Goal: Task Accomplishment & Management: Manage account settings

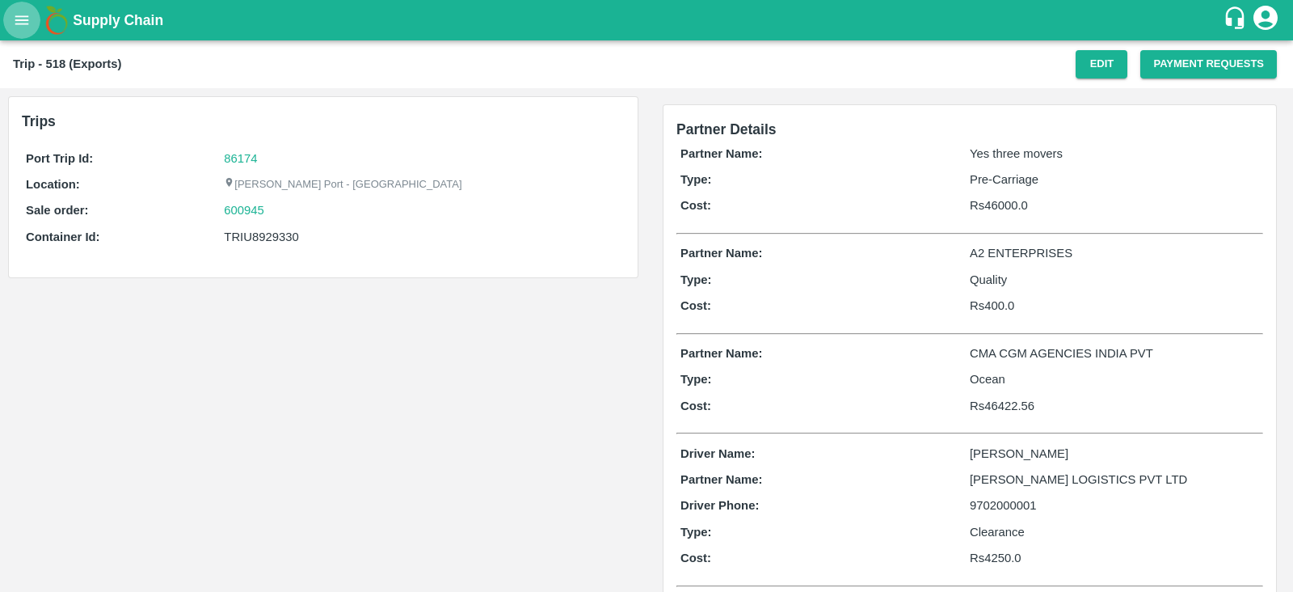
click at [16, 22] on icon "open drawer" at bounding box center [22, 20] width 18 height 18
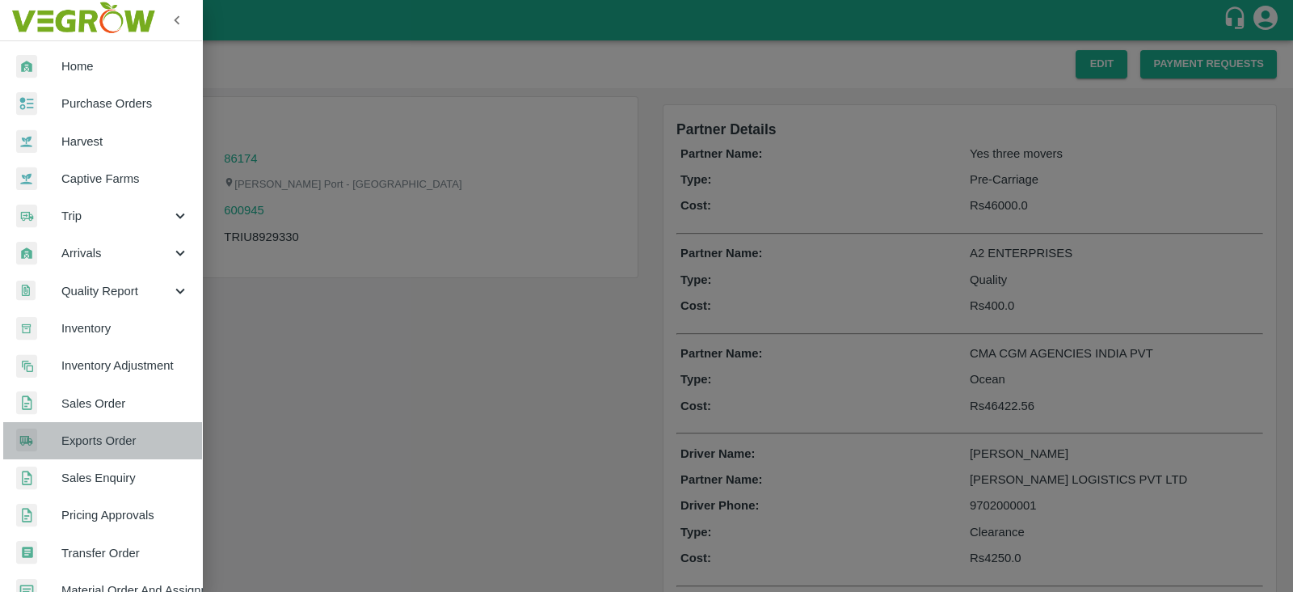
click at [128, 438] on span "Exports Order" at bounding box center [125, 441] width 128 height 18
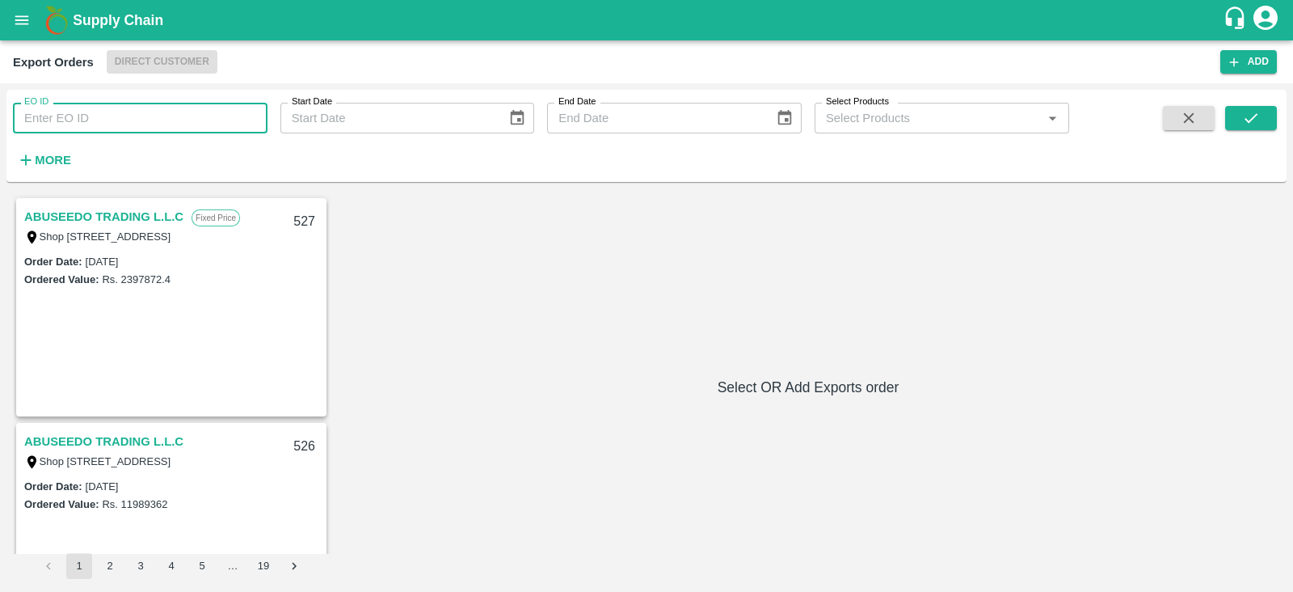
click at [165, 117] on input "EO ID" at bounding box center [140, 118] width 255 height 31
type input "469"
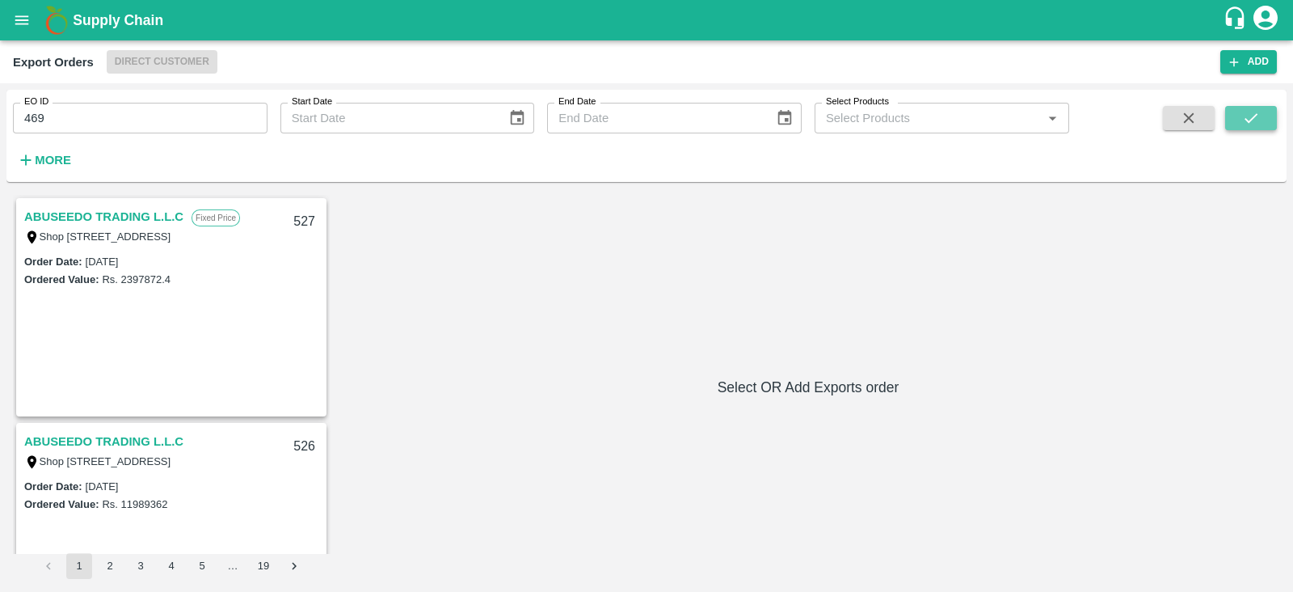
click at [1249, 120] on icon "submit" at bounding box center [1251, 118] width 18 height 18
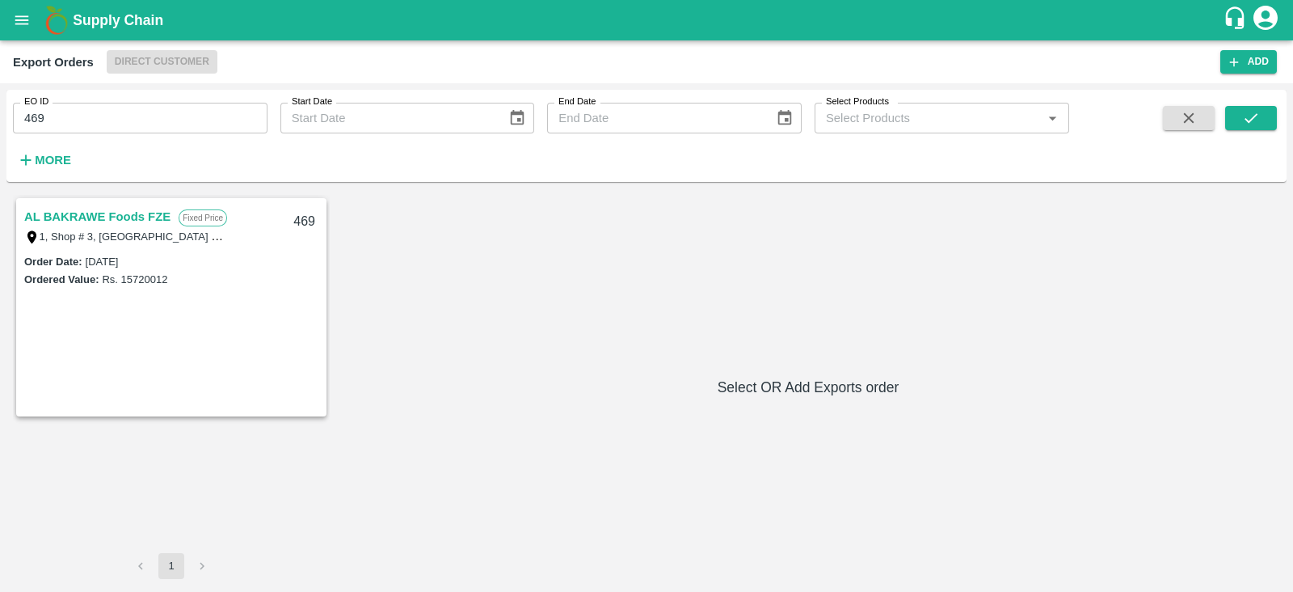
click at [155, 219] on link "AL BAKRAWE Foods FZE" at bounding box center [97, 216] width 146 height 21
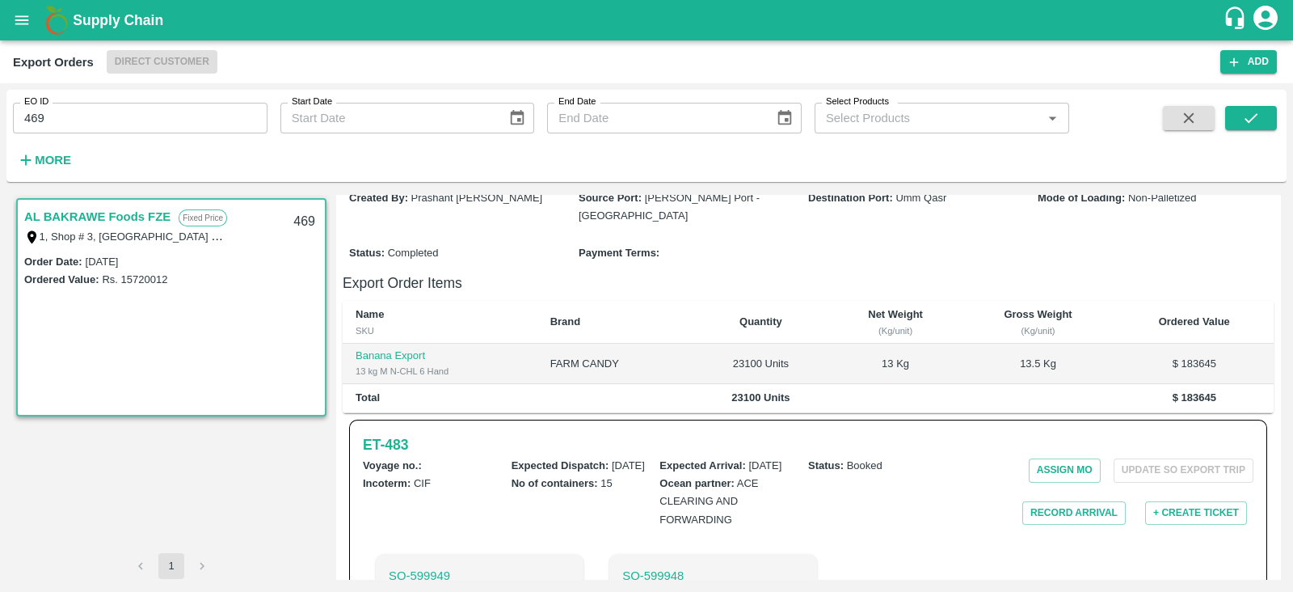
scroll to position [242, 0]
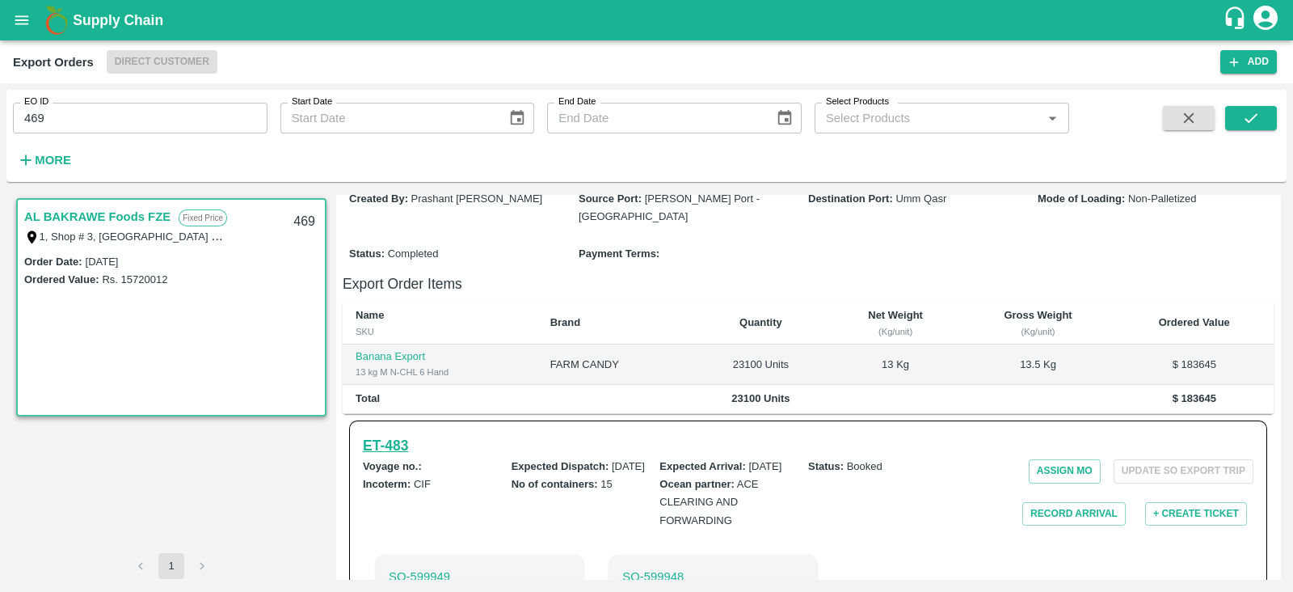
click at [392, 434] on h6 "ET- 483" at bounding box center [385, 445] width 45 height 23
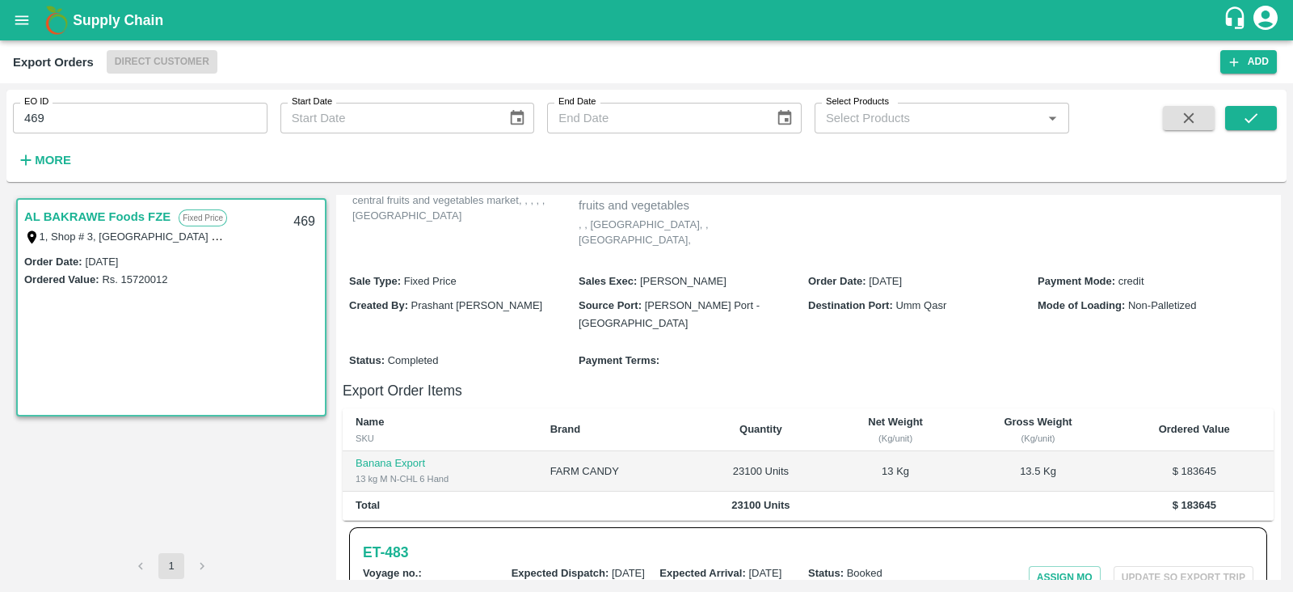
scroll to position [0, 0]
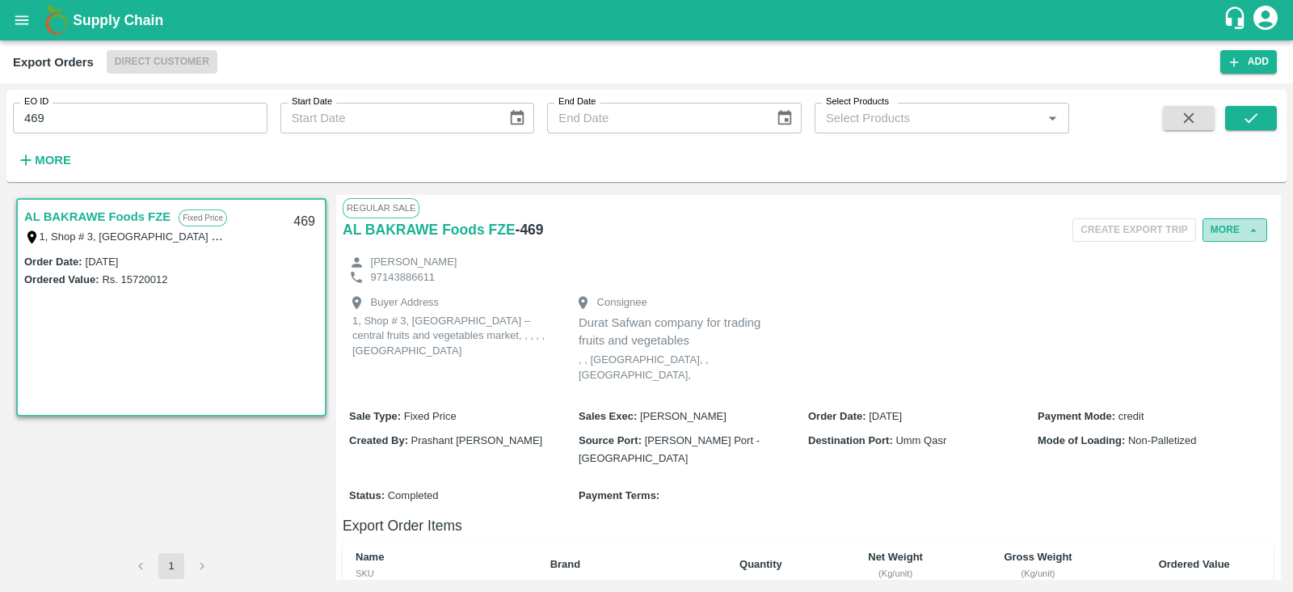
click at [1237, 238] on button "More" at bounding box center [1235, 229] width 65 height 23
click at [1222, 297] on span "Edit" at bounding box center [1236, 304] width 32 height 18
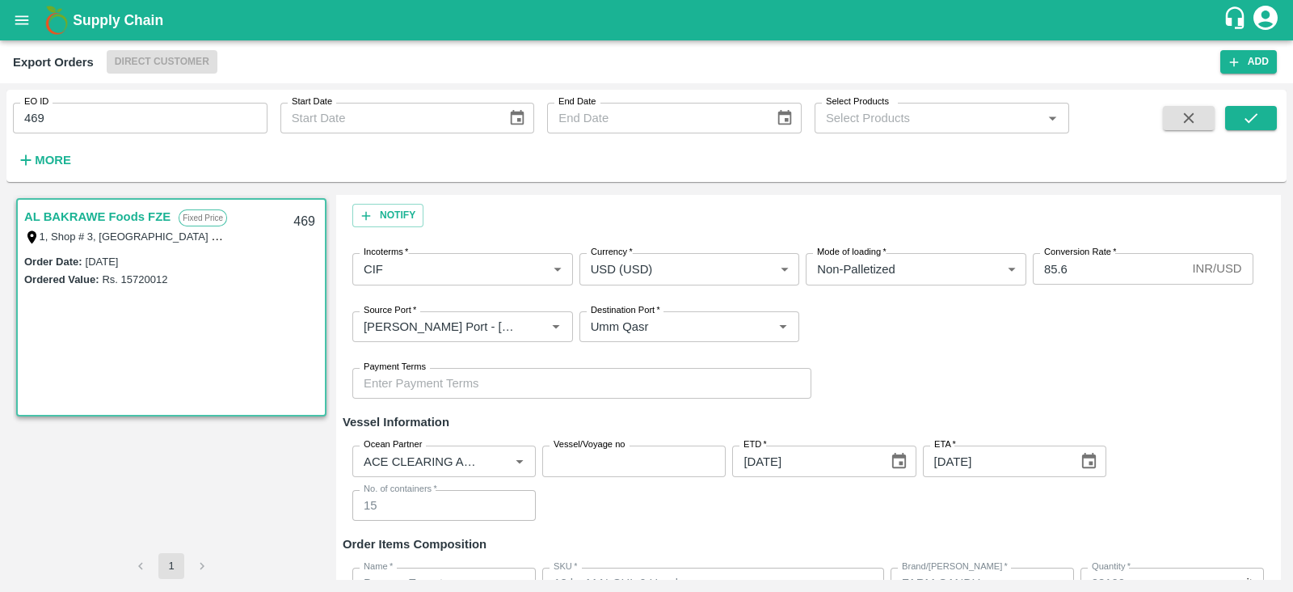
scroll to position [188, 0]
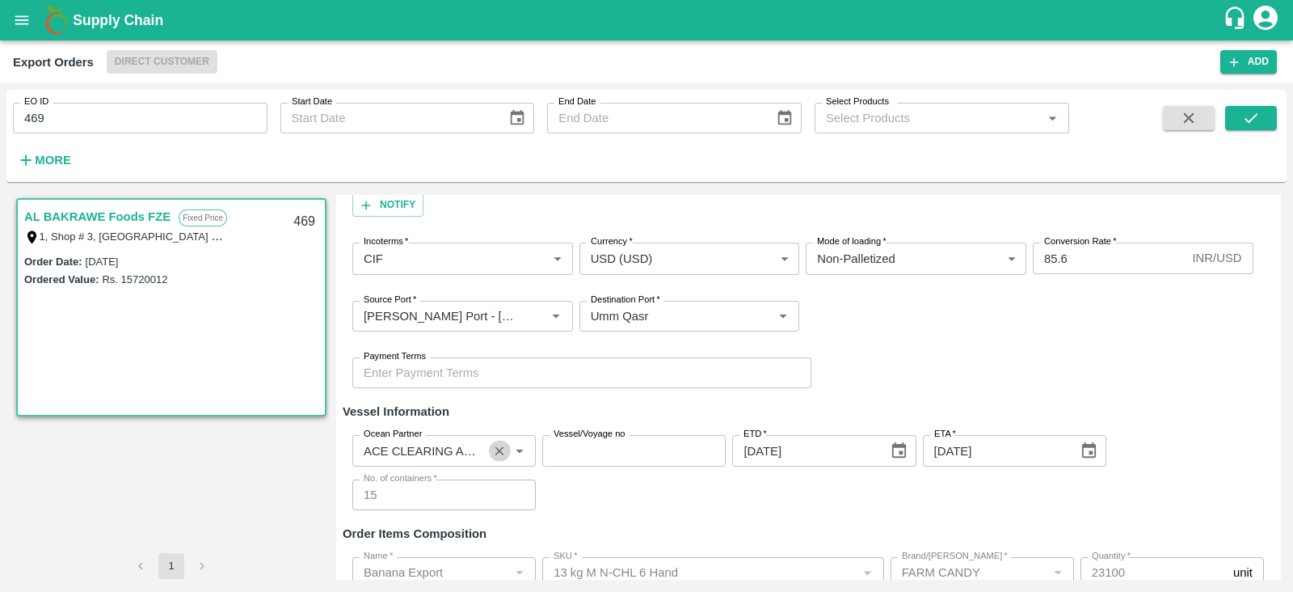
click at [500, 449] on icon "Clear" at bounding box center [499, 450] width 9 height 9
click at [480, 449] on input "Ocean Partner" at bounding box center [430, 450] width 147 height 21
type input "ace"
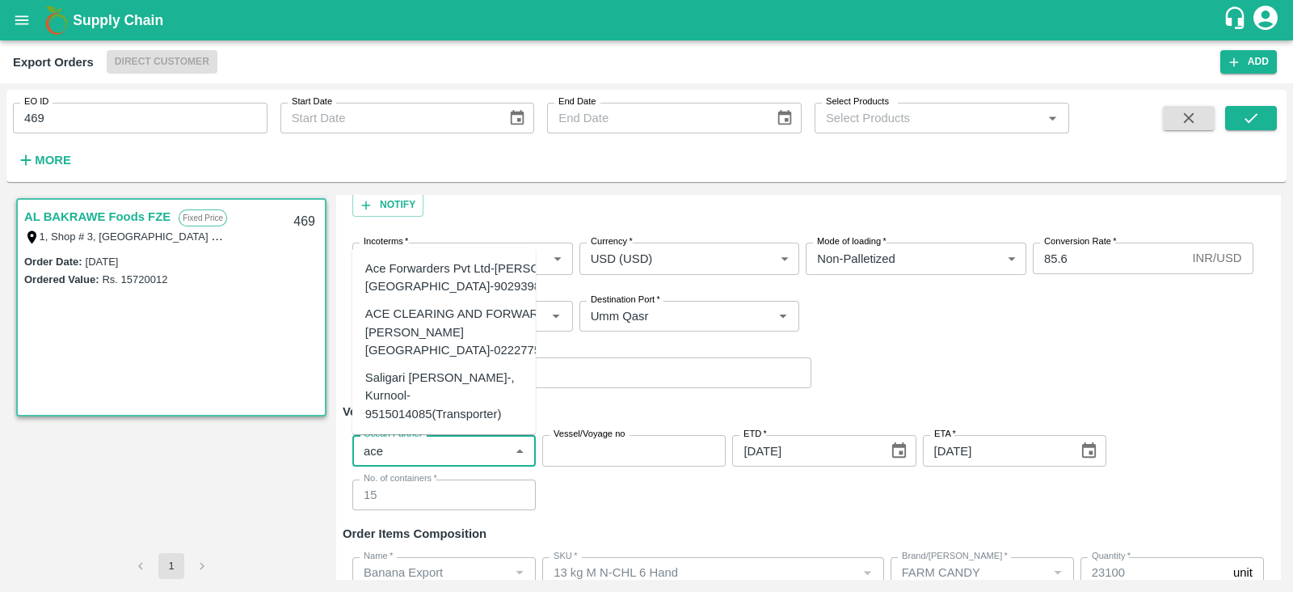
click at [481, 259] on div "Ace Forwarders Pvt Ltd-Lalsingh Building, Mumbai-9029398710(Transporter)" at bounding box center [497, 277] width 265 height 36
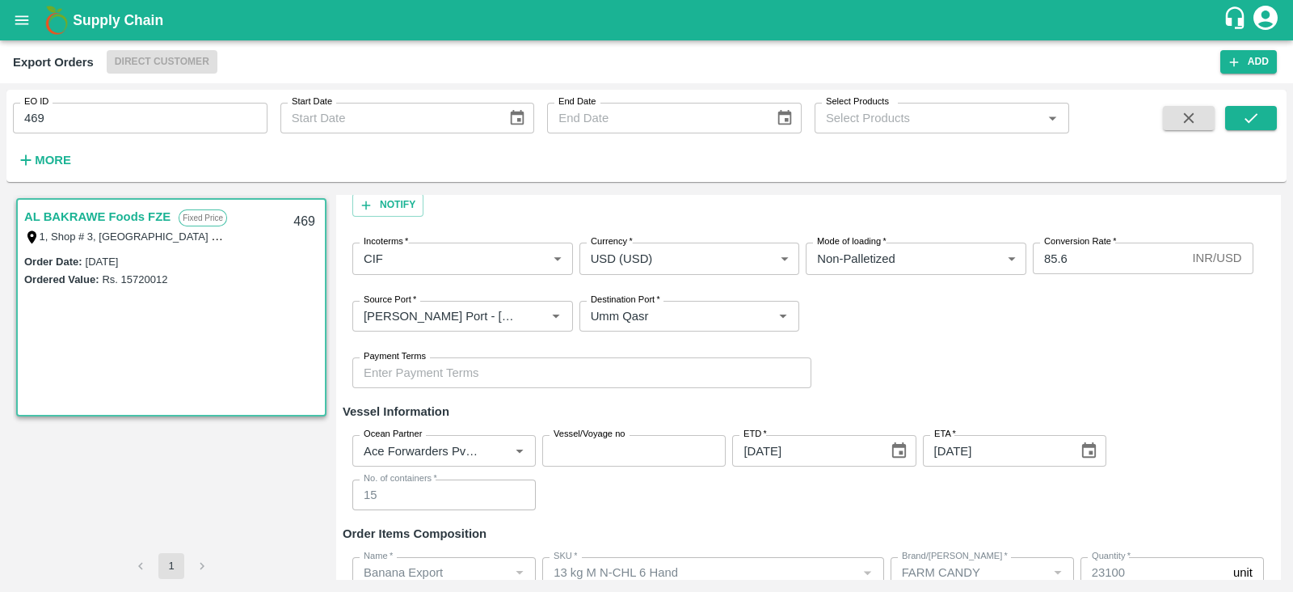
scroll to position [310, 0]
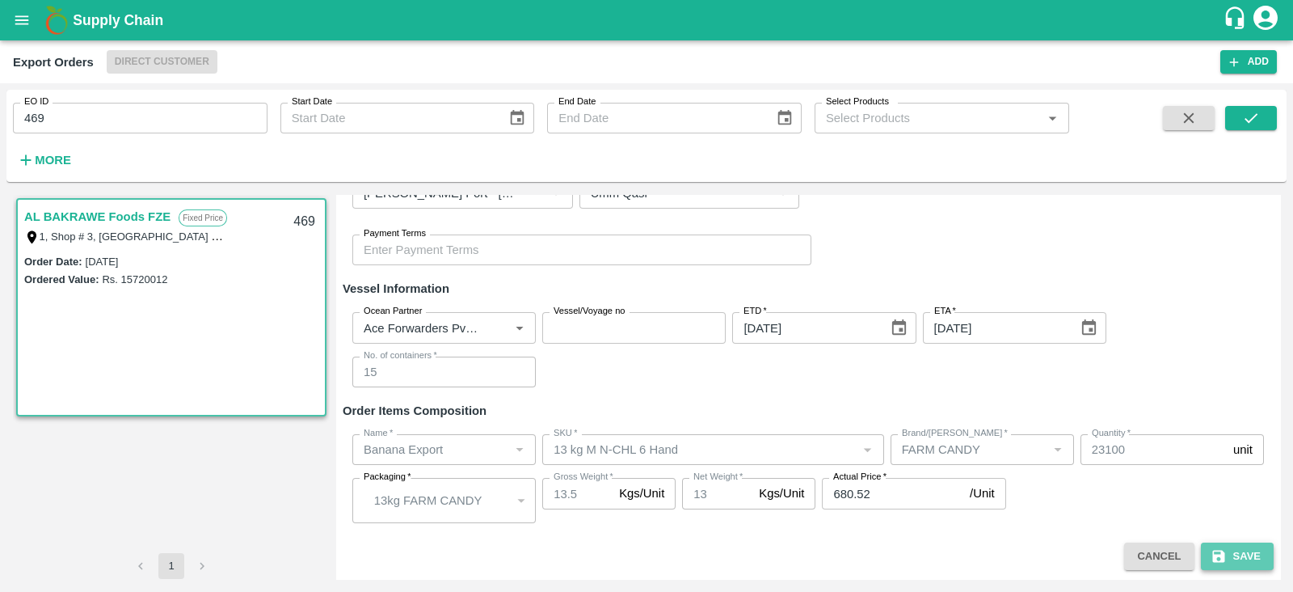
click at [1221, 551] on icon "submit" at bounding box center [1218, 556] width 12 height 12
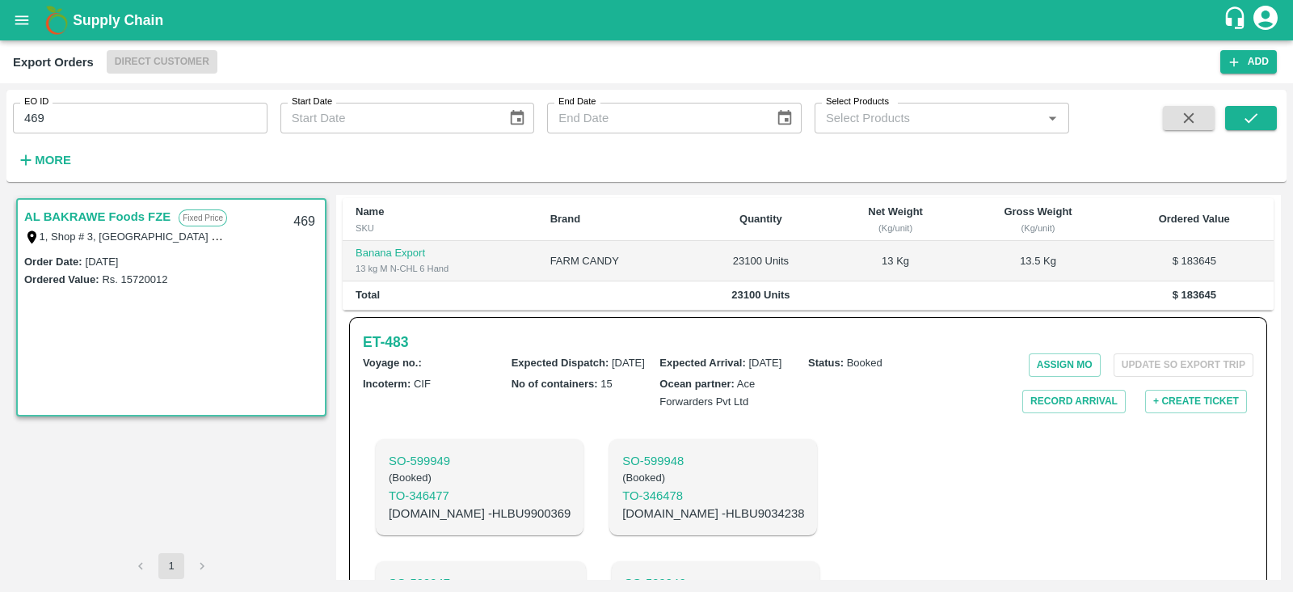
scroll to position [337, 0]
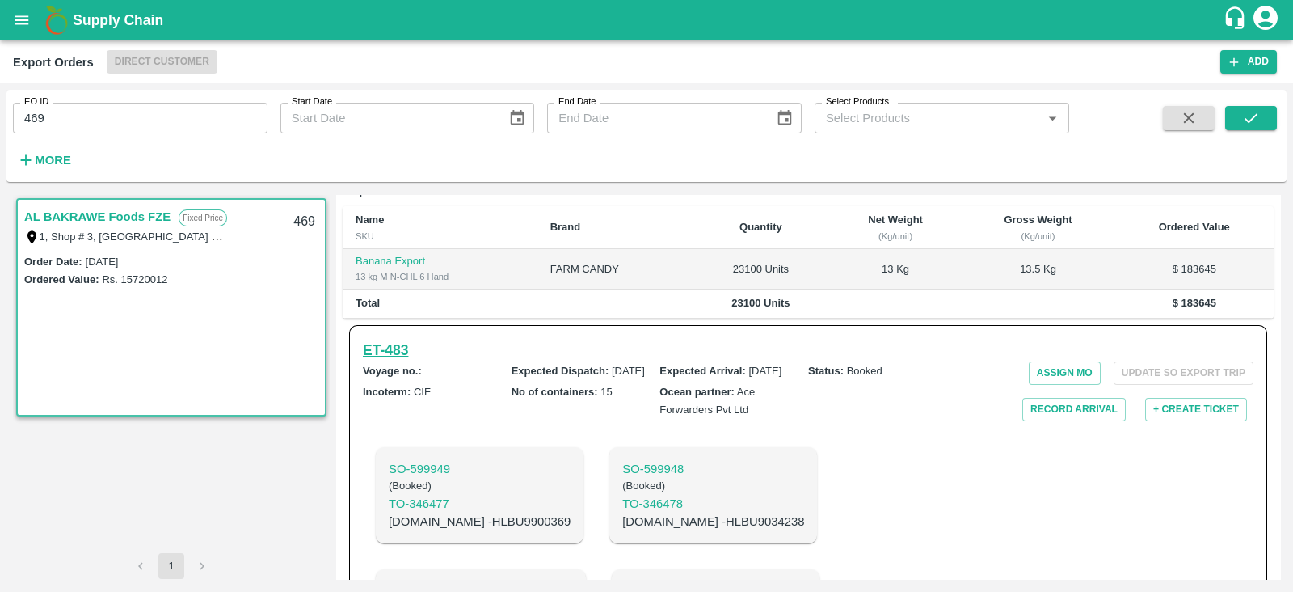
click at [383, 339] on h6 "ET- 483" at bounding box center [385, 350] width 45 height 23
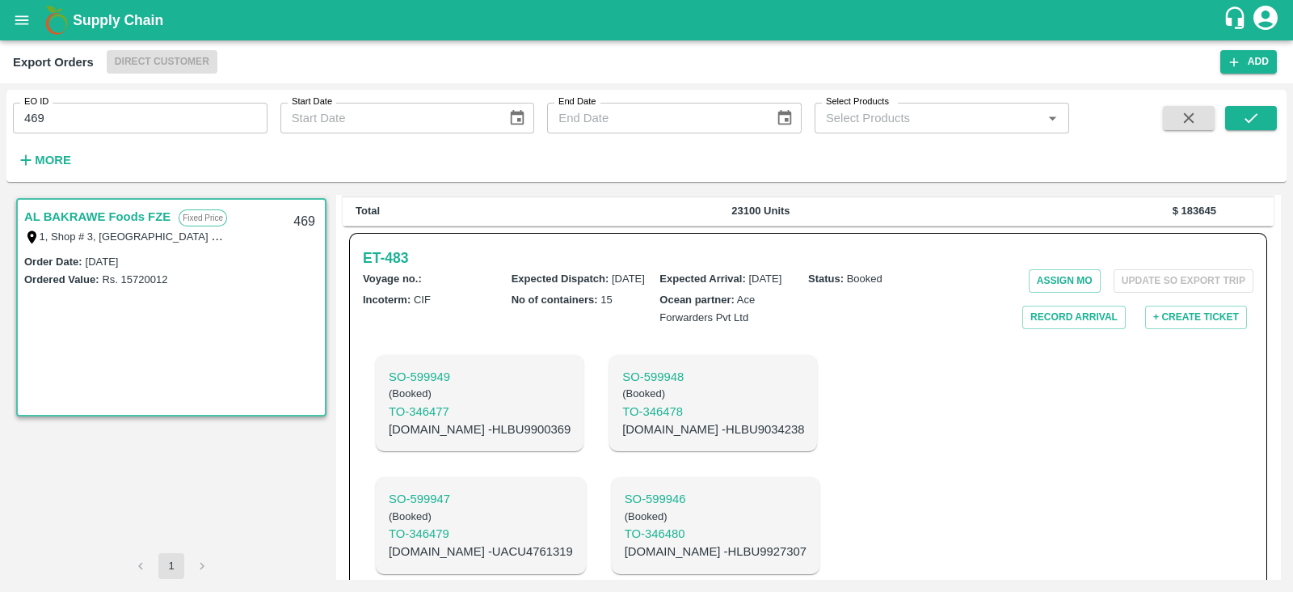
scroll to position [430, 0]
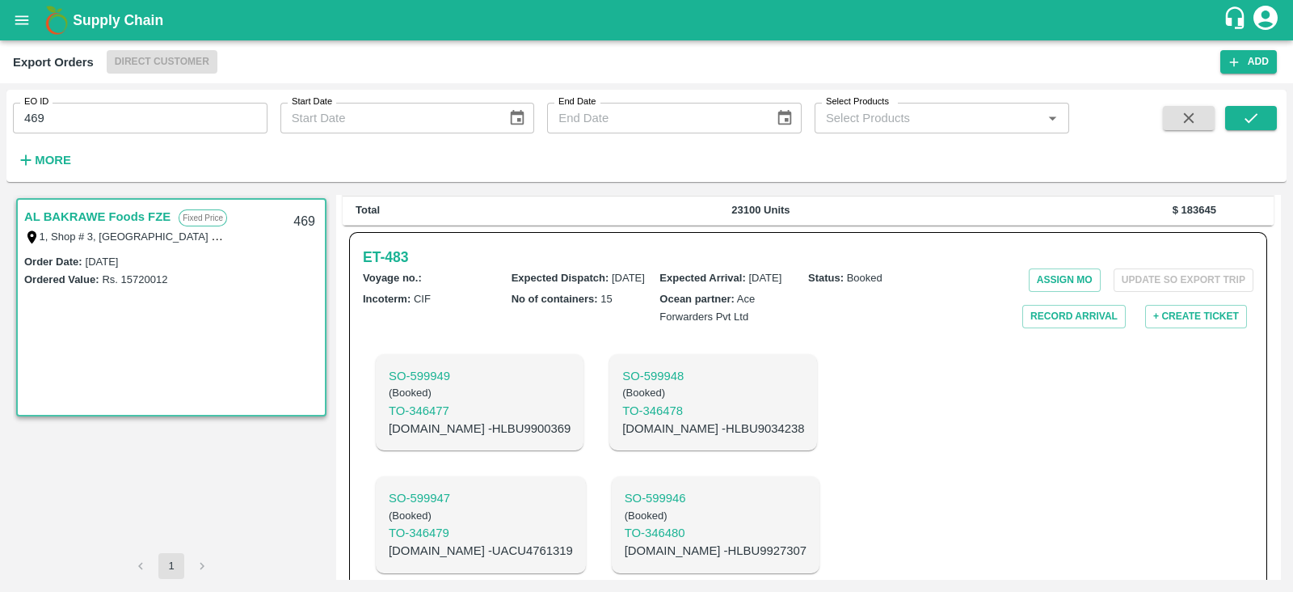
click at [404, 246] on h6 "ET- 483" at bounding box center [385, 257] width 45 height 23
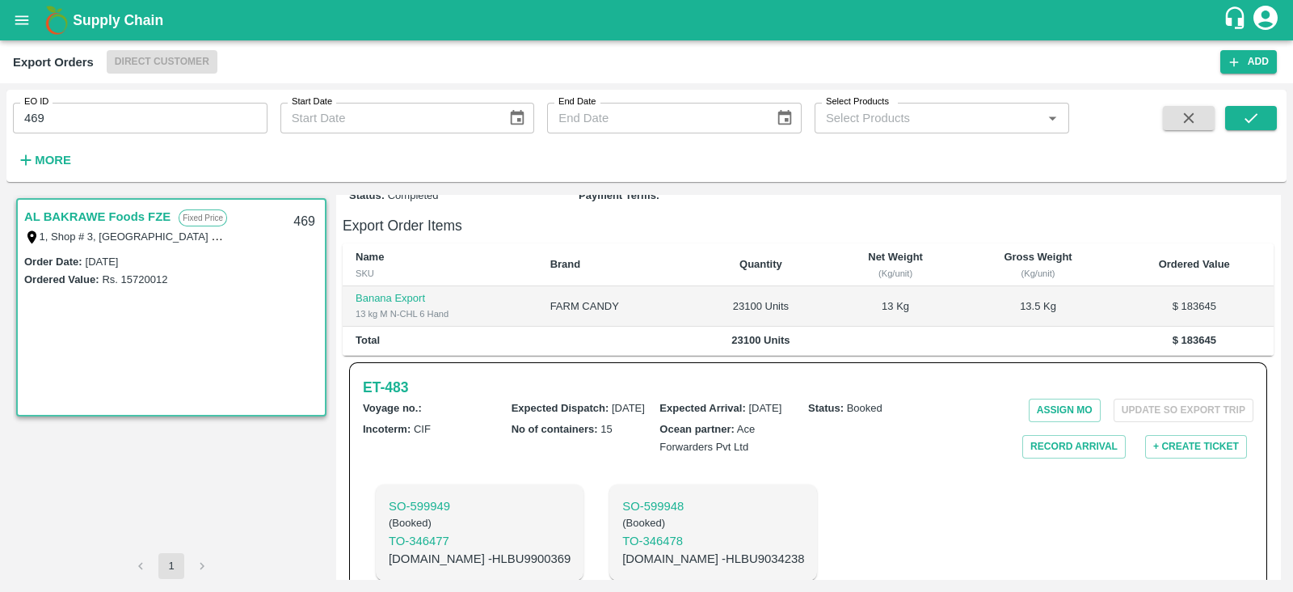
scroll to position [299, 0]
click at [408, 377] on h6 "ET- 483" at bounding box center [385, 388] width 45 height 23
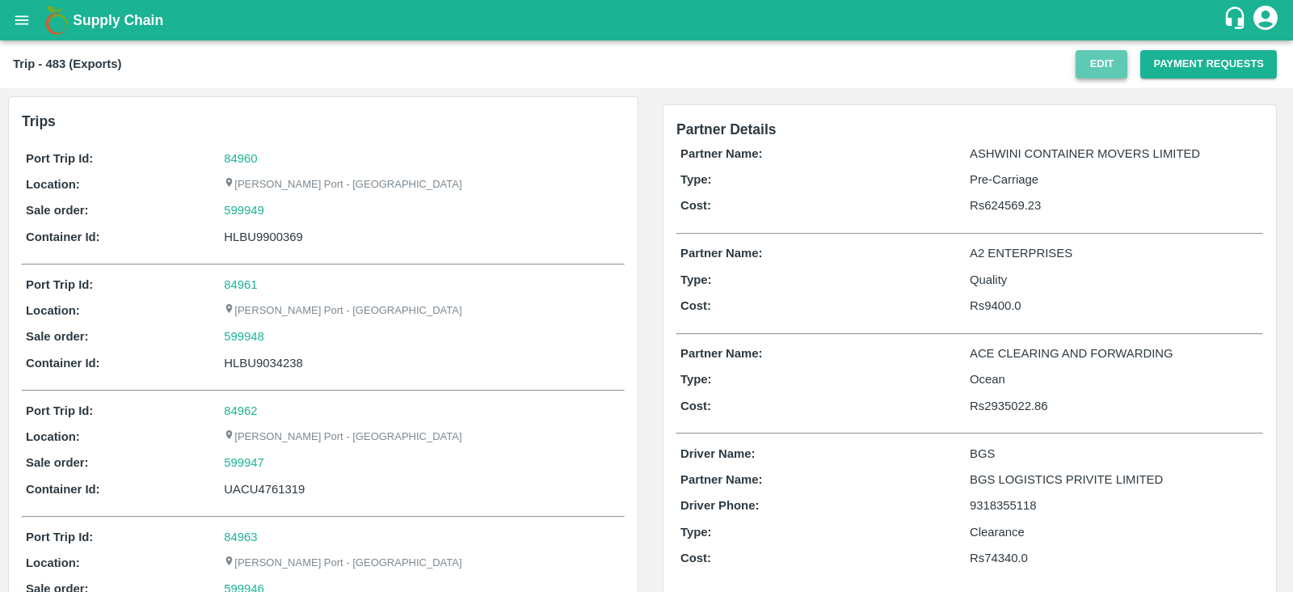
click at [1124, 61] on button "Edit" at bounding box center [1102, 64] width 52 height 28
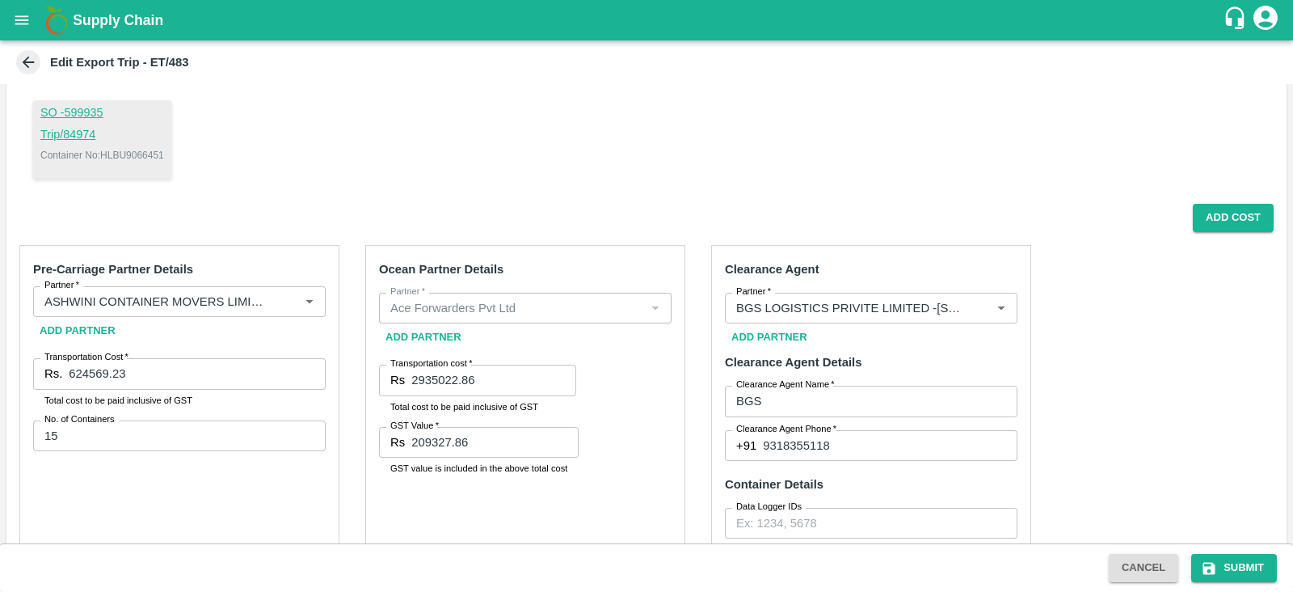
scroll to position [377, 0]
click at [674, 368] on div "Ocean Partner Details Partner   * Partner   * Add Partner Transportation cost  …" at bounding box center [525, 490] width 320 height 488
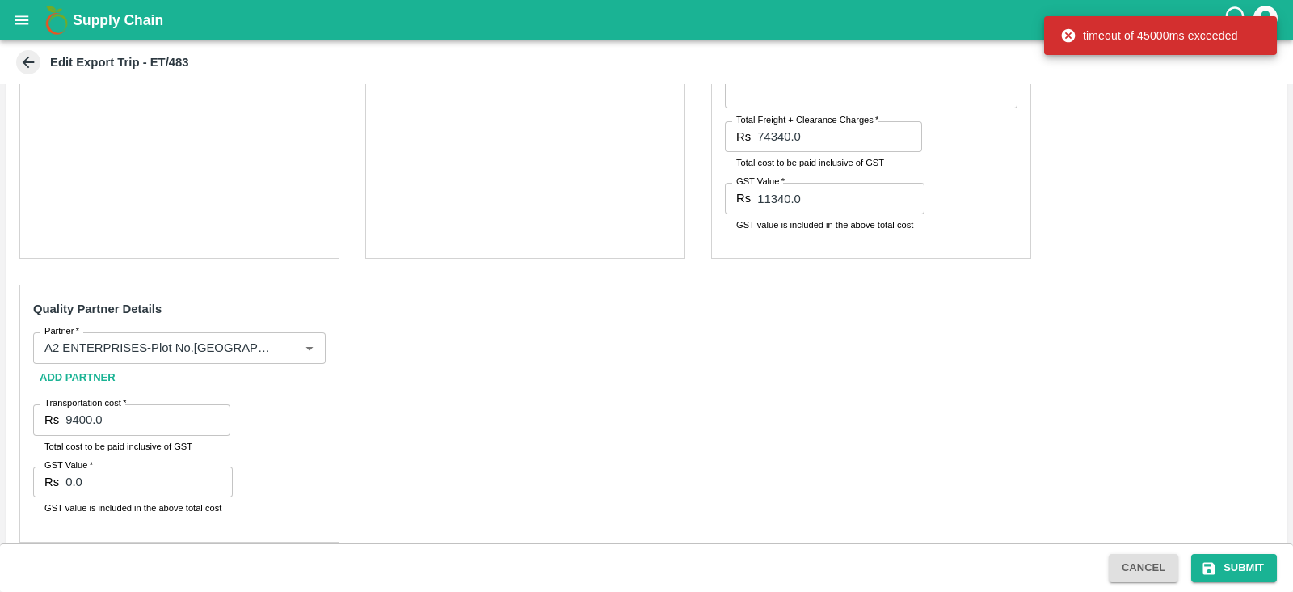
scroll to position [862, 0]
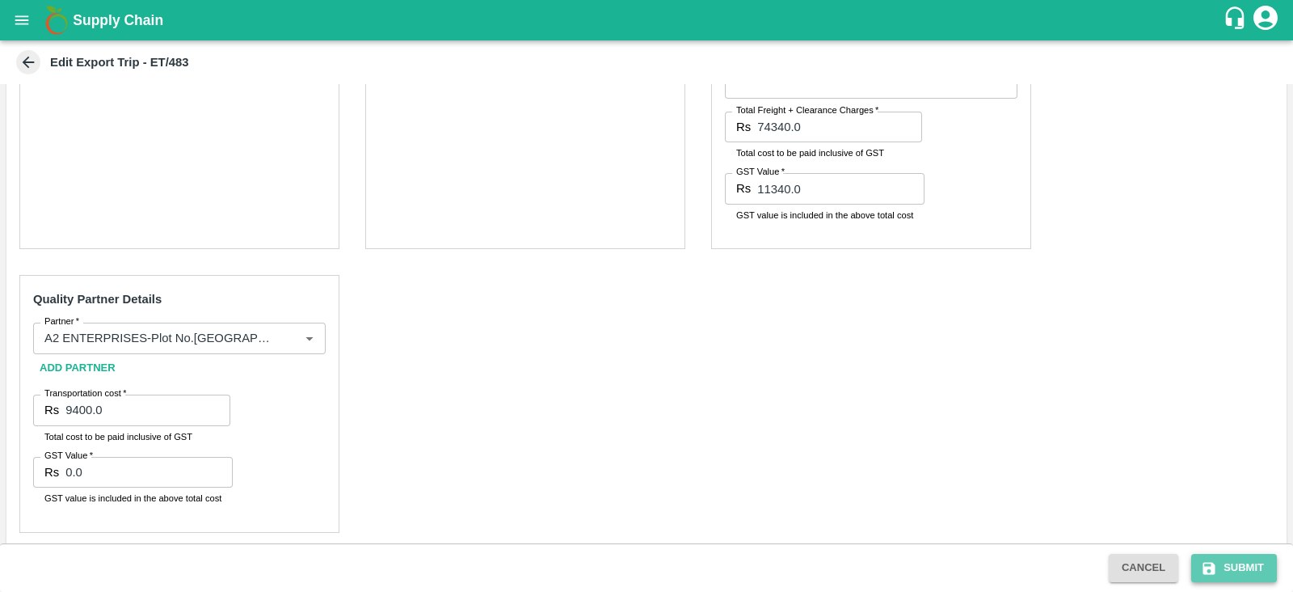
click at [1230, 561] on button "Submit" at bounding box center [1234, 568] width 86 height 28
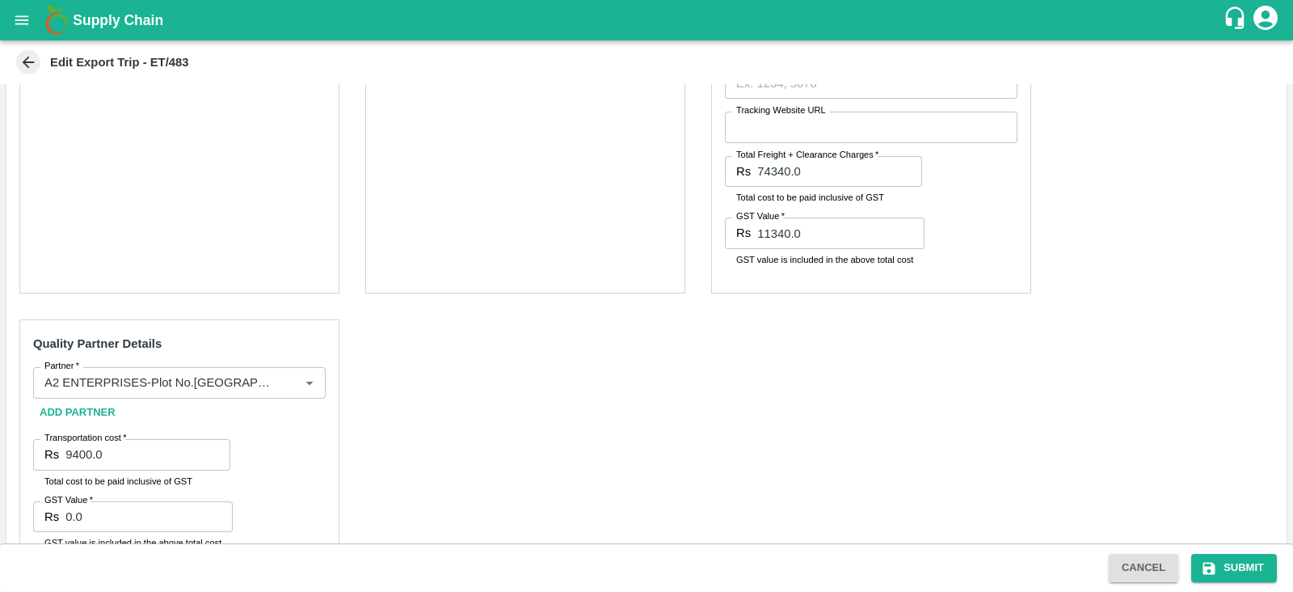
scroll to position [869, 0]
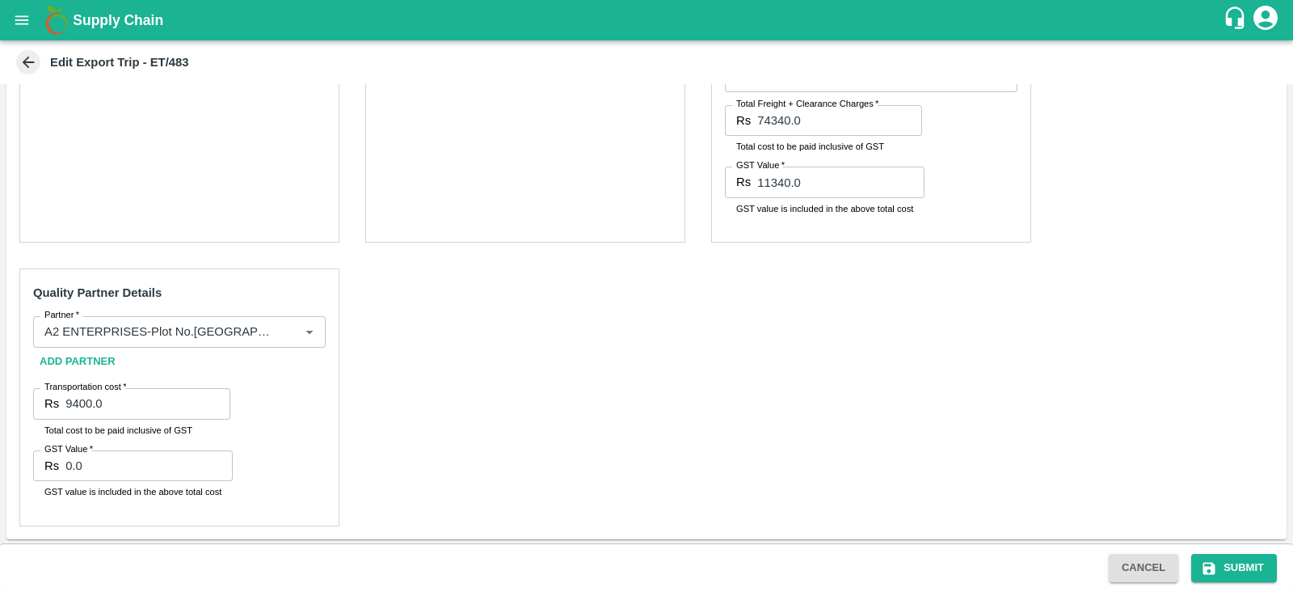
click at [915, 398] on div "Pre-Carriage Partner Details Partner   * Partner   * Add Partner Transportation…" at bounding box center [646, 140] width 1280 height 798
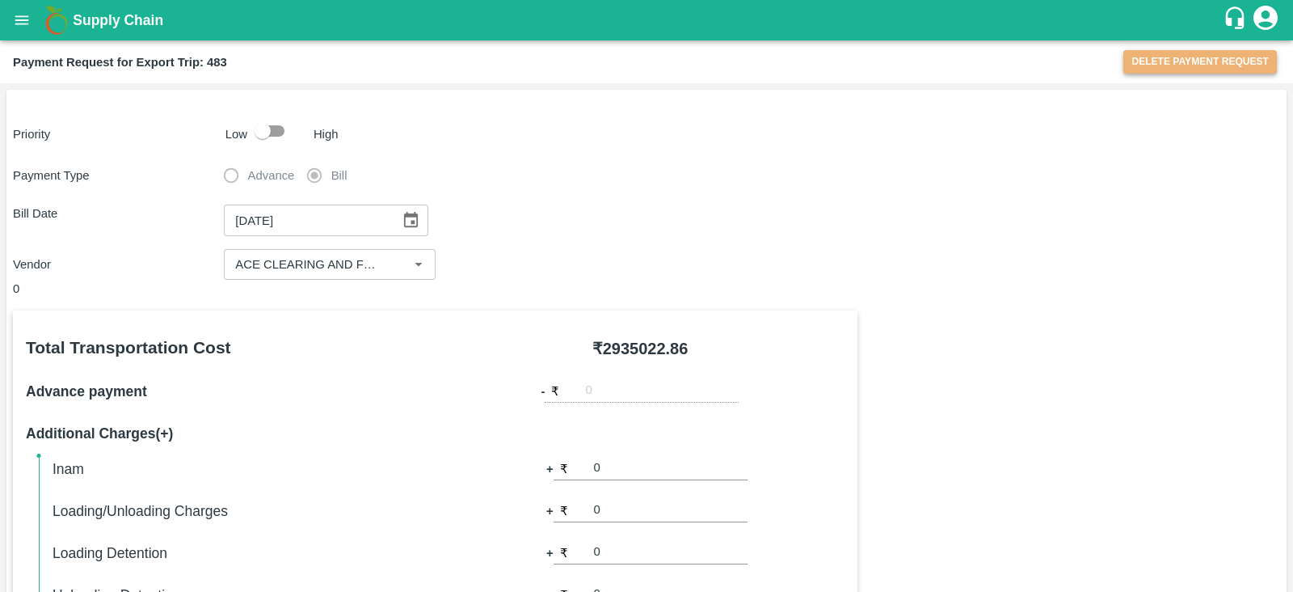
click at [1176, 57] on button "Delete Payment Request" at bounding box center [1201, 61] width 154 height 23
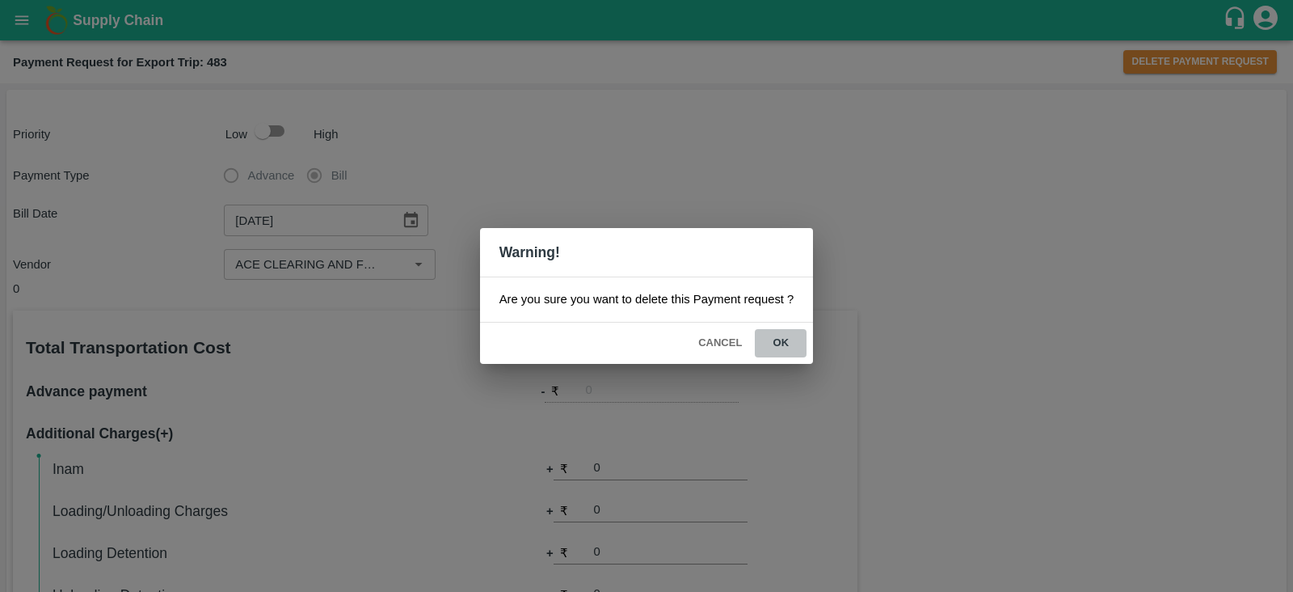
click at [786, 331] on button "ok" at bounding box center [781, 343] width 52 height 28
click at [782, 340] on button "ok" at bounding box center [781, 343] width 52 height 28
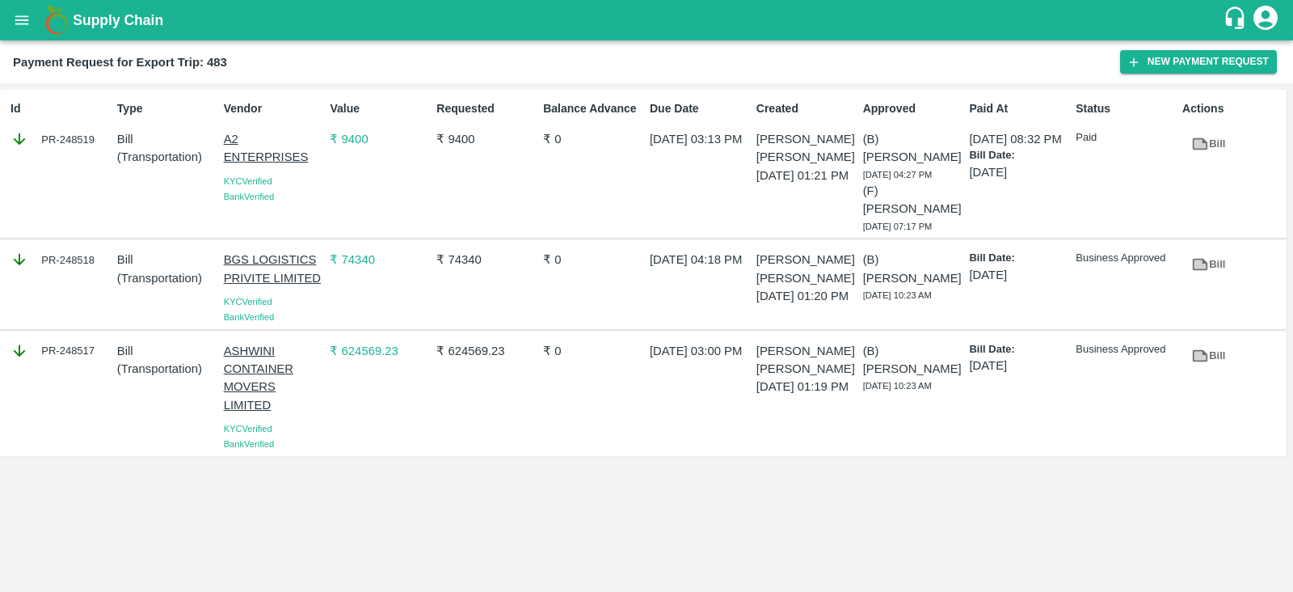
click at [958, 60] on div "Payment Request for Export Trip: 483" at bounding box center [566, 62] width 1107 height 21
click at [1159, 58] on button "New Payment Request" at bounding box center [1198, 61] width 157 height 23
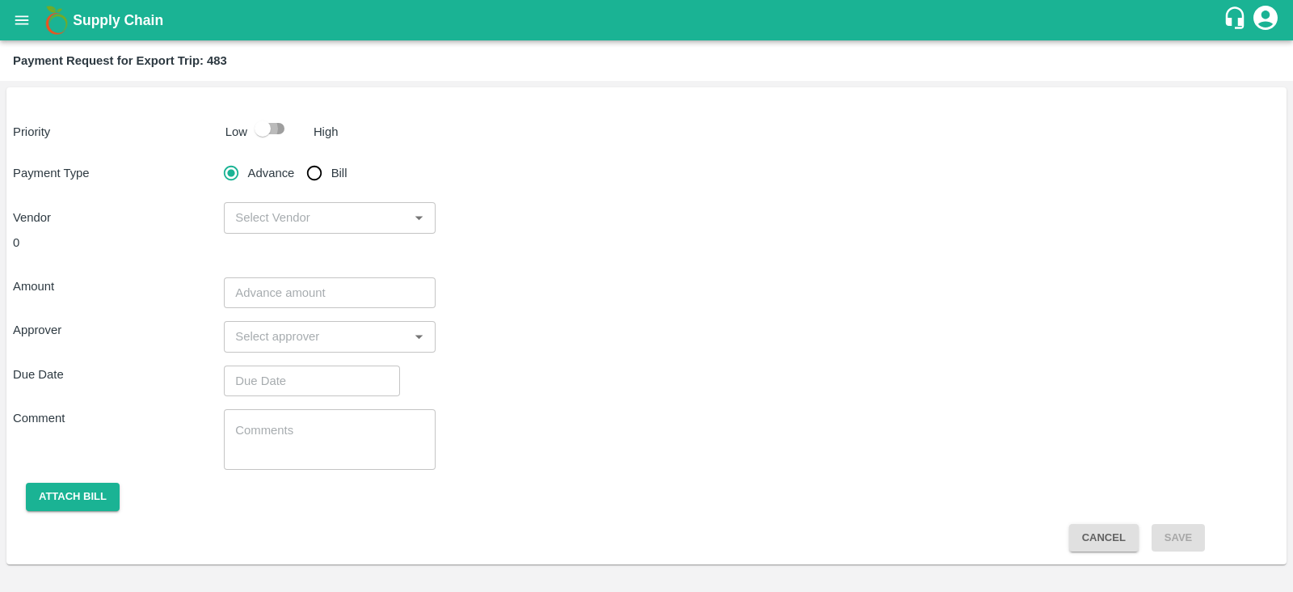
click at [276, 133] on input "checkbox" at bounding box center [263, 128] width 92 height 31
checkbox input "true"
click at [313, 172] on input "Bill" at bounding box center [314, 173] width 32 height 32
radio input "true"
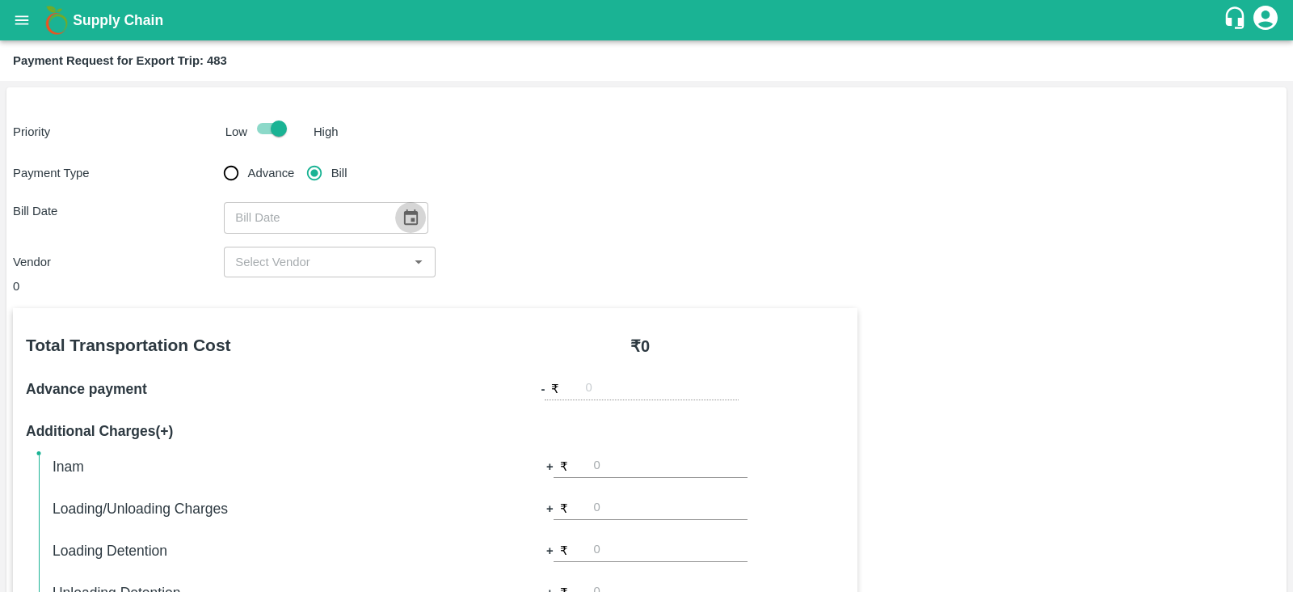
click at [407, 225] on icon "Choose date" at bounding box center [411, 218] width 18 height 18
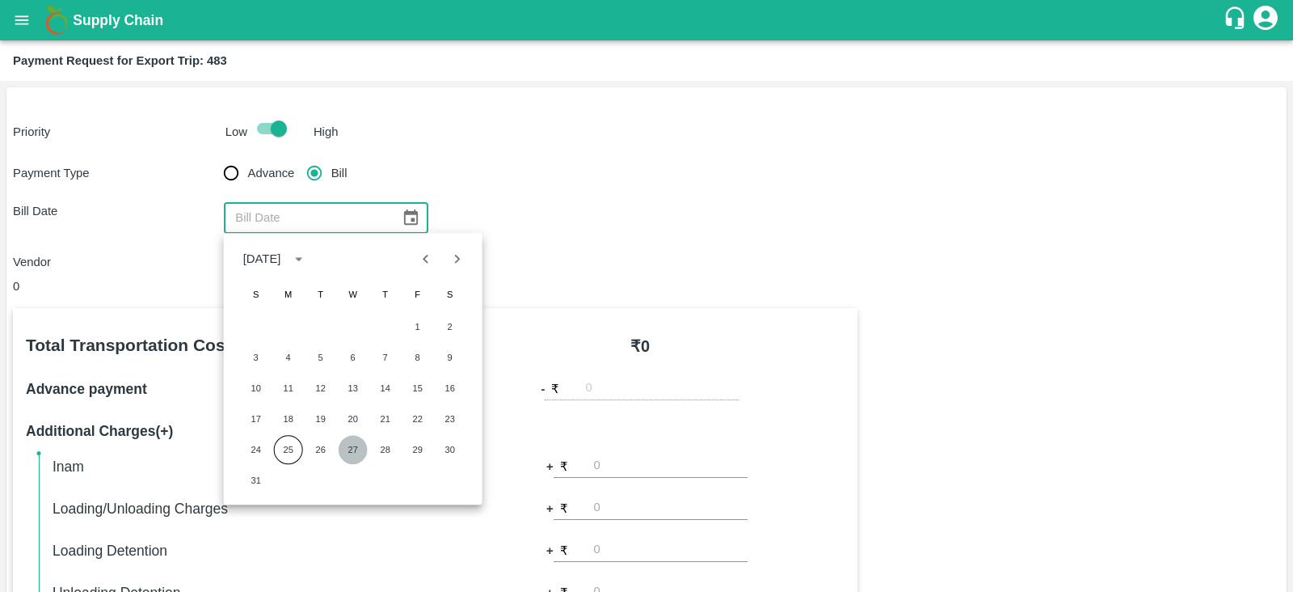
click at [347, 450] on button "27" at bounding box center [353, 449] width 29 height 29
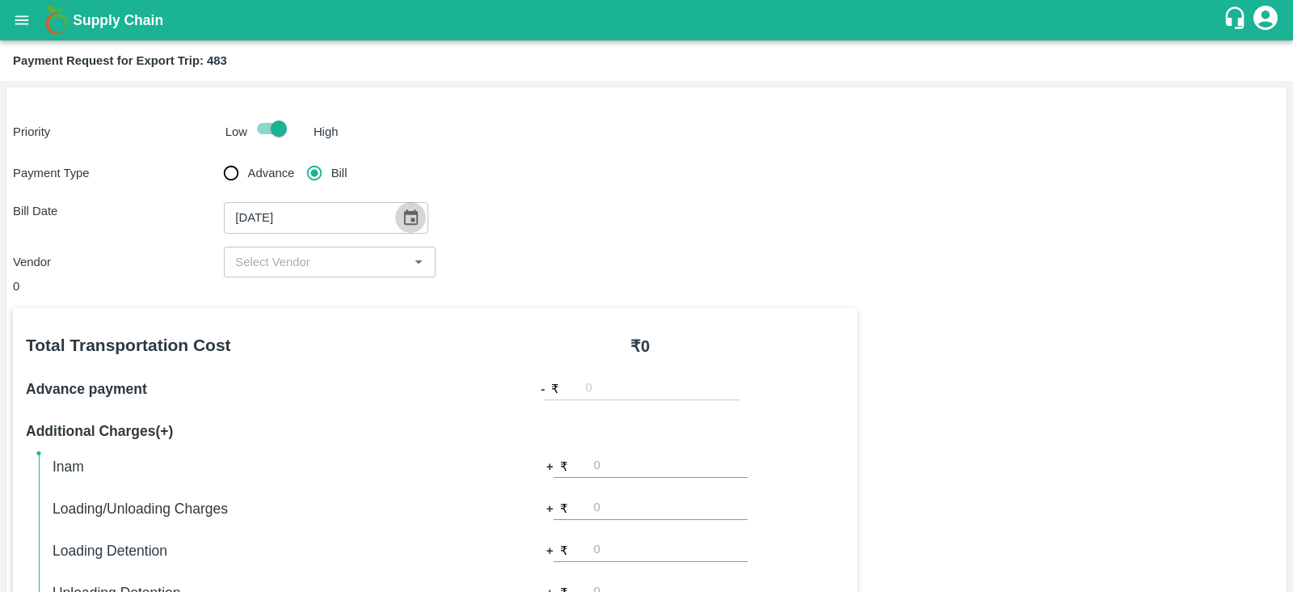
click at [407, 221] on icon "Choose date, selected date is Aug 27, 2025" at bounding box center [411, 218] width 18 height 18
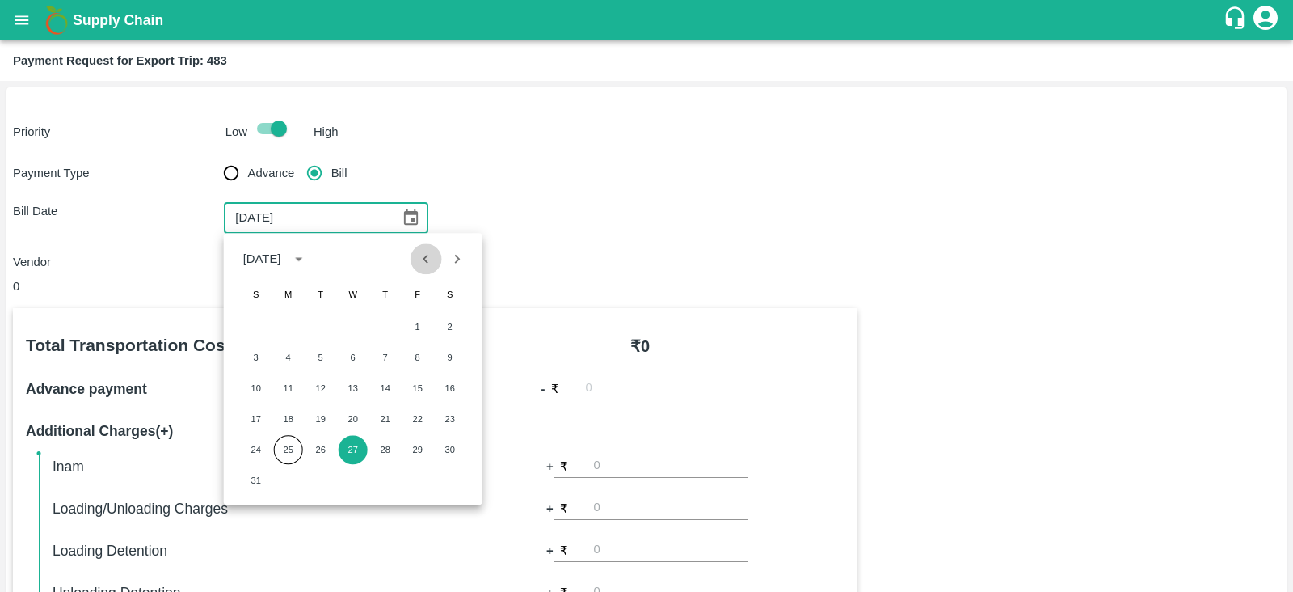
click at [419, 260] on icon "Previous month" at bounding box center [426, 259] width 18 height 18
click at [416, 414] on button "27" at bounding box center [417, 418] width 29 height 29
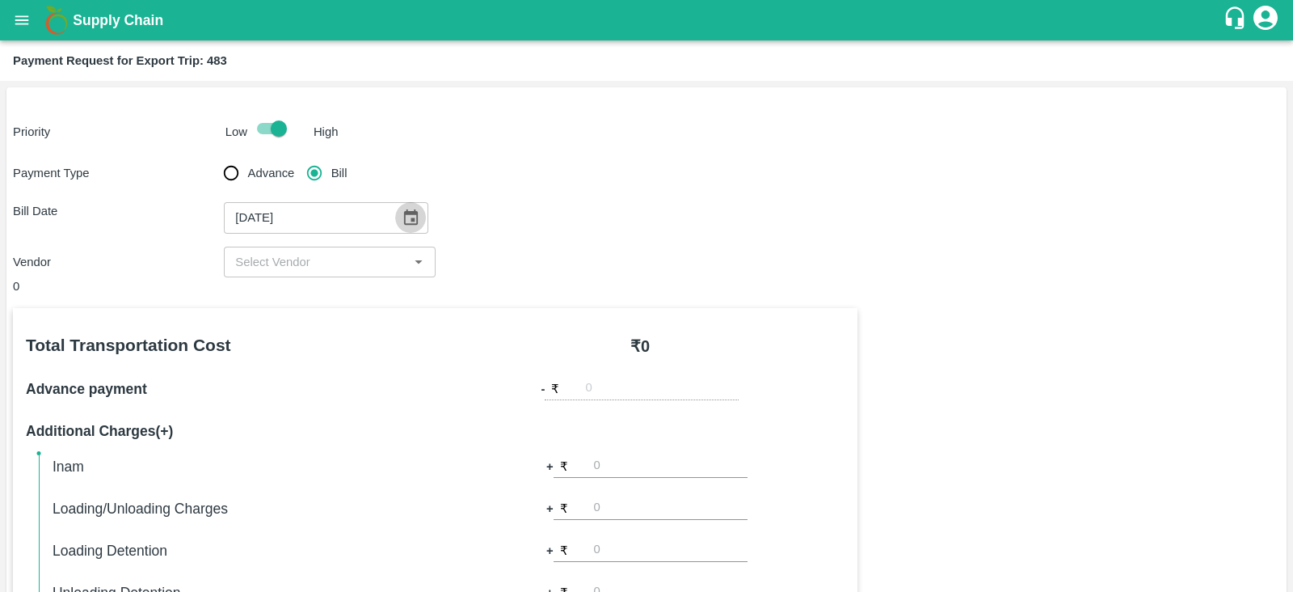
click at [404, 213] on icon "Choose date, selected date is Jun 27, 2025" at bounding box center [411, 216] width 14 height 15
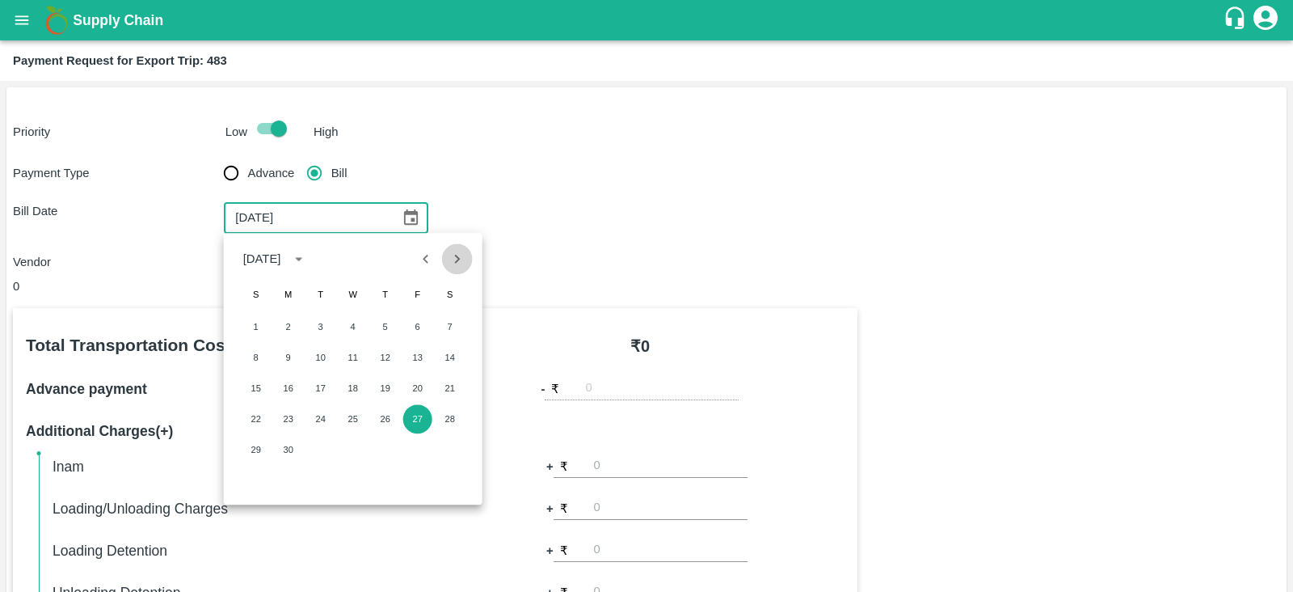
click at [460, 259] on icon "Next month" at bounding box center [457, 259] width 18 height 18
click at [263, 448] on button "27" at bounding box center [256, 449] width 29 height 29
type input "27/07/2025"
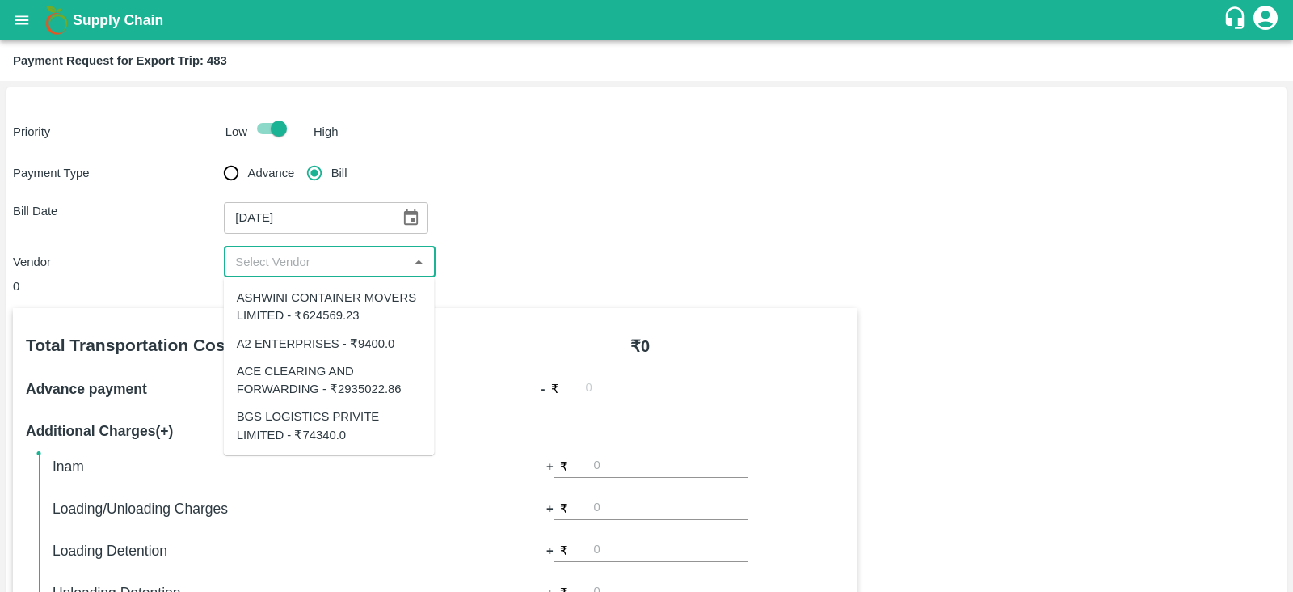
click at [337, 264] on input "input" at bounding box center [316, 261] width 175 height 21
click at [339, 369] on div "ACE CLEARING AND FORWARDING - ₹2935022.86" at bounding box center [329, 379] width 185 height 36
type input "ACE CLEARING AND FORWARDING - ₹2935022.86"
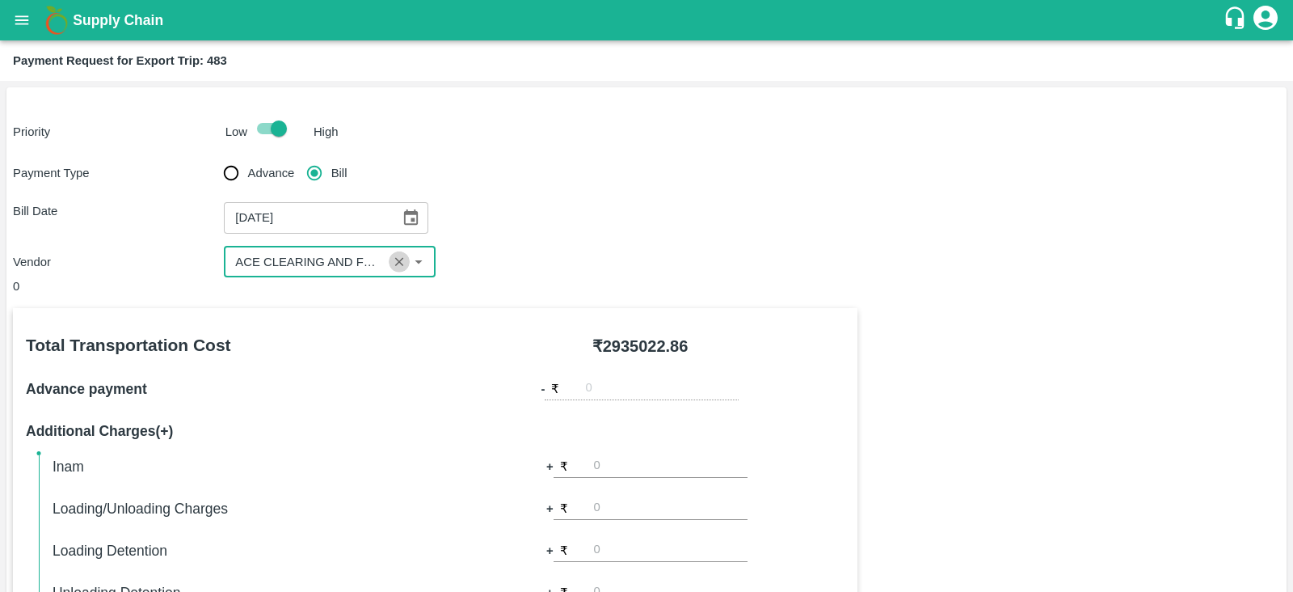
click at [398, 264] on icon "Clear" at bounding box center [399, 262] width 15 height 15
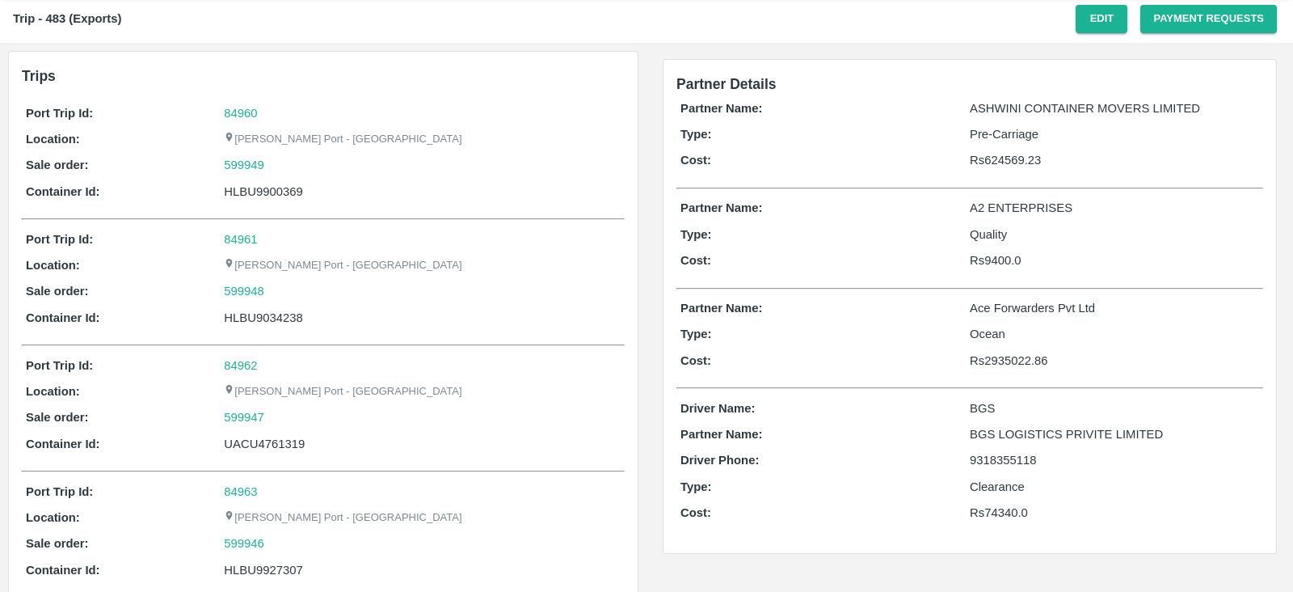
scroll to position [44, 0]
click at [1170, 26] on button "Payment Requests" at bounding box center [1208, 20] width 137 height 28
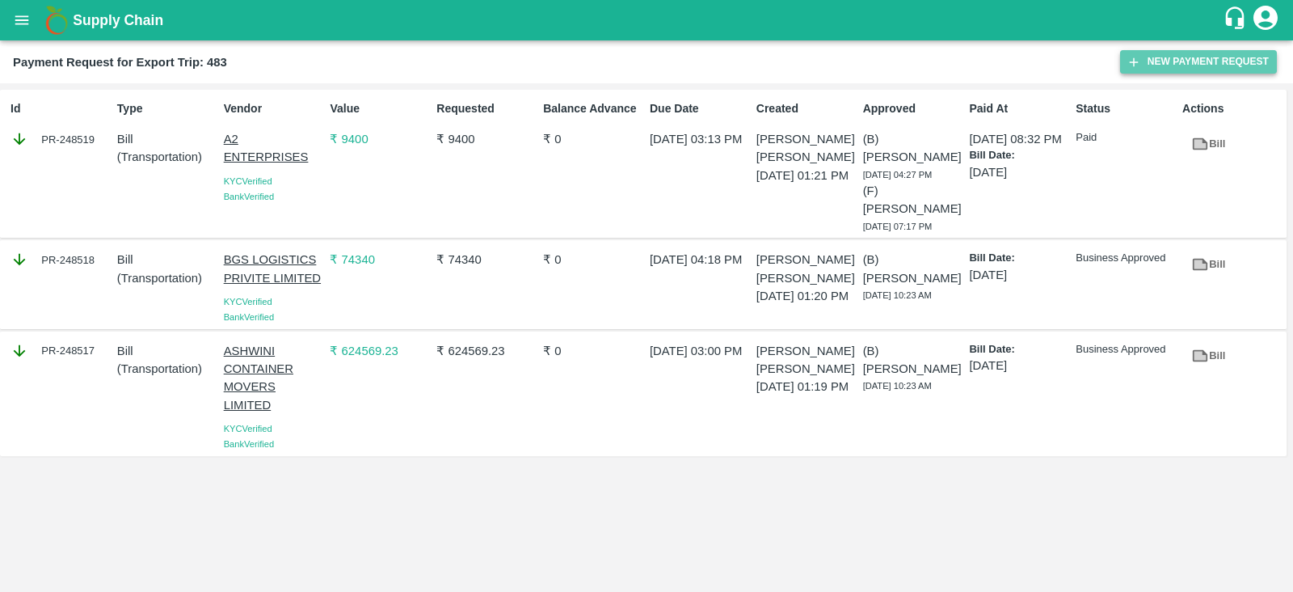
click at [1161, 51] on button "New Payment Request" at bounding box center [1198, 61] width 157 height 23
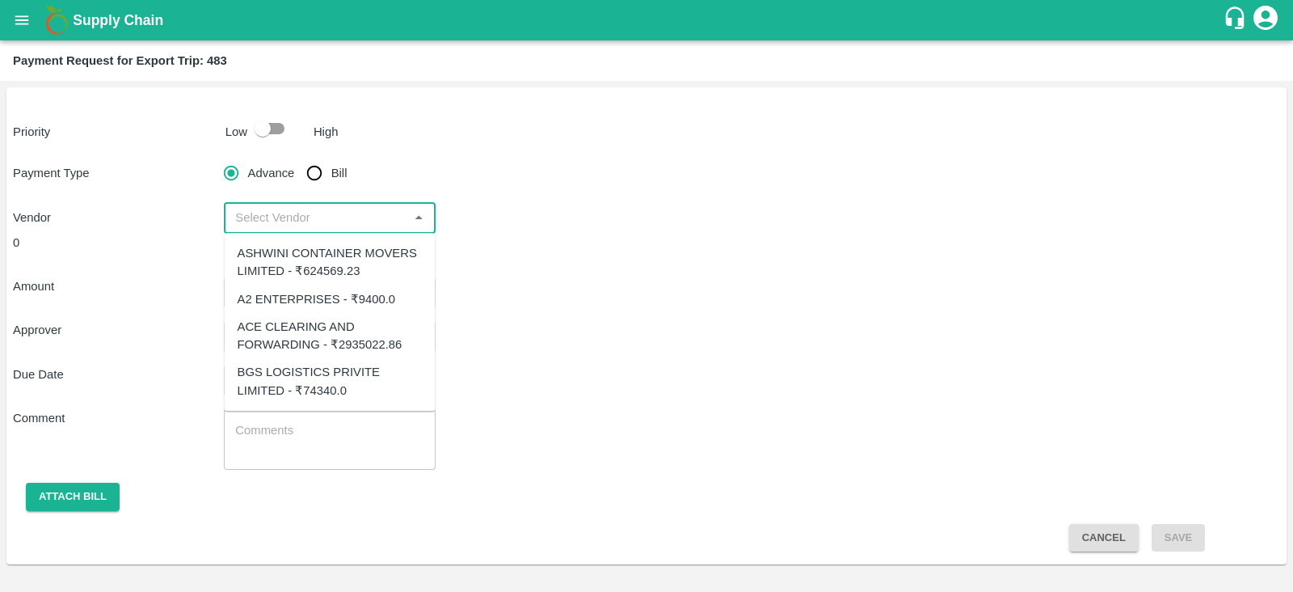
click at [390, 209] on input "input" at bounding box center [316, 217] width 175 height 21
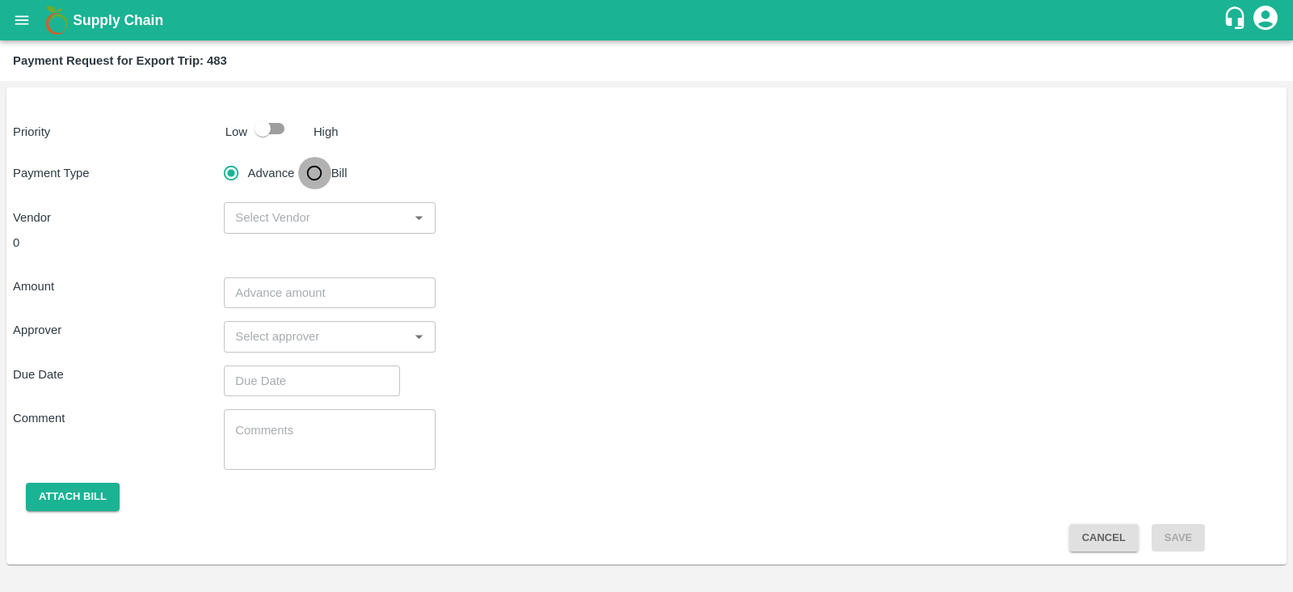
click at [313, 171] on input "Bill" at bounding box center [314, 173] width 32 height 32
radio input "true"
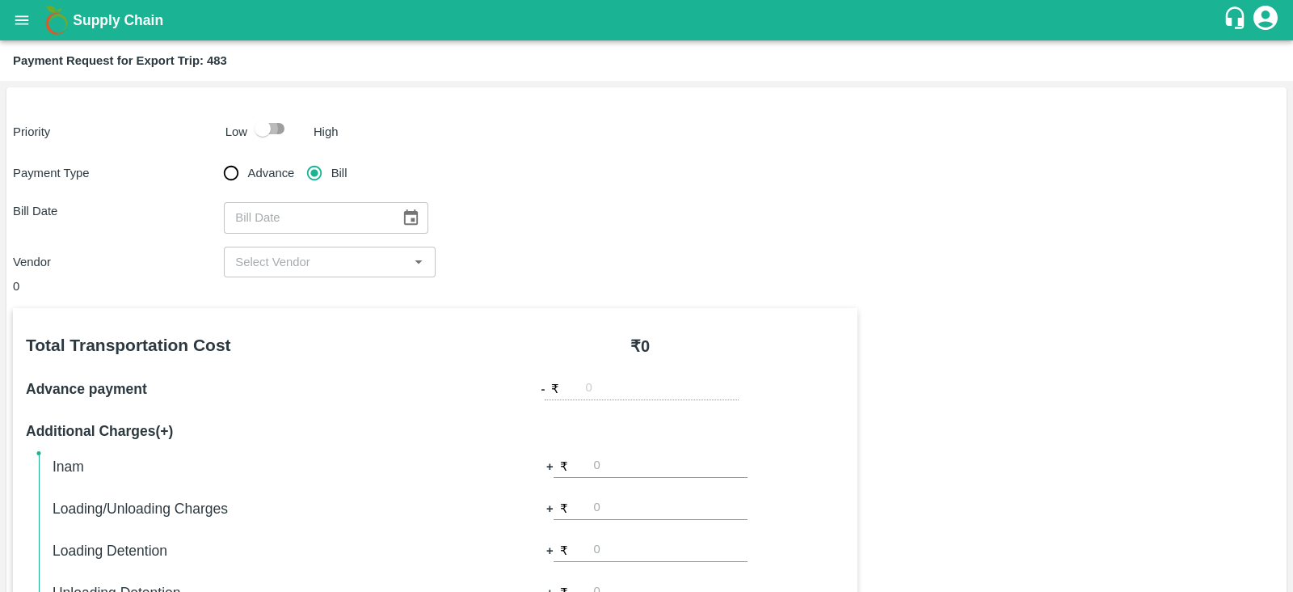
click at [272, 134] on input "checkbox" at bounding box center [263, 128] width 92 height 31
checkbox input "true"
click at [412, 216] on icon "Choose date" at bounding box center [411, 218] width 18 height 18
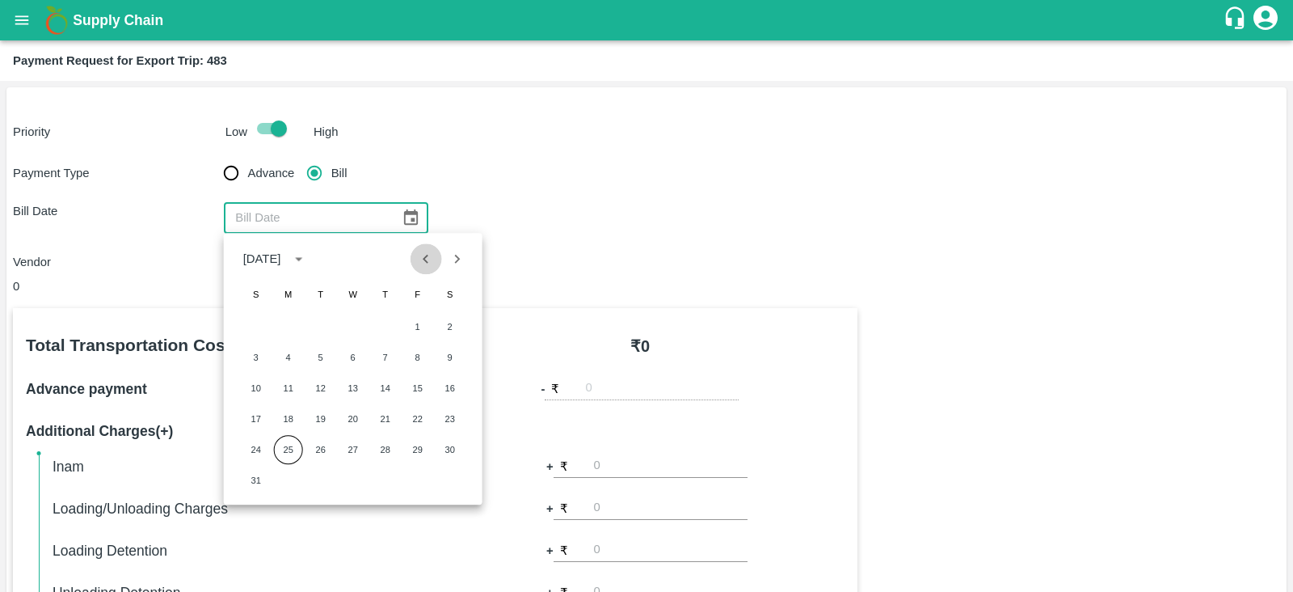
click at [424, 252] on icon "Previous month" at bounding box center [426, 259] width 18 height 18
click at [254, 449] on button "27" at bounding box center [256, 449] width 29 height 29
type input "27/07/2025"
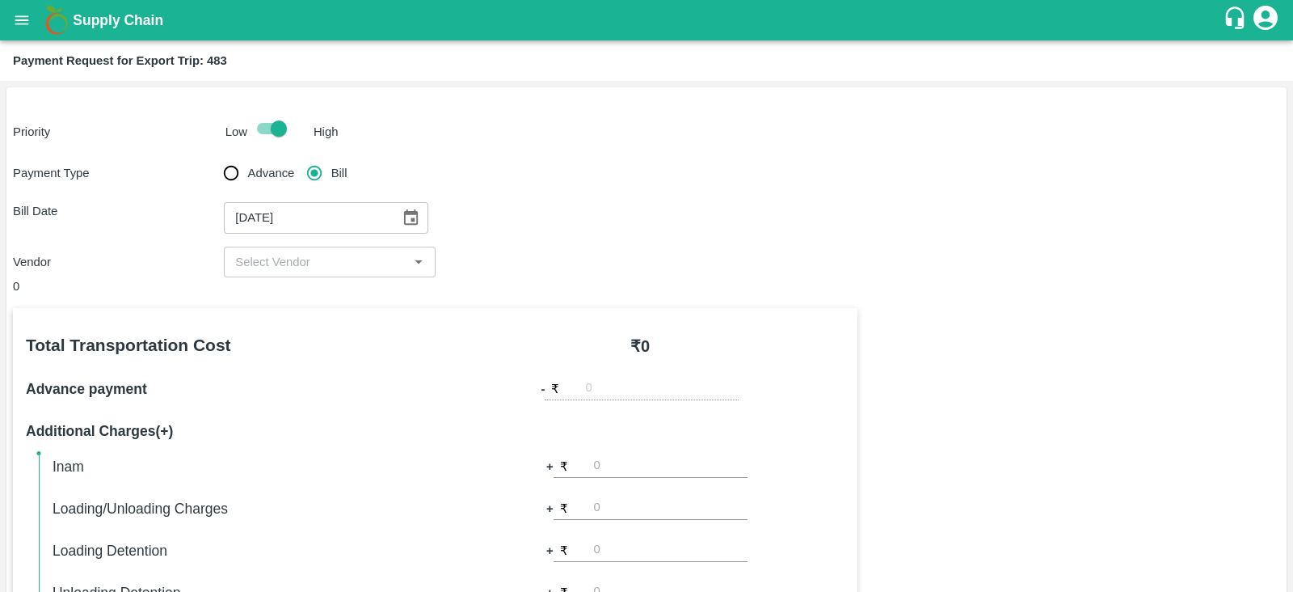
click at [364, 259] on input "input" at bounding box center [316, 261] width 175 height 21
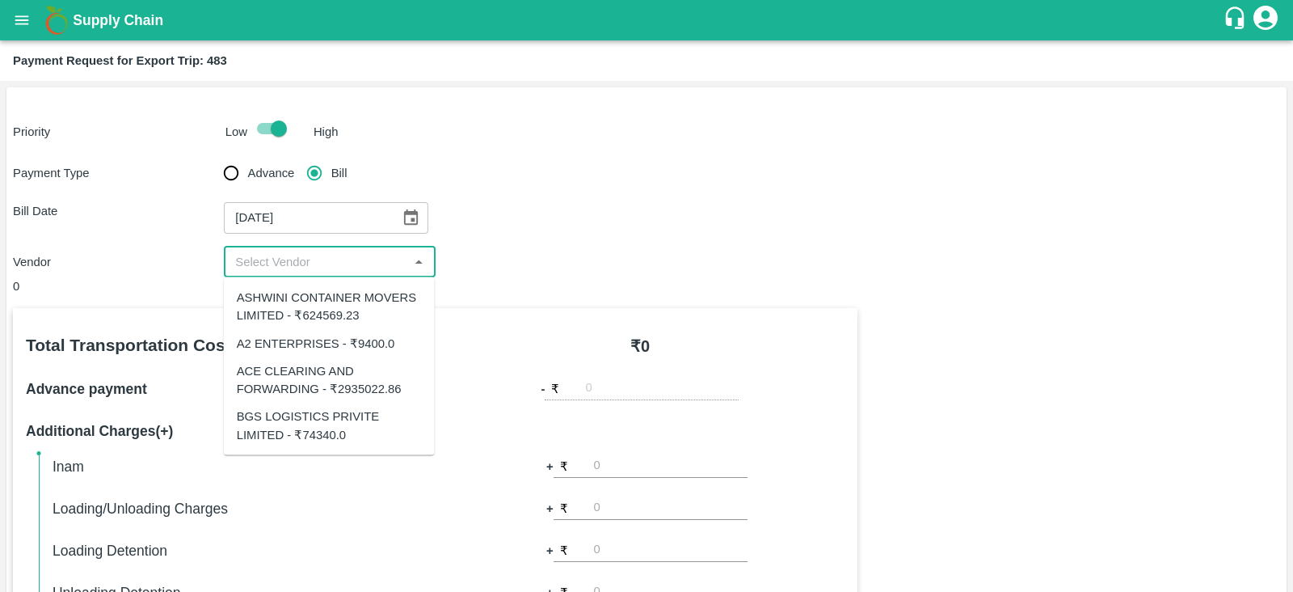
click at [356, 377] on div "ACE CLEARING AND FORWARDING - ₹2935022.86" at bounding box center [329, 379] width 185 height 36
type input "ACE CLEARING AND FORWARDING - ₹2935022.86"
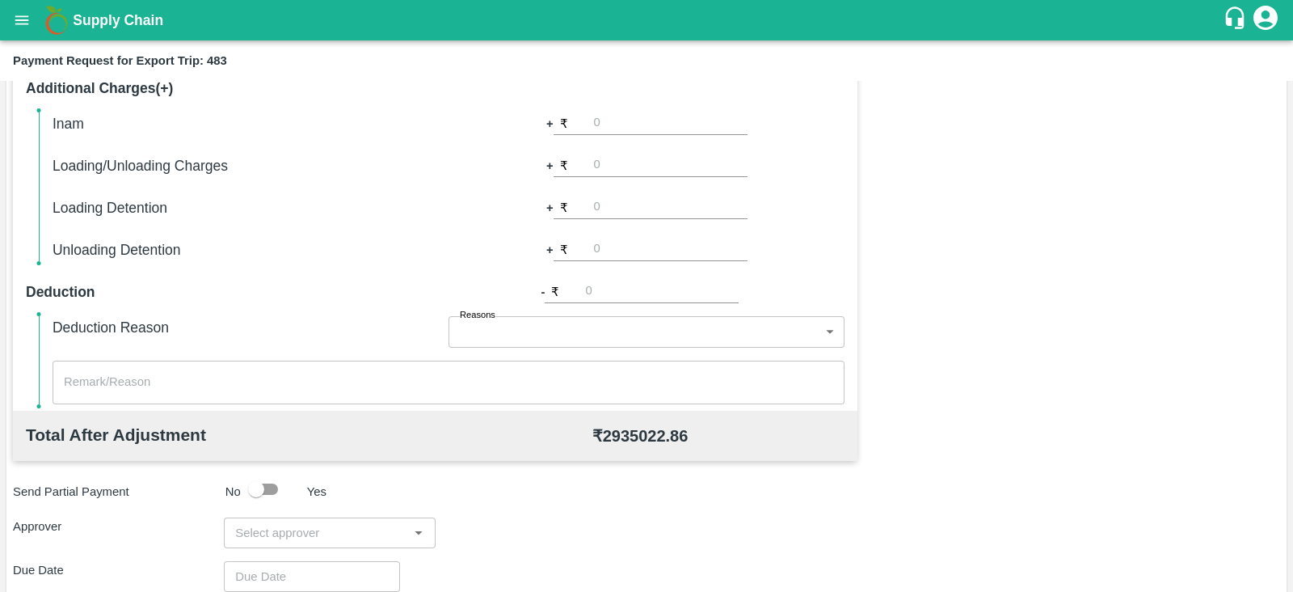
scroll to position [344, 0]
click at [968, 348] on div "Total Transportation Cost ₹ 2935022.86 Advance payment - ₹ Additional Charges(+…" at bounding box center [646, 355] width 1267 height 782
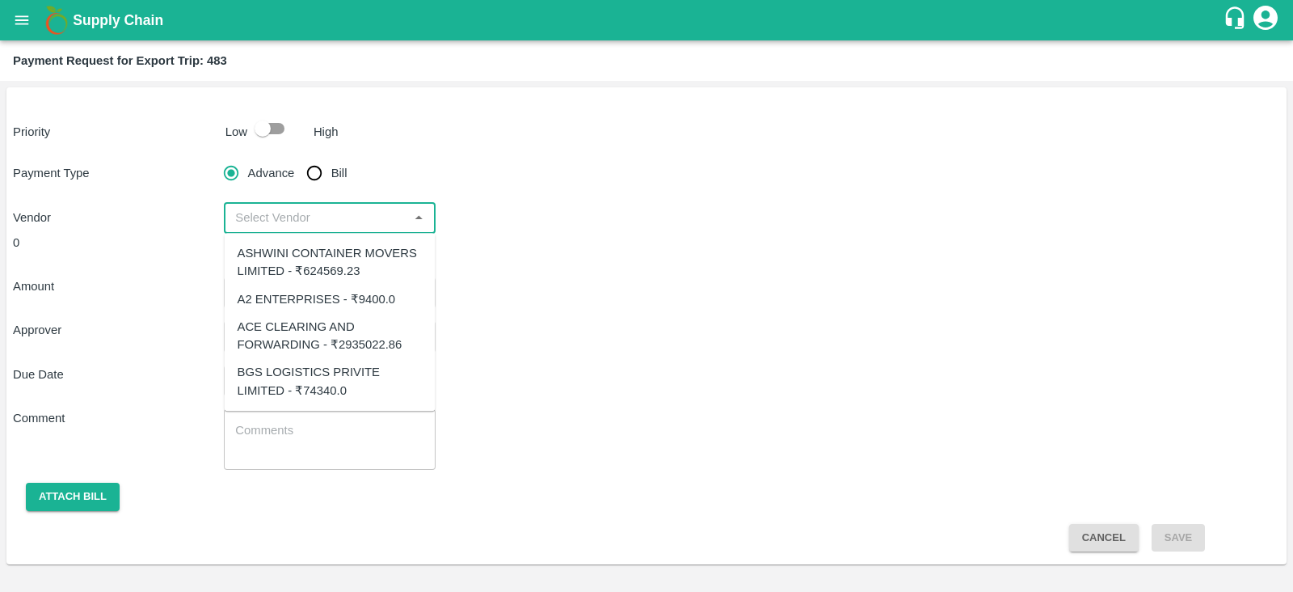
click at [396, 214] on input "input" at bounding box center [316, 217] width 175 height 21
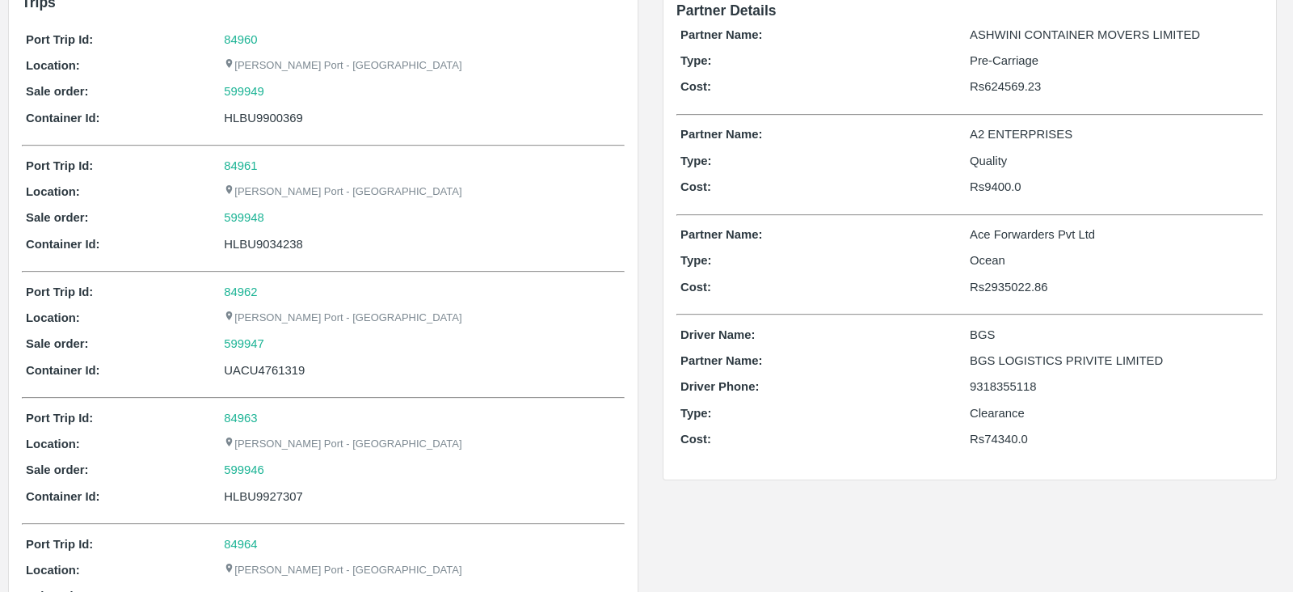
scroll to position [121, 0]
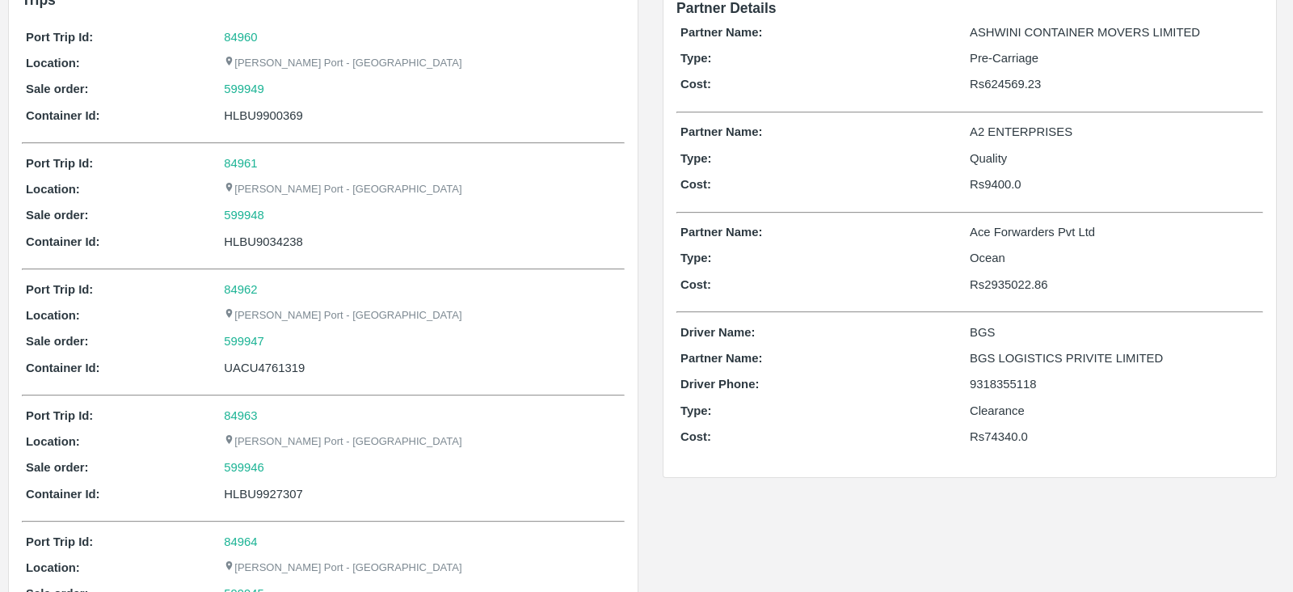
click at [1046, 240] on p "Ace Forwarders Pvt Ltd" at bounding box center [1114, 232] width 289 height 18
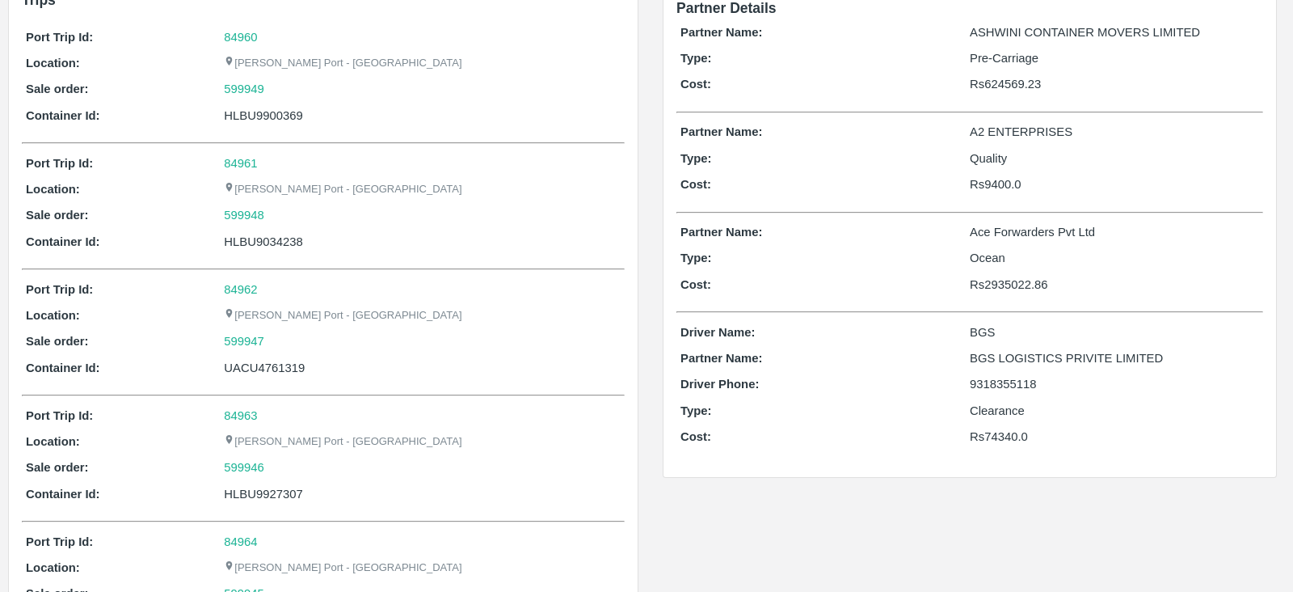
click at [1043, 285] on p "Rs 2935022.86" at bounding box center [1114, 285] width 289 height 18
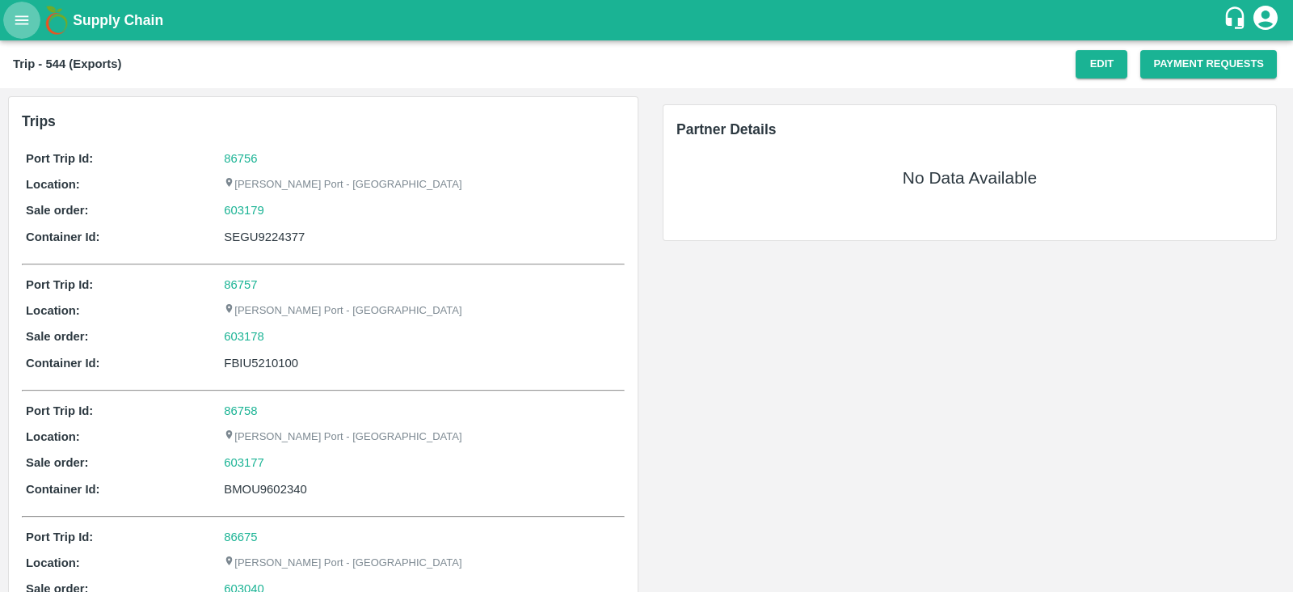
click at [24, 24] on icon "open drawer" at bounding box center [22, 19] width 14 height 9
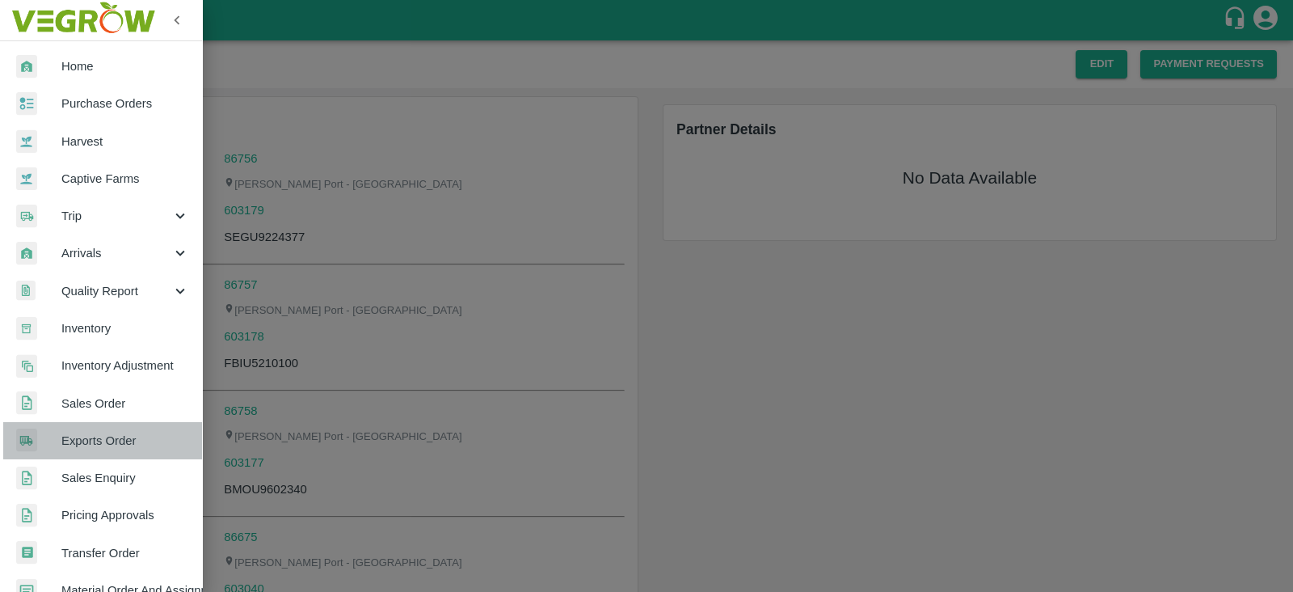
click at [137, 434] on span "Exports Order" at bounding box center [125, 441] width 128 height 18
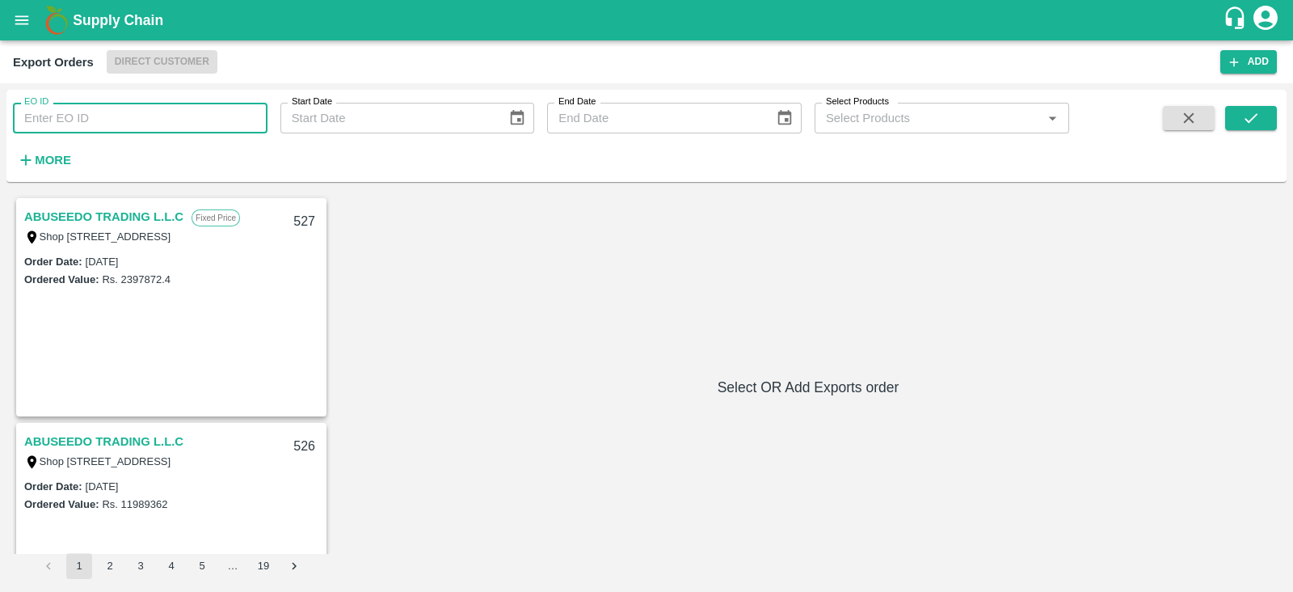
click at [190, 120] on input "EO ID" at bounding box center [140, 118] width 255 height 31
type input "469"
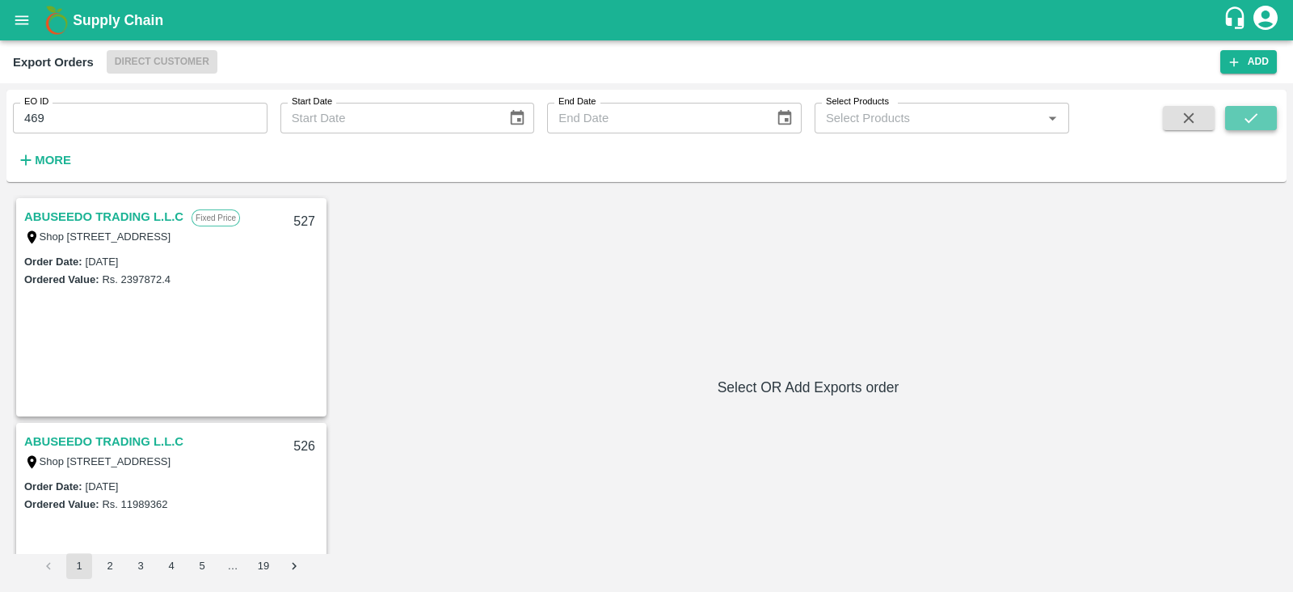
click at [1252, 113] on icon "submit" at bounding box center [1251, 118] width 18 height 18
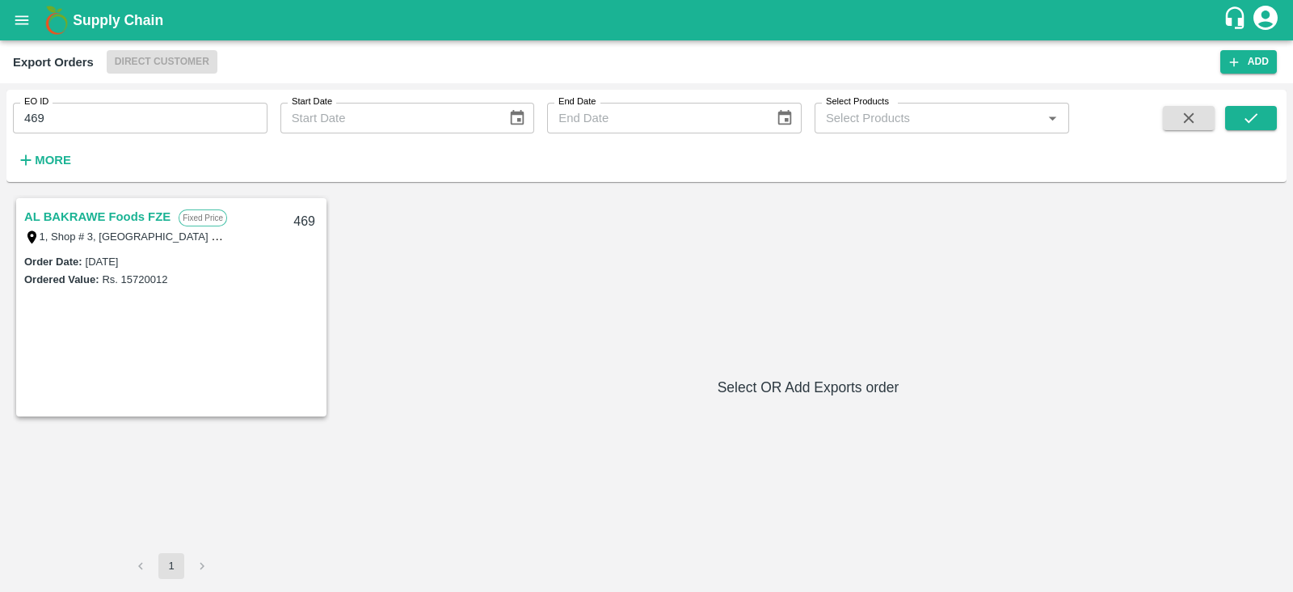
click at [105, 220] on link "AL BAKRAWE Foods FZE" at bounding box center [97, 216] width 146 height 21
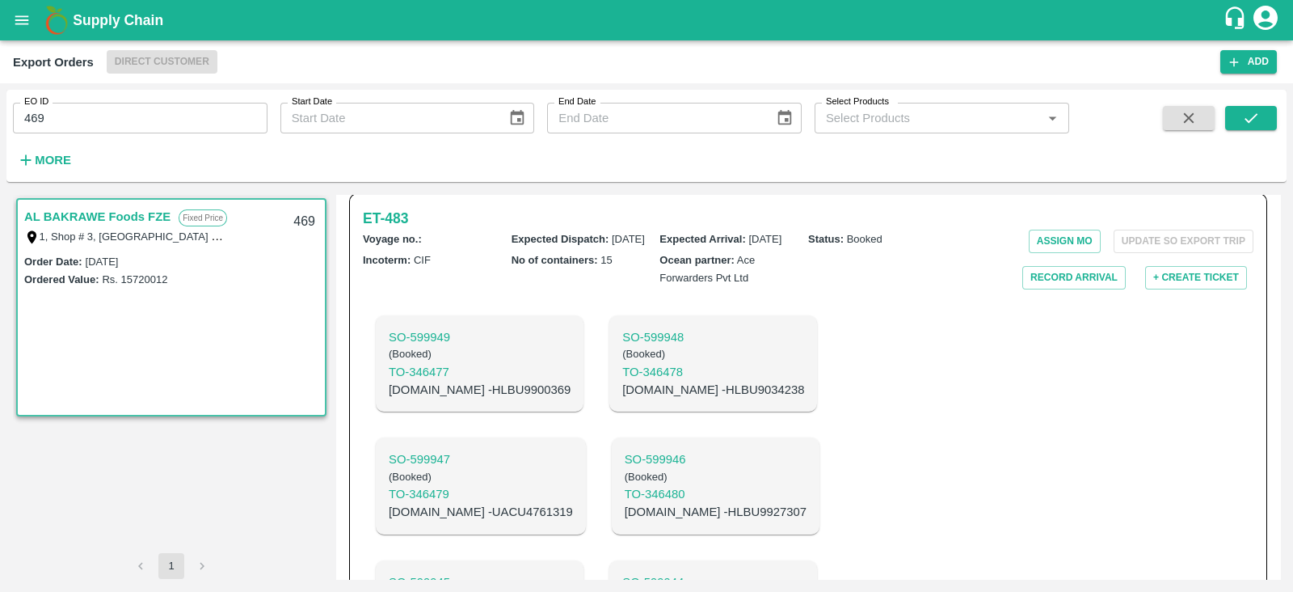
scroll to position [395, 0]
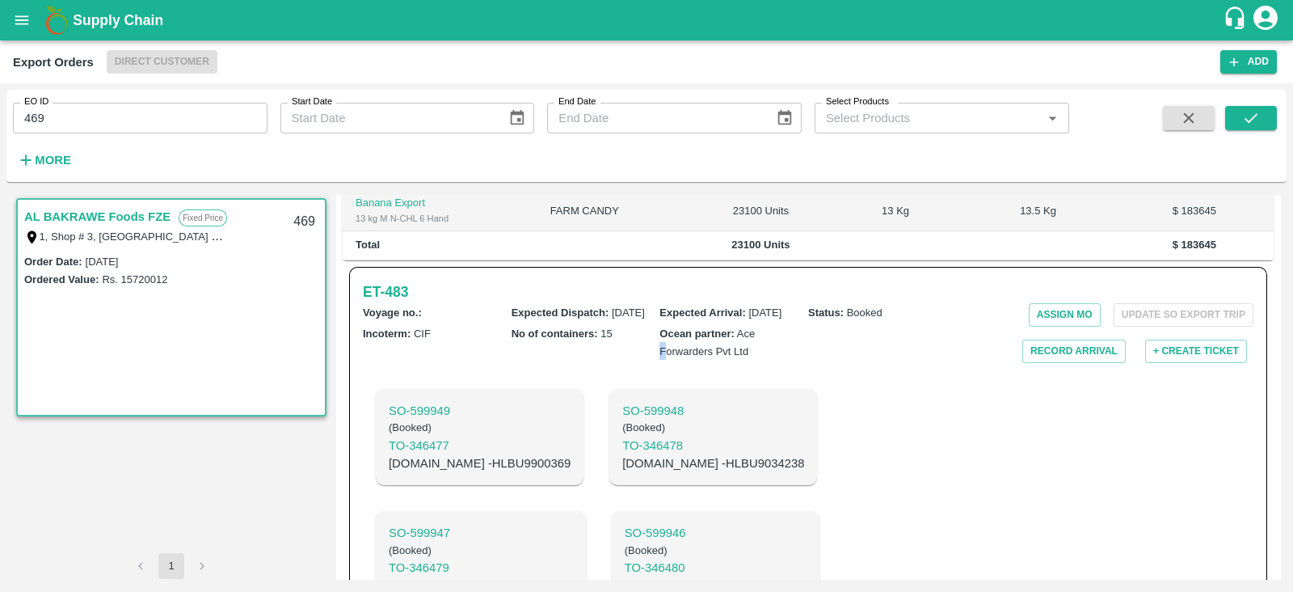
drag, startPoint x: 666, startPoint y: 352, endPoint x: 753, endPoint y: 330, distance: 89.2
click at [753, 330] on span "Ace Forwarders Pvt Ltd" at bounding box center [707, 342] width 95 height 30
click at [408, 280] on h6 "ET- 483" at bounding box center [385, 291] width 45 height 23
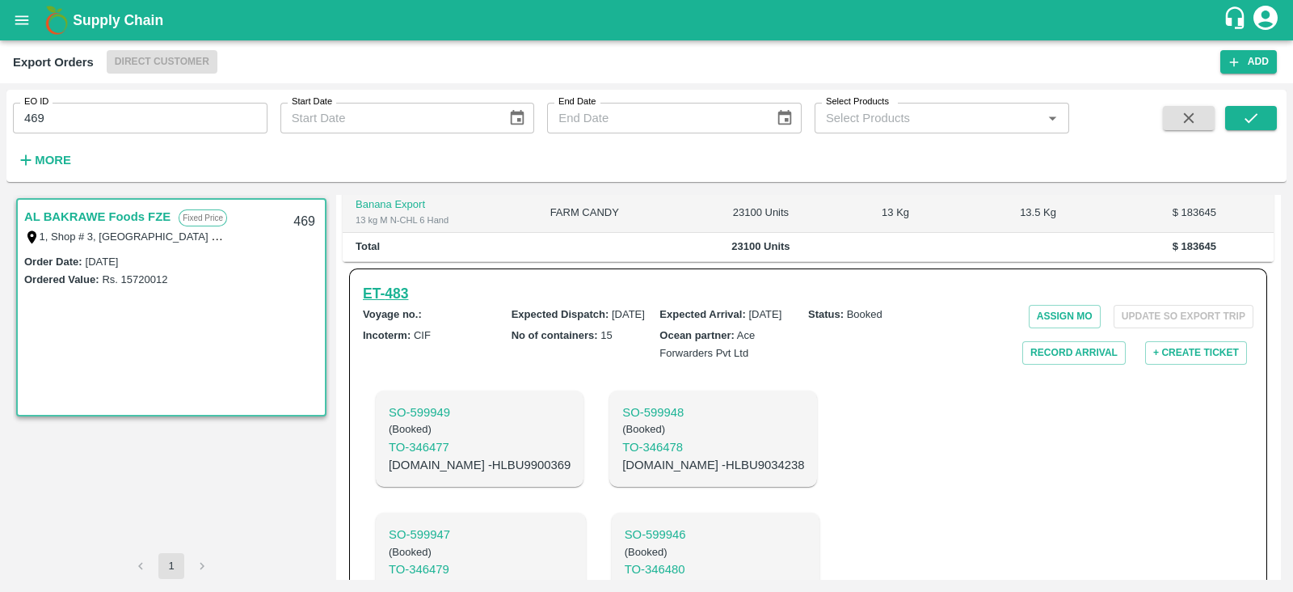
click at [393, 282] on h6 "ET- 483" at bounding box center [385, 293] width 45 height 23
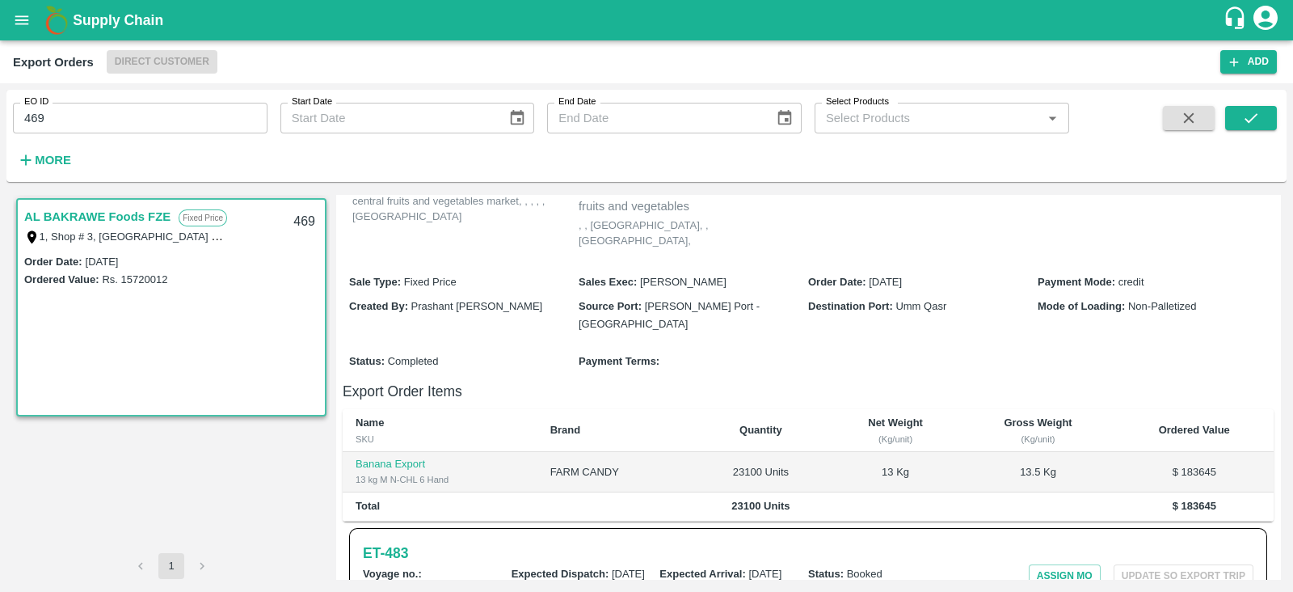
scroll to position [0, 0]
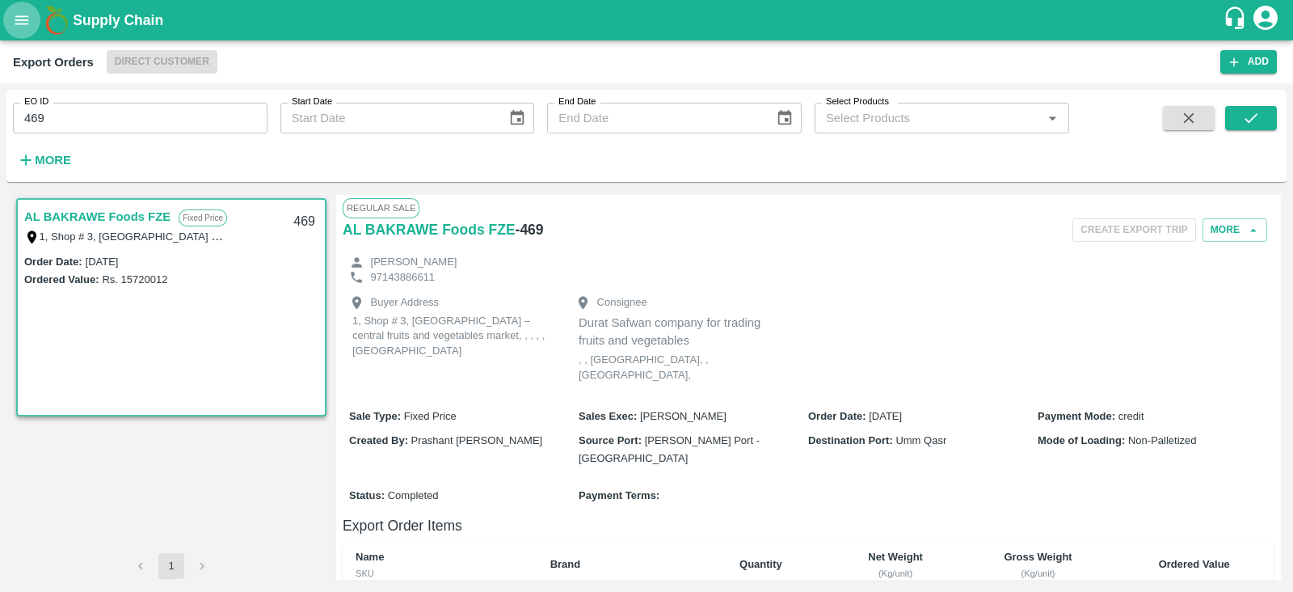
click at [15, 9] on button "open drawer" at bounding box center [21, 20] width 37 height 37
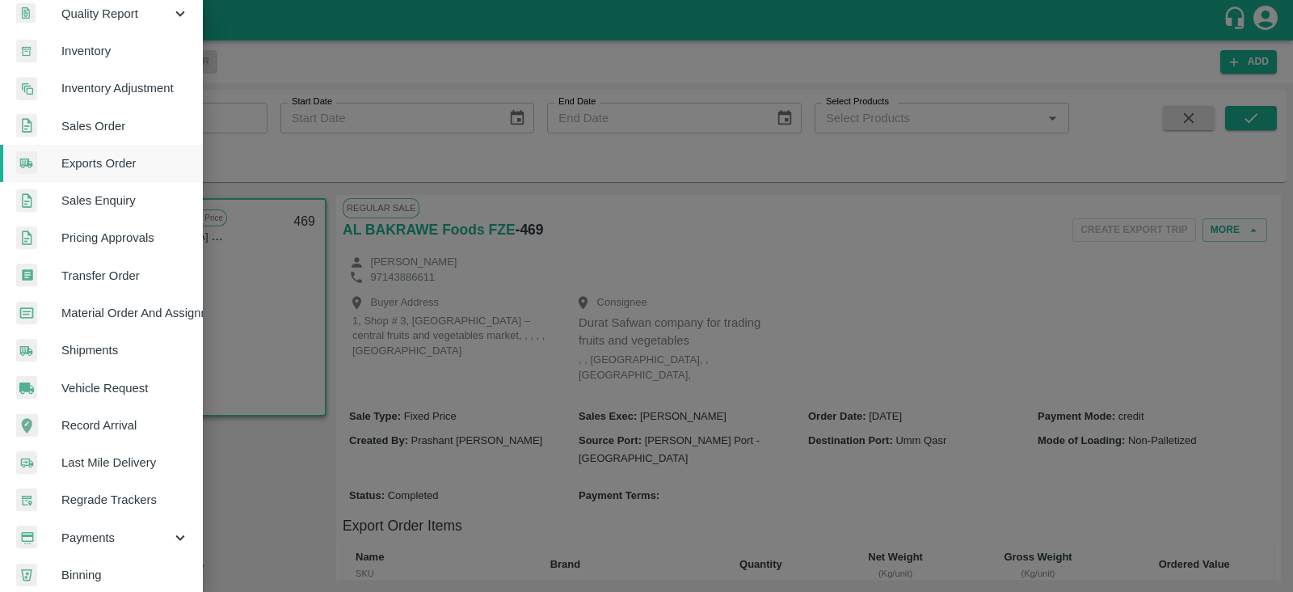
scroll to position [328, 0]
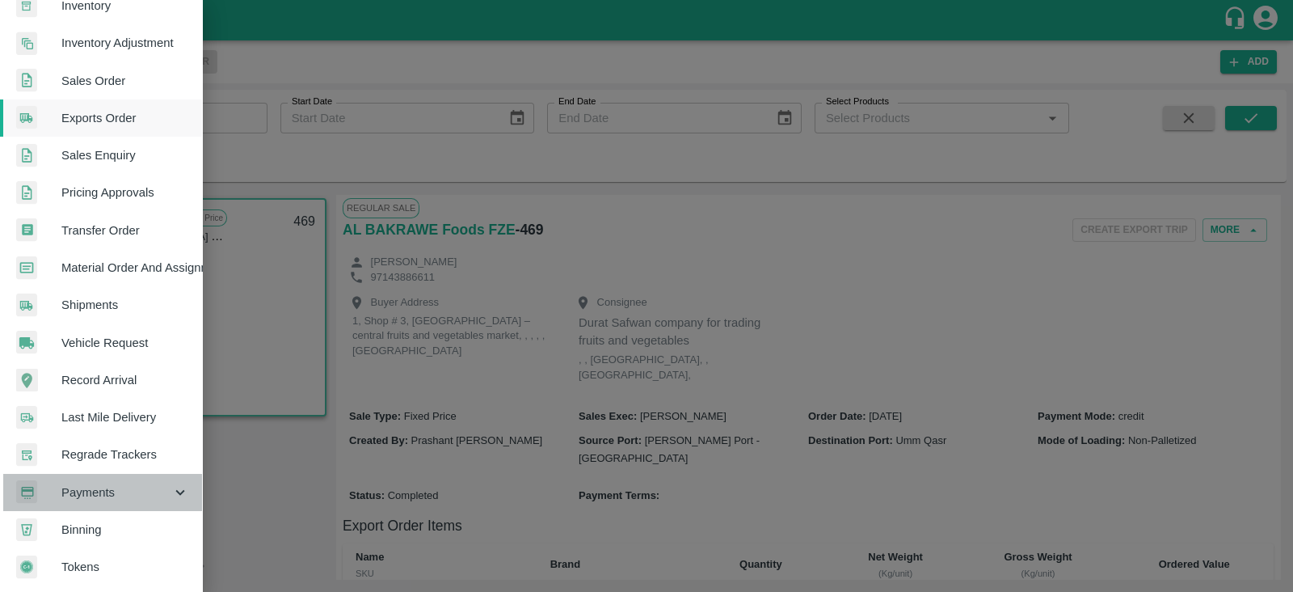
click at [119, 483] on span "Payments" at bounding box center [116, 492] width 110 height 18
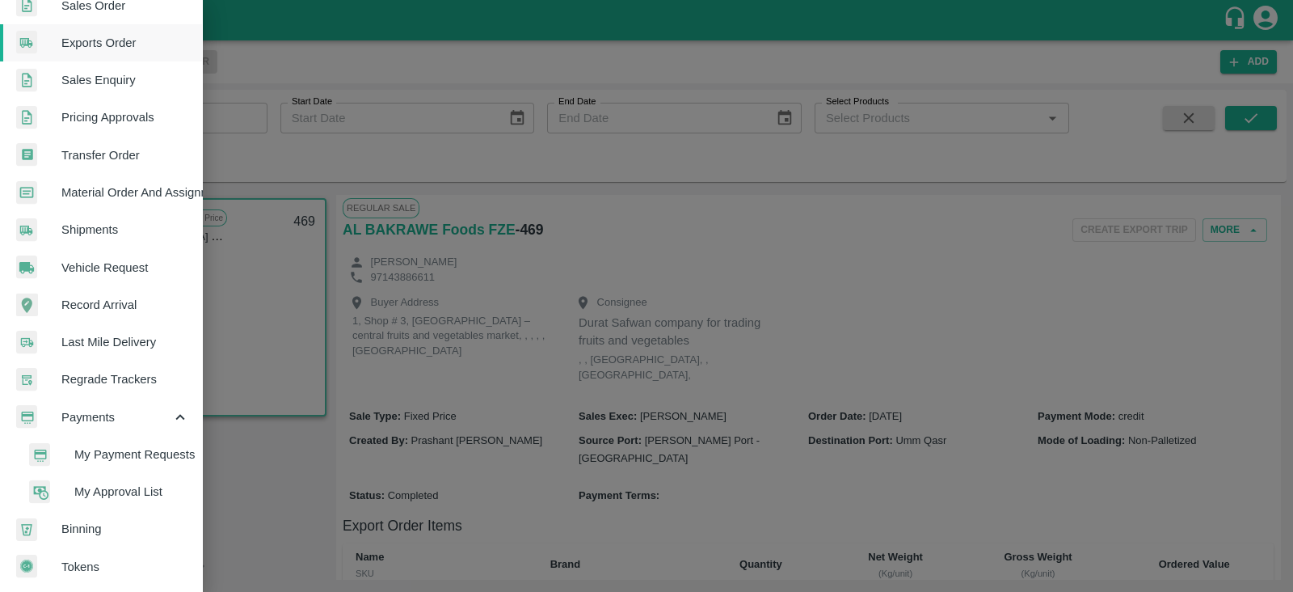
scroll to position [403, 0]
click at [130, 445] on span "My Payment Requests" at bounding box center [131, 454] width 115 height 18
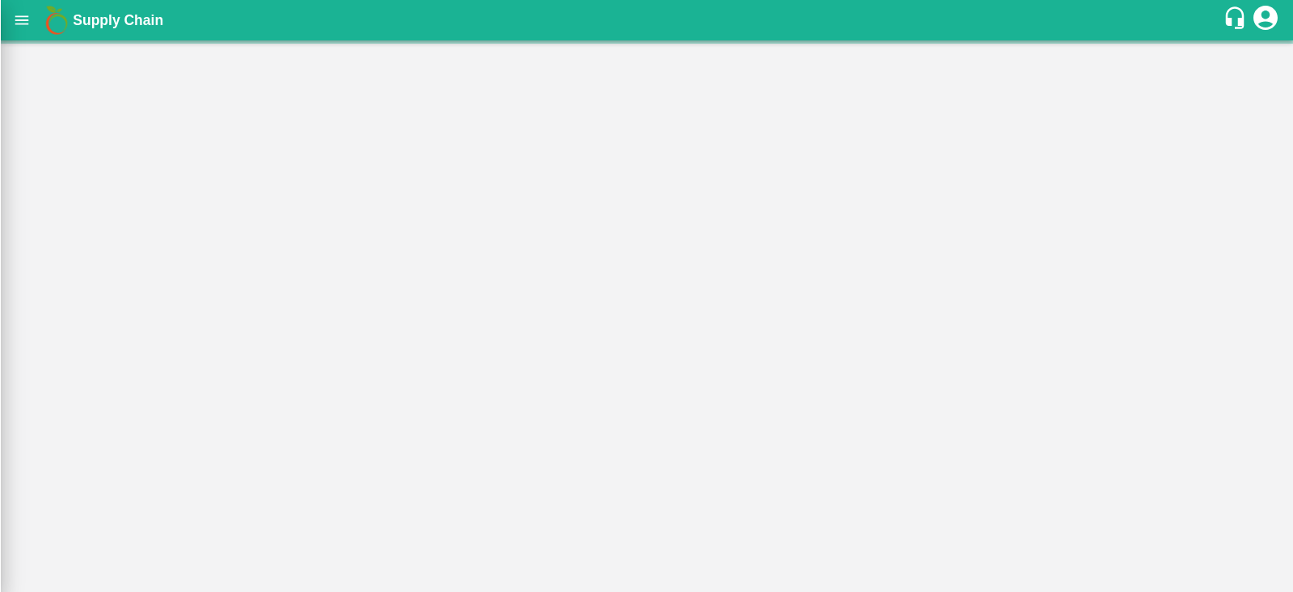
scroll to position [397, 0]
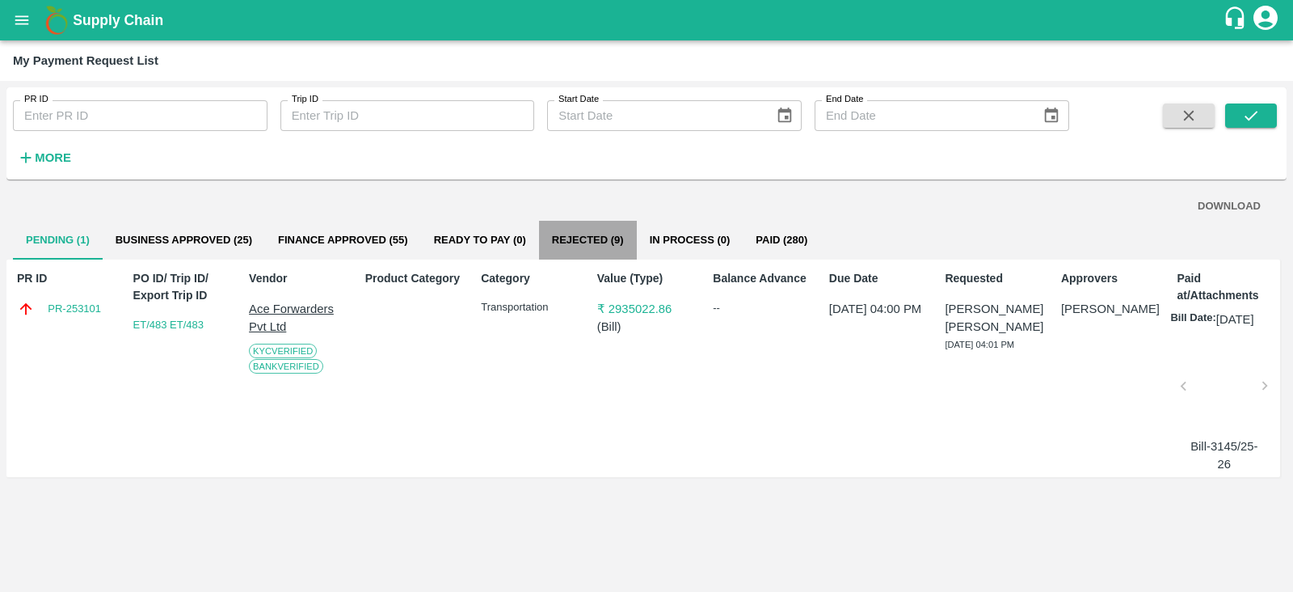
click at [590, 246] on button "Rejected (9)" at bounding box center [588, 240] width 98 height 39
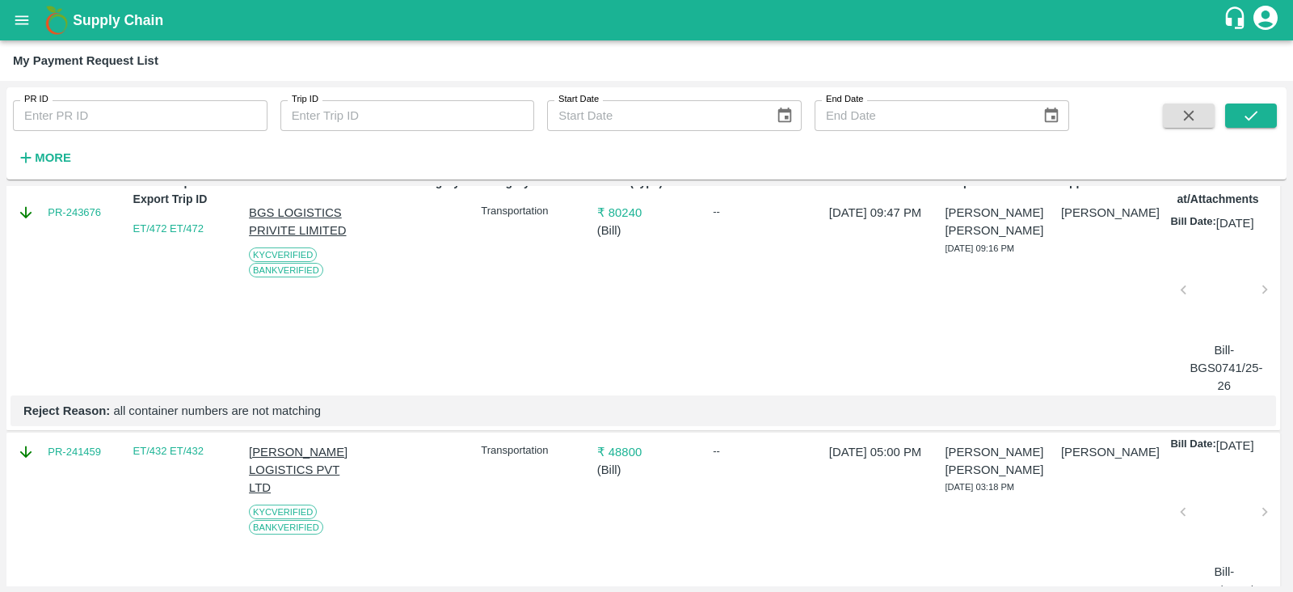
scroll to position [0, 0]
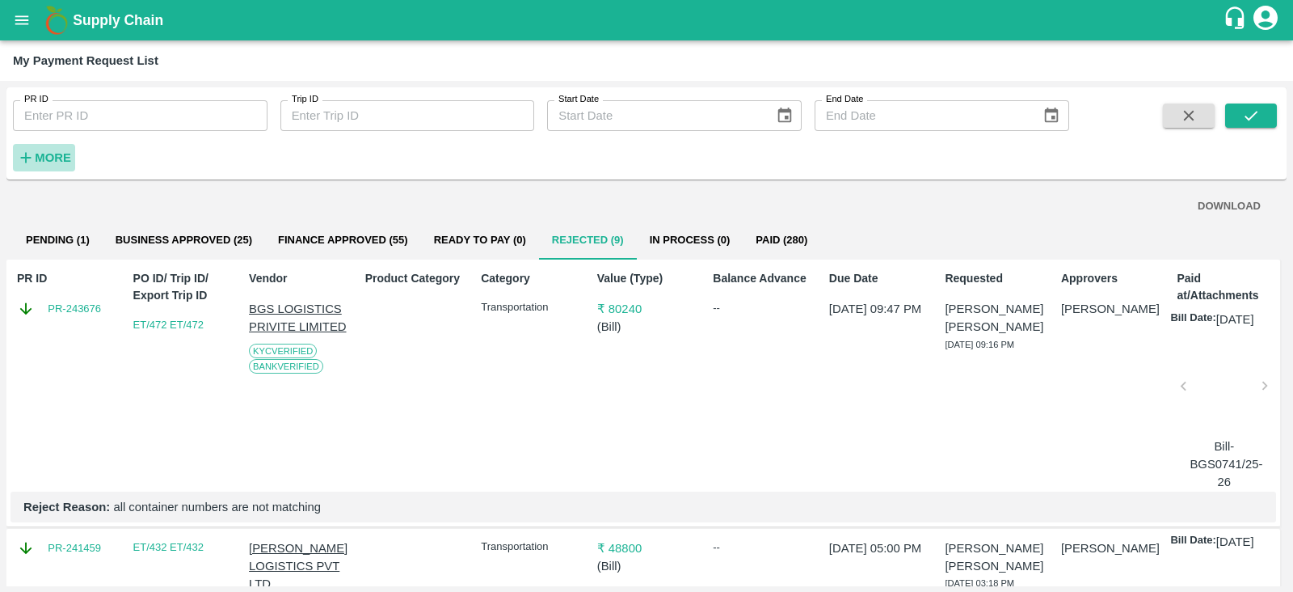
click at [64, 153] on strong "More" at bounding box center [53, 157] width 36 height 13
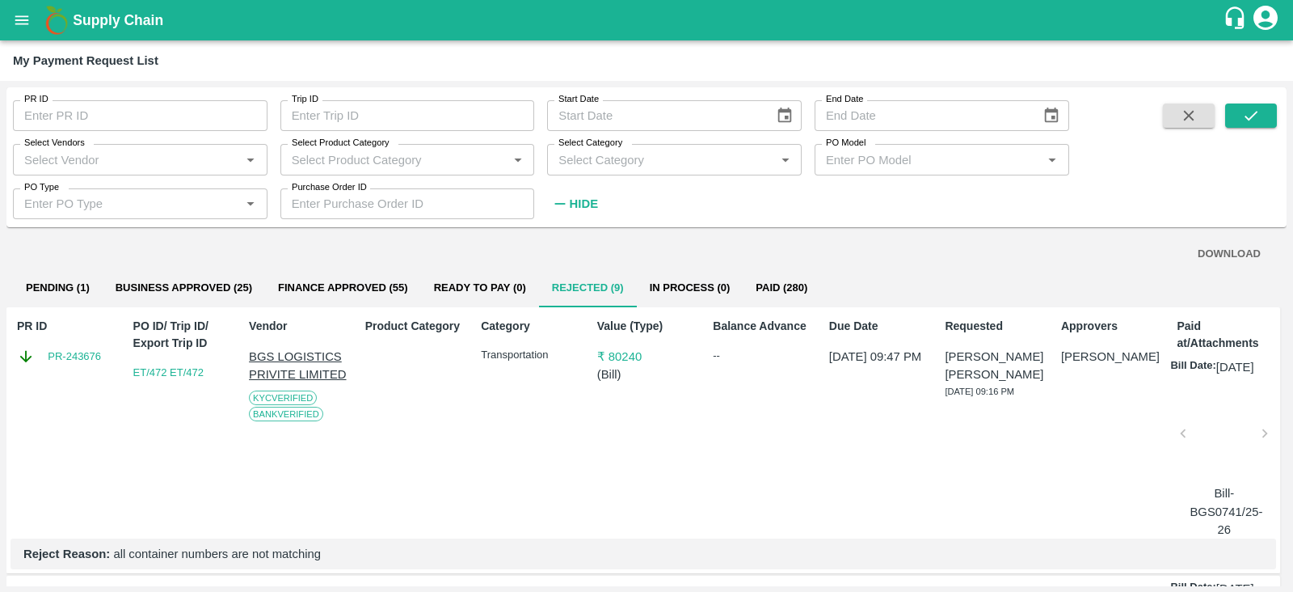
click at [181, 172] on div "Select Vendors   *" at bounding box center [140, 159] width 255 height 31
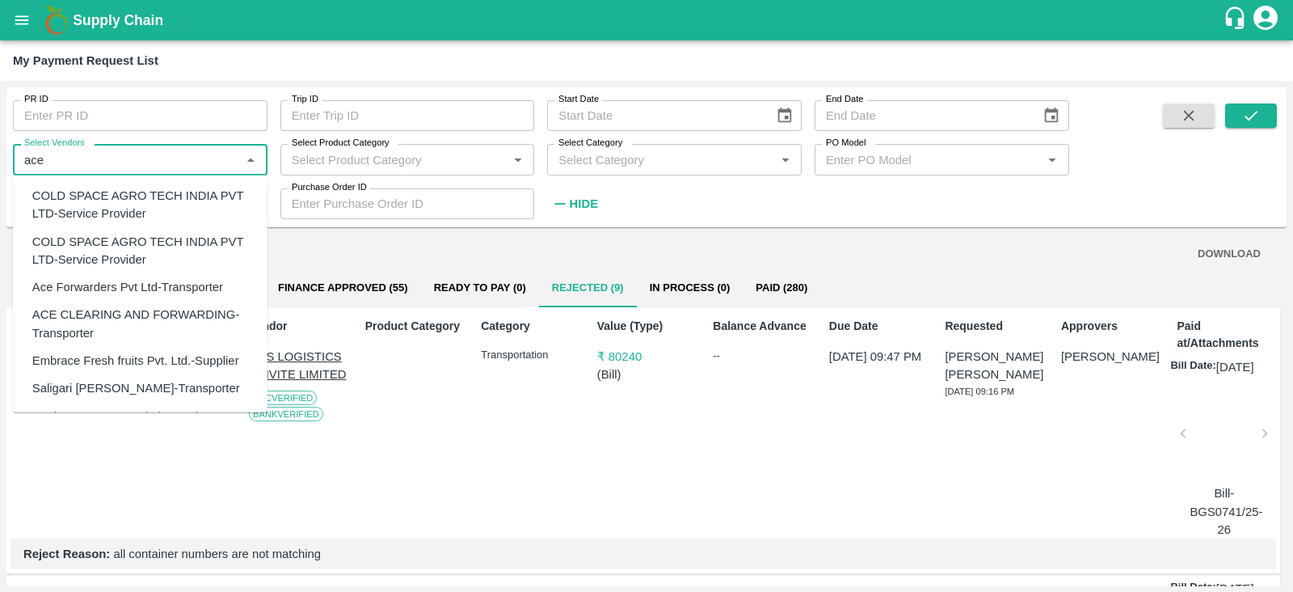
scroll to position [42, 0]
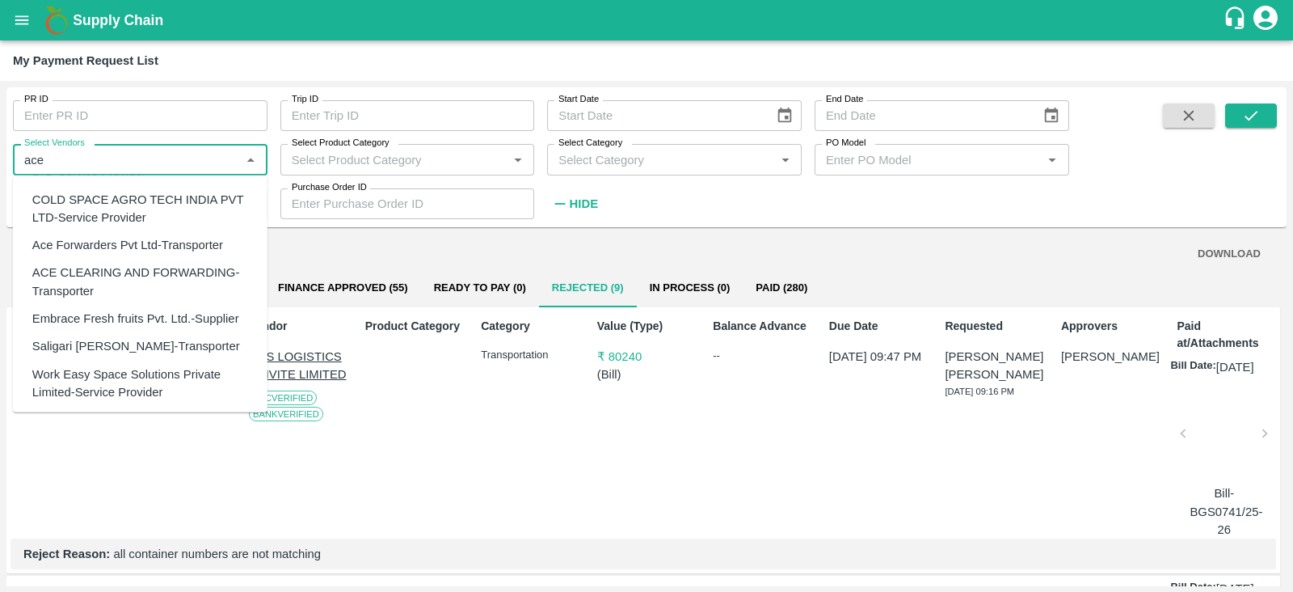
click at [191, 238] on div "Ace Forwarders Pvt Ltd-Transporter" at bounding box center [127, 245] width 191 height 18
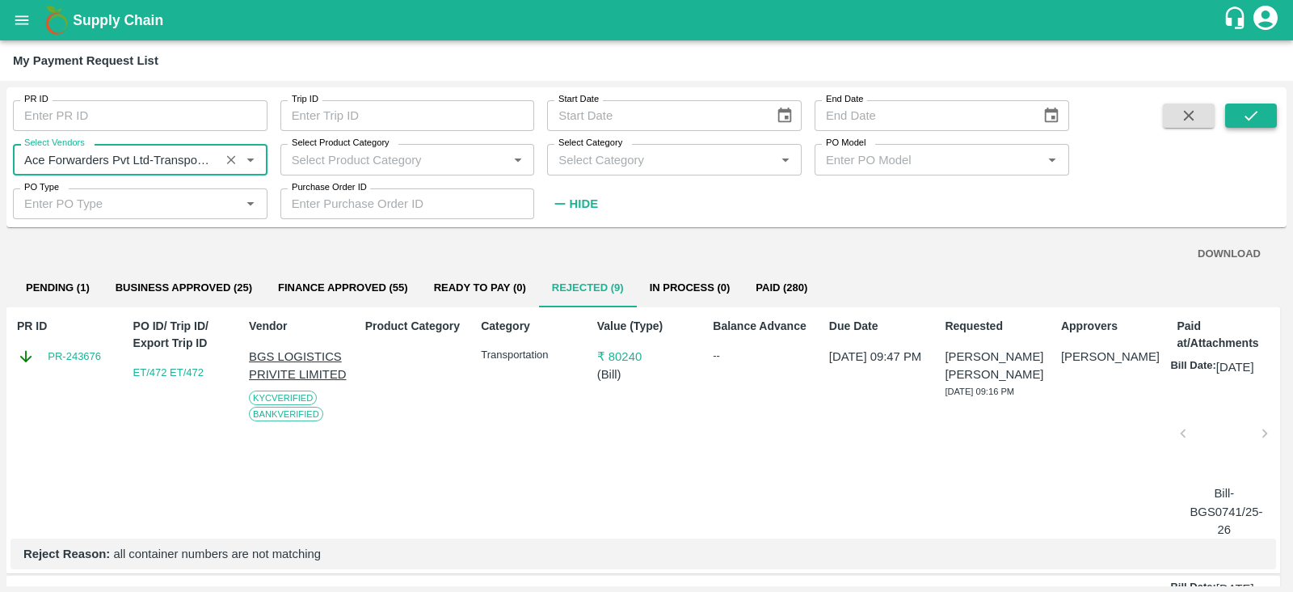
type input "Ace Forwarders Pvt Ltd-Transporter"
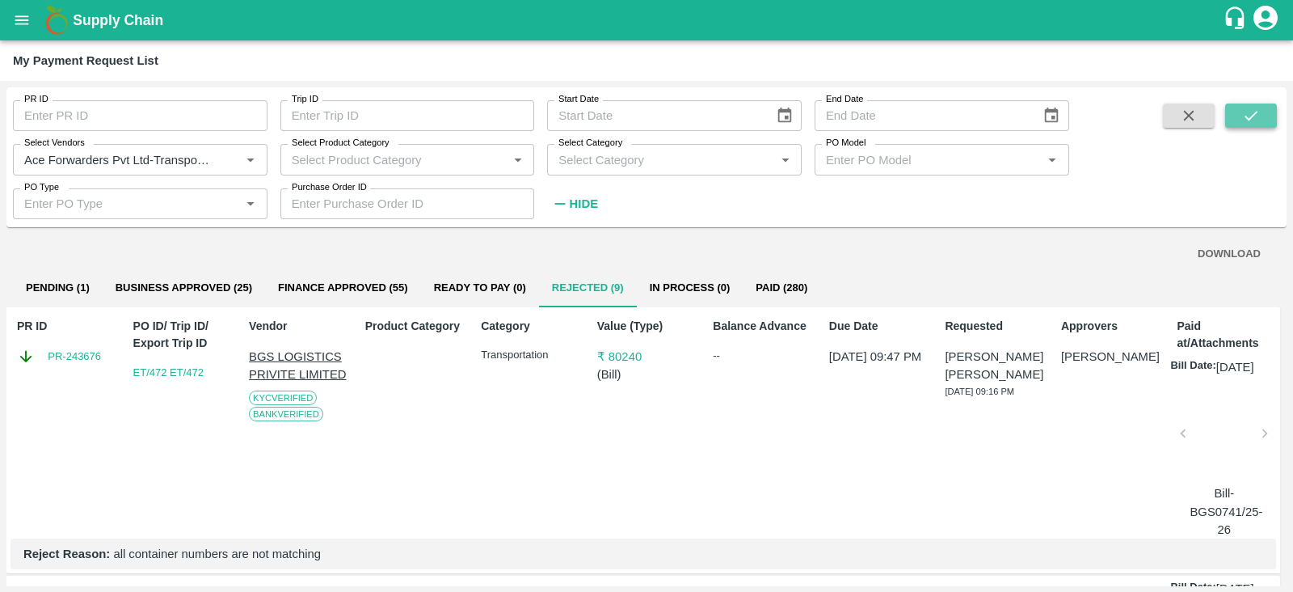
click at [1257, 112] on icon "submit" at bounding box center [1251, 116] width 18 height 18
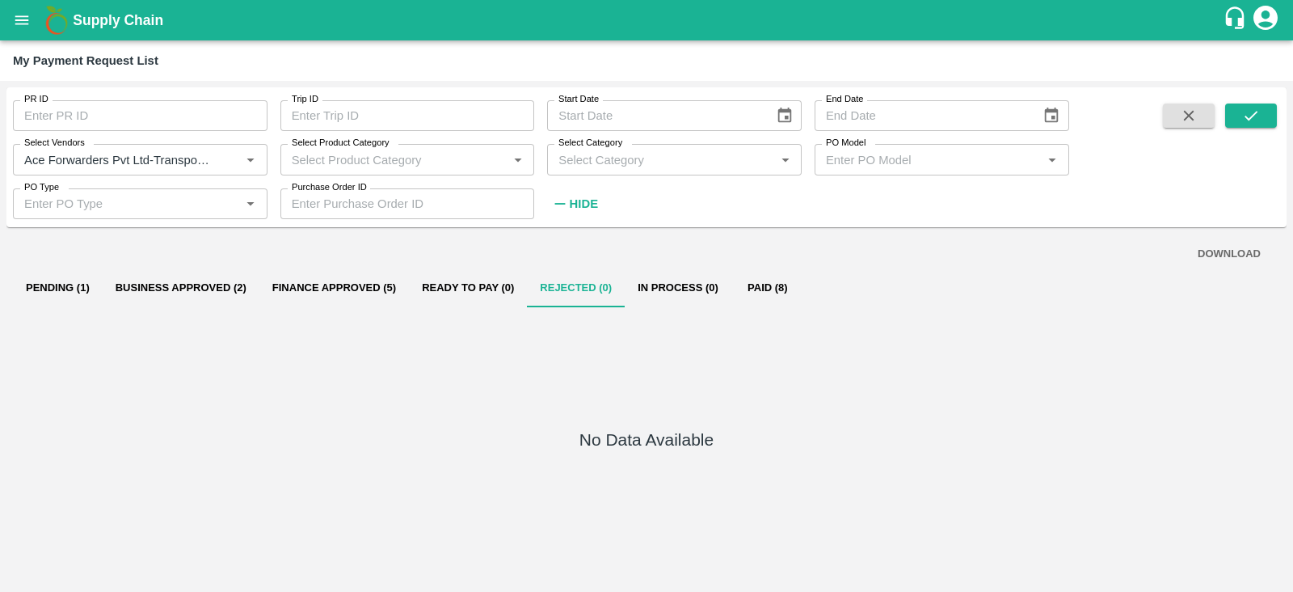
click at [378, 293] on button "Finance Approved (5)" at bounding box center [334, 287] width 150 height 39
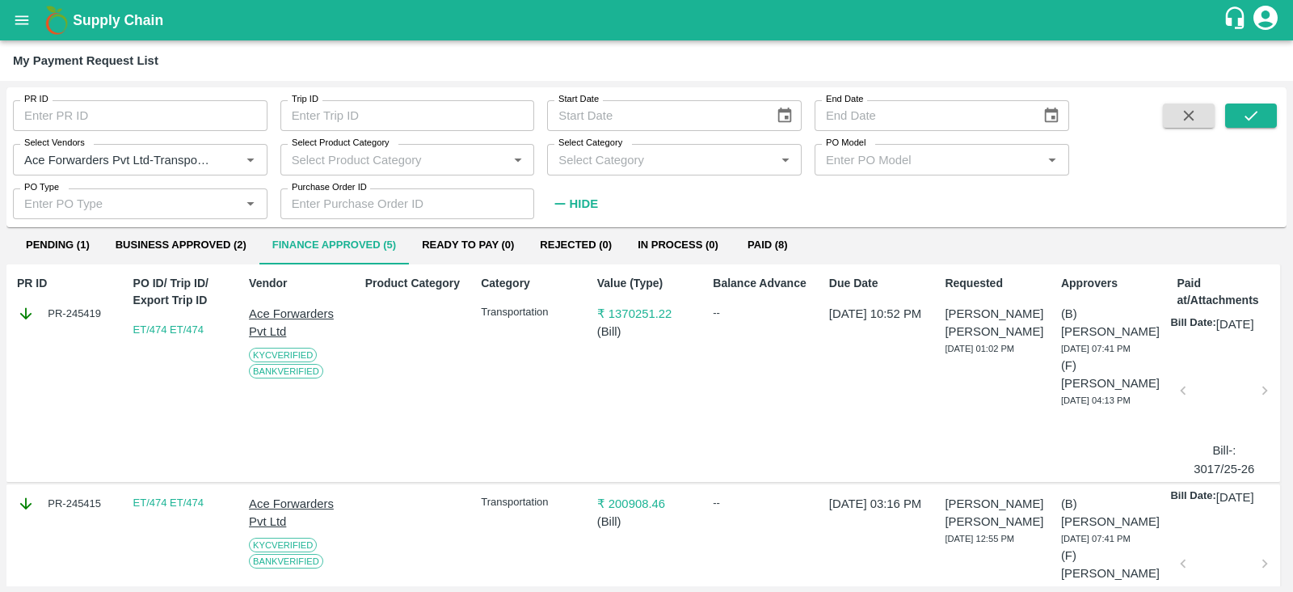
scroll to position [0, 0]
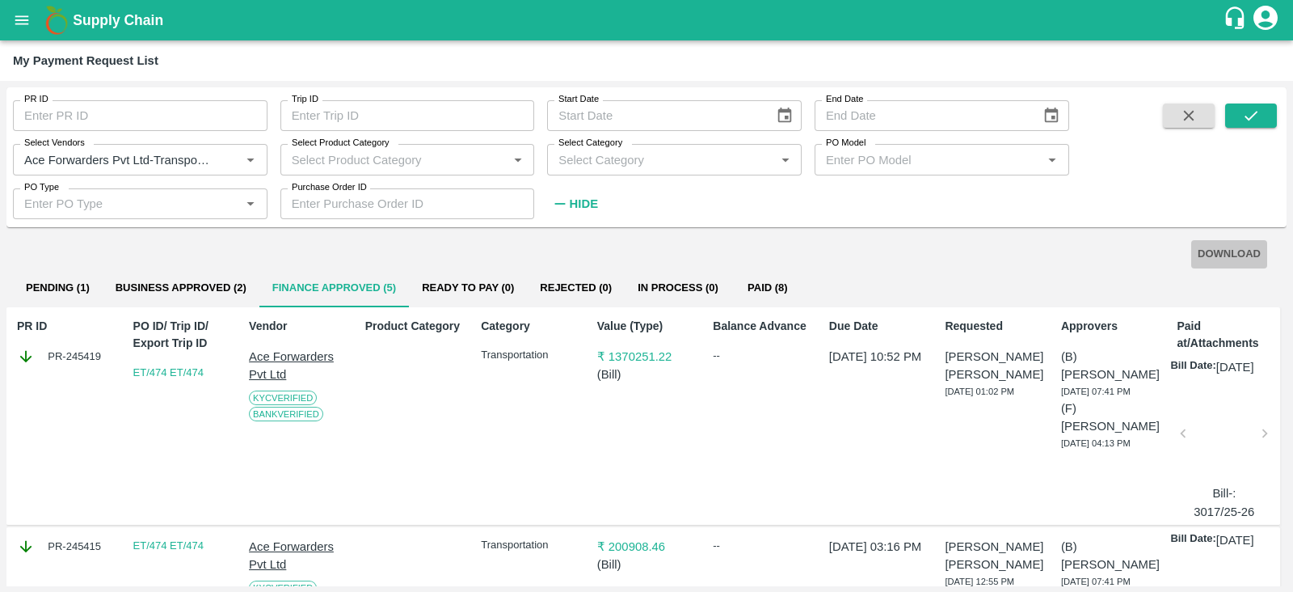
click at [1229, 260] on button "DOWNLOAD" at bounding box center [1229, 254] width 76 height 28
click at [240, 288] on button "Business Approved (2)" at bounding box center [181, 287] width 157 height 39
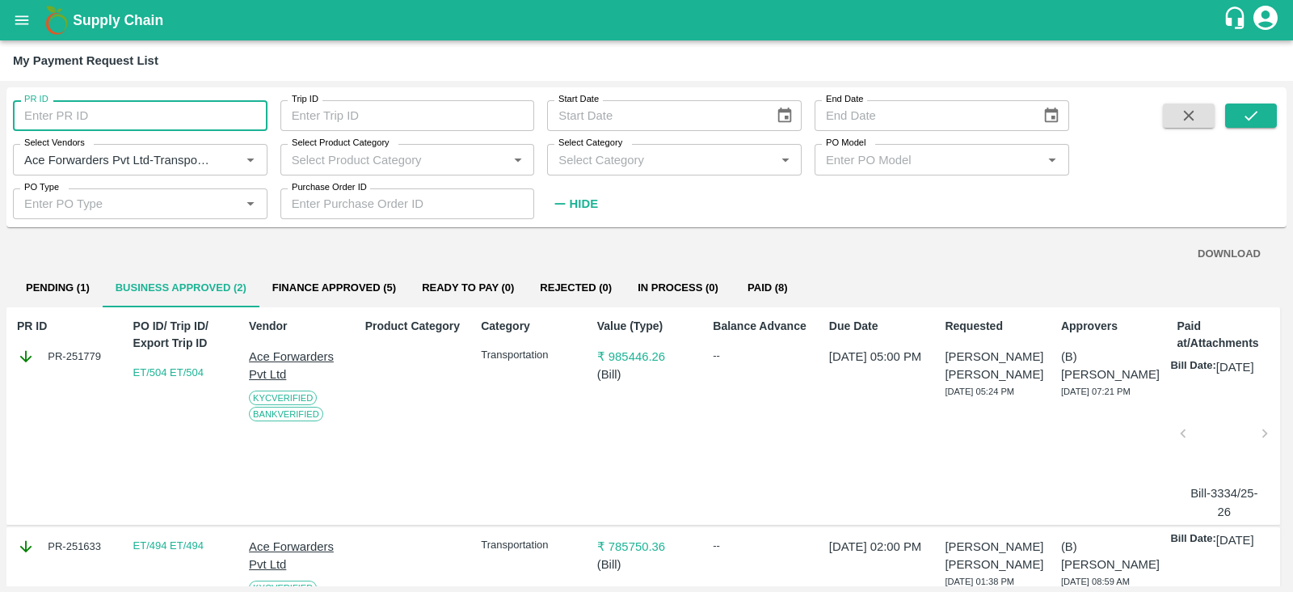
click at [76, 115] on input "PR ID" at bounding box center [140, 115] width 255 height 31
paste input "PR-231737"
click at [227, 162] on icon "Clear" at bounding box center [231, 159] width 9 height 9
type input "PR-231737"
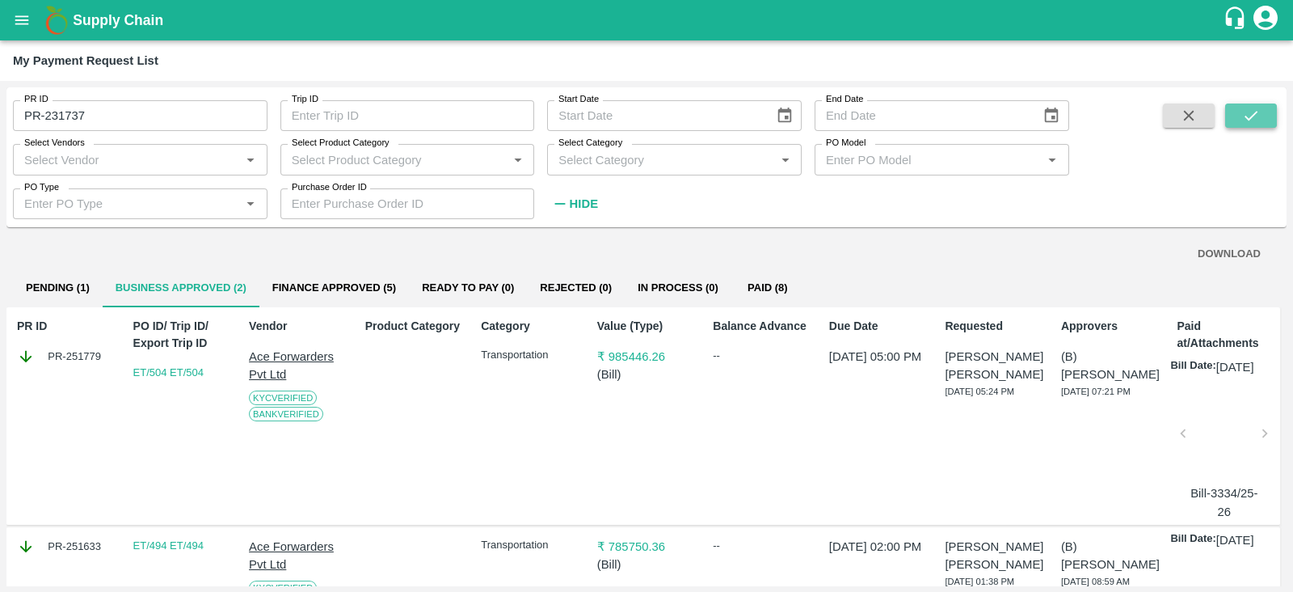
click at [1227, 119] on button "submit" at bounding box center [1251, 115] width 52 height 24
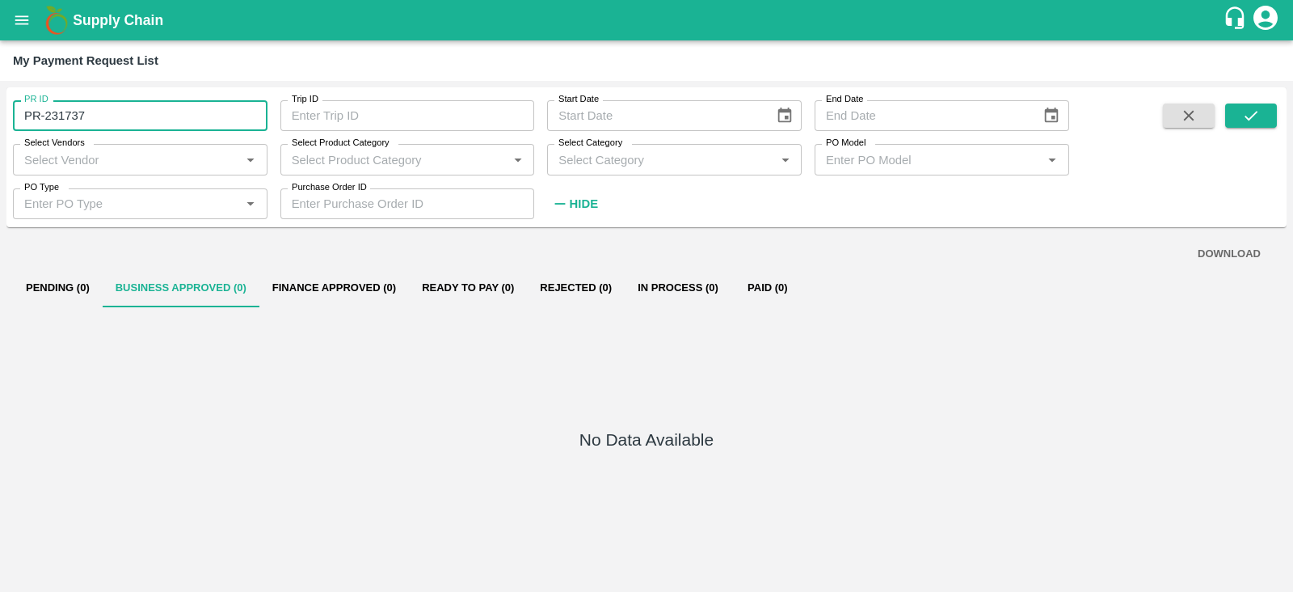
click at [48, 117] on input "PR-231737" at bounding box center [140, 115] width 255 height 31
type input "P"
paste input "text"
click at [48, 117] on input "PR-231737" at bounding box center [140, 115] width 255 height 31
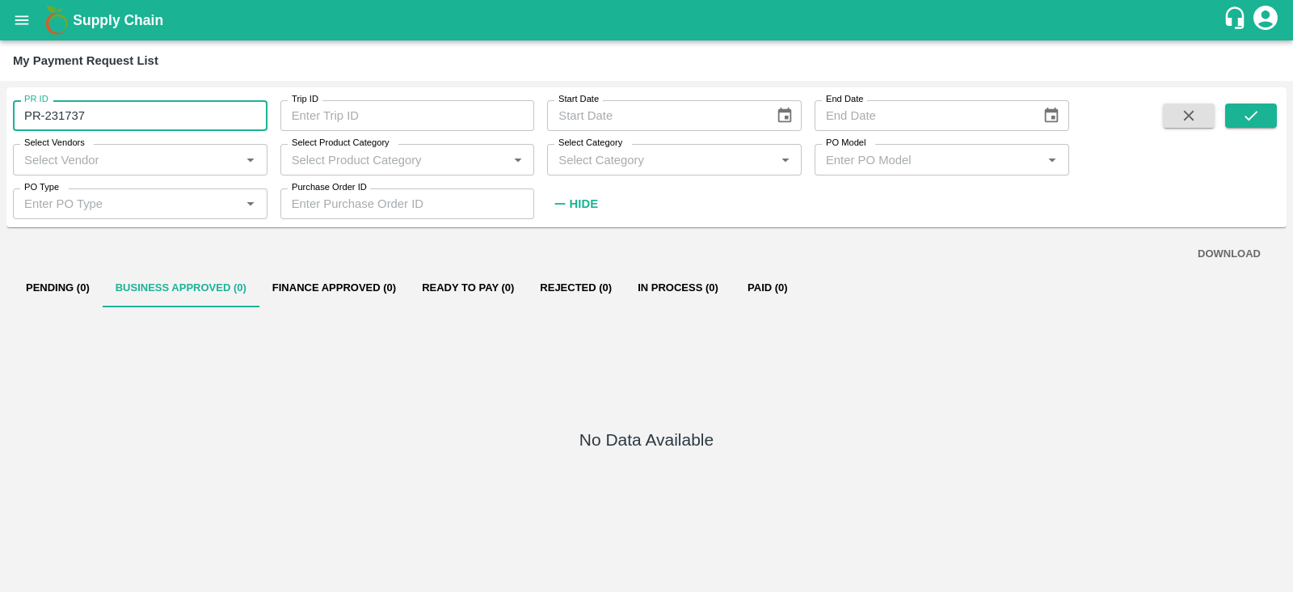
click at [48, 117] on input "PR-231737" at bounding box center [140, 115] width 255 height 31
type input "P"
paste input "text"
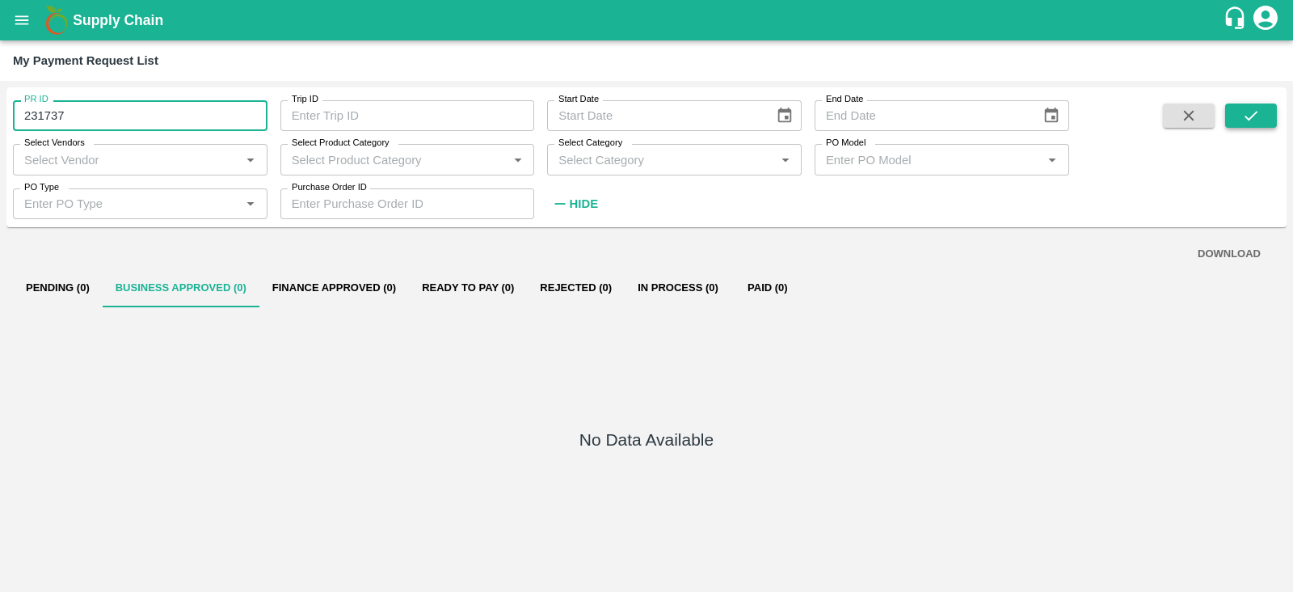
type input "231737"
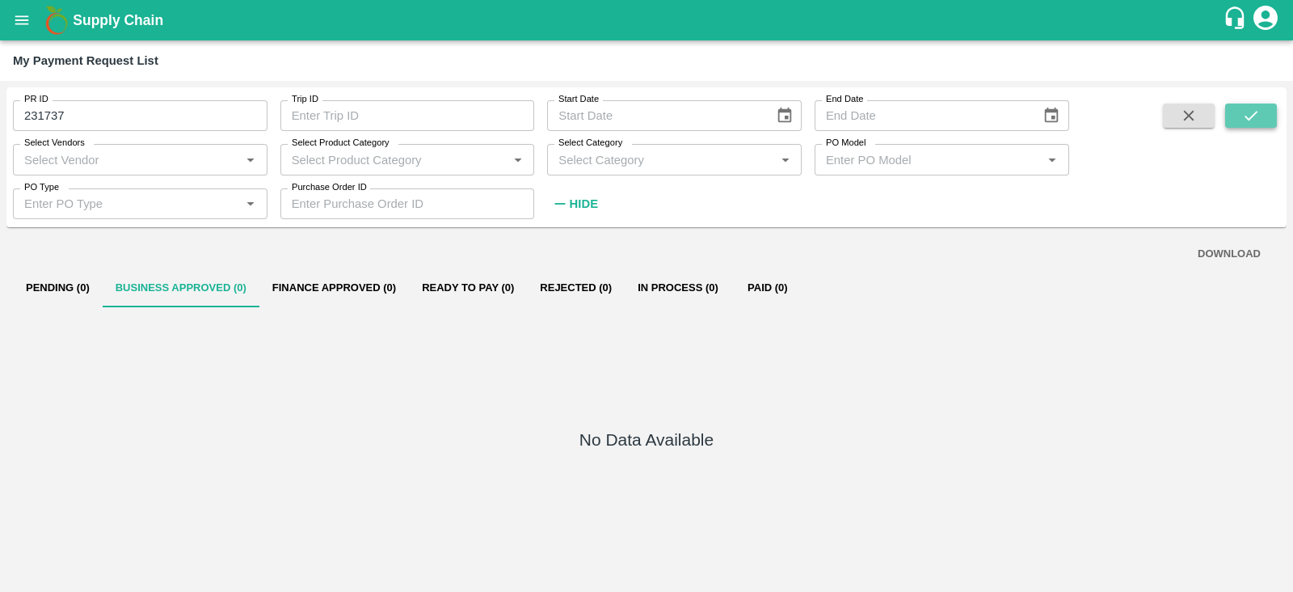
click at [1264, 126] on button "submit" at bounding box center [1251, 115] width 52 height 24
click at [1240, 115] on button "submit" at bounding box center [1251, 115] width 52 height 24
click at [16, 15] on icon "open drawer" at bounding box center [22, 20] width 18 height 18
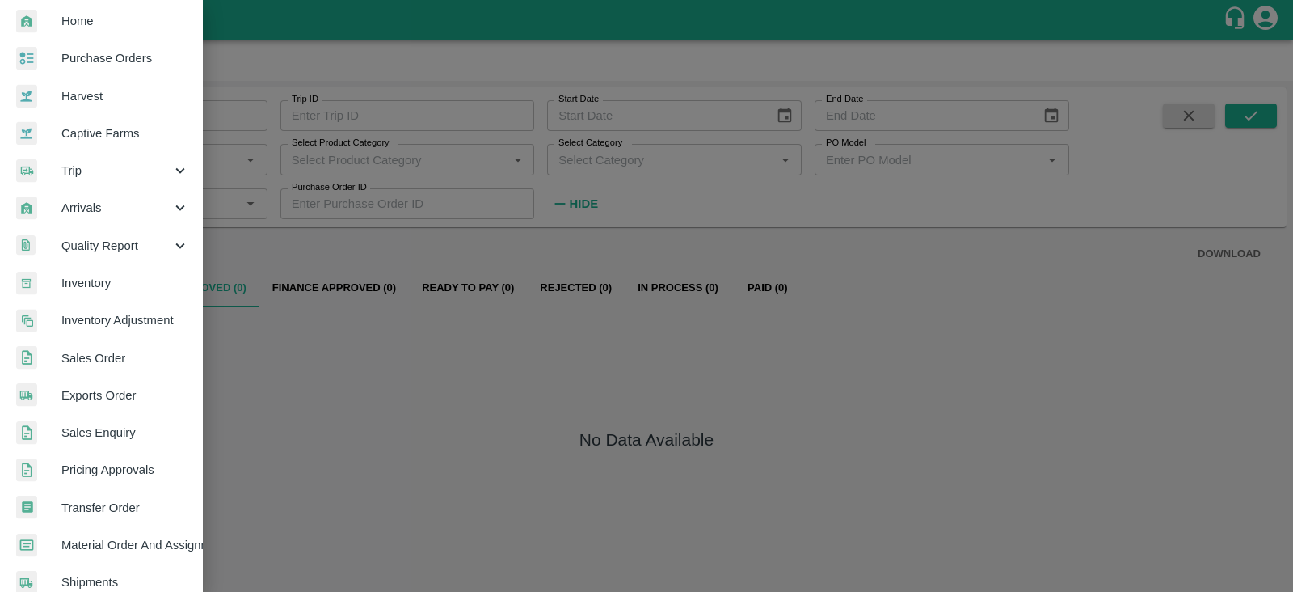
scroll to position [46, 0]
click at [133, 394] on span "Exports Order" at bounding box center [125, 395] width 128 height 18
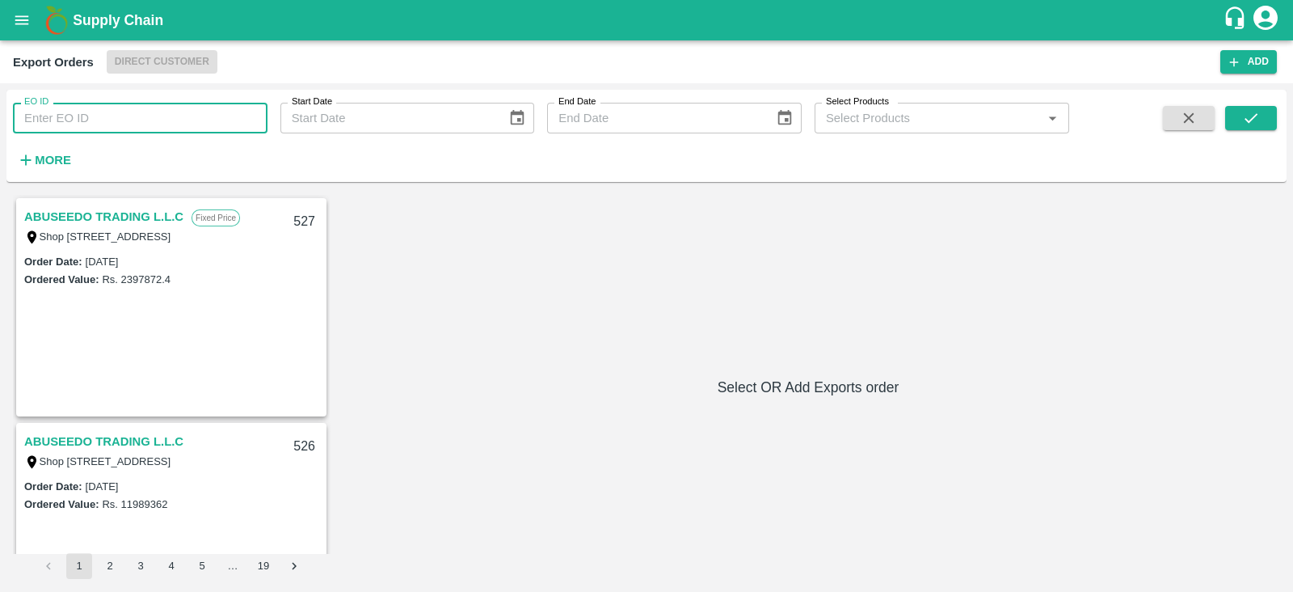
click at [145, 116] on input "EO ID" at bounding box center [140, 118] width 255 height 31
type input "290"
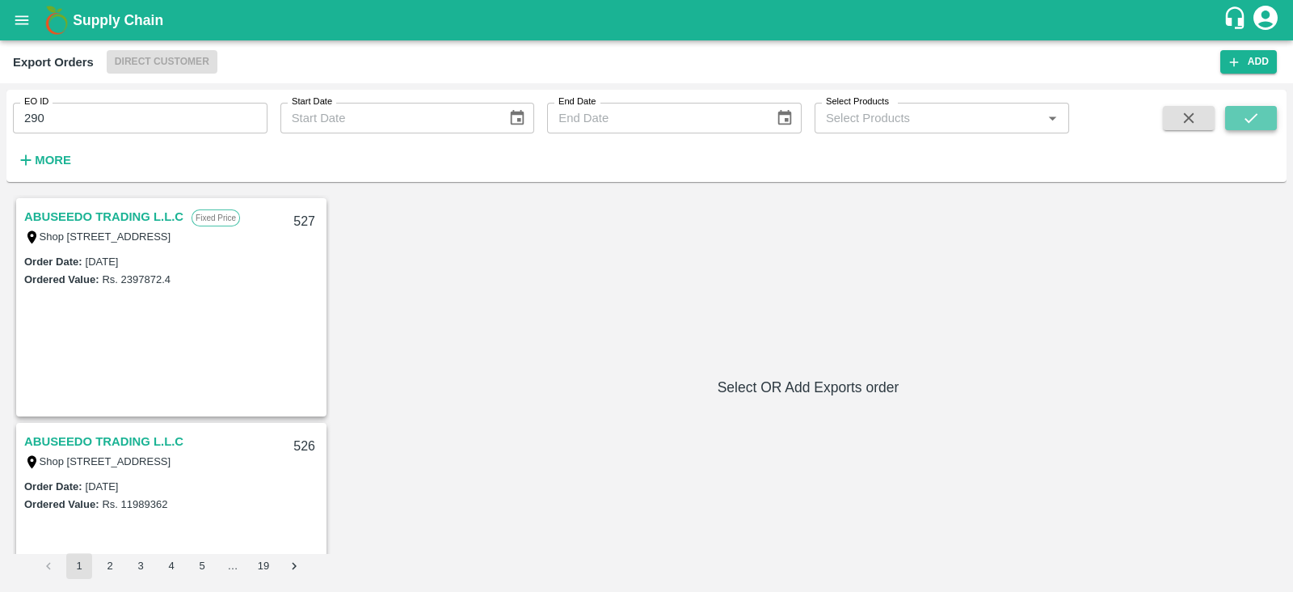
click at [1236, 121] on button "submit" at bounding box center [1251, 118] width 52 height 24
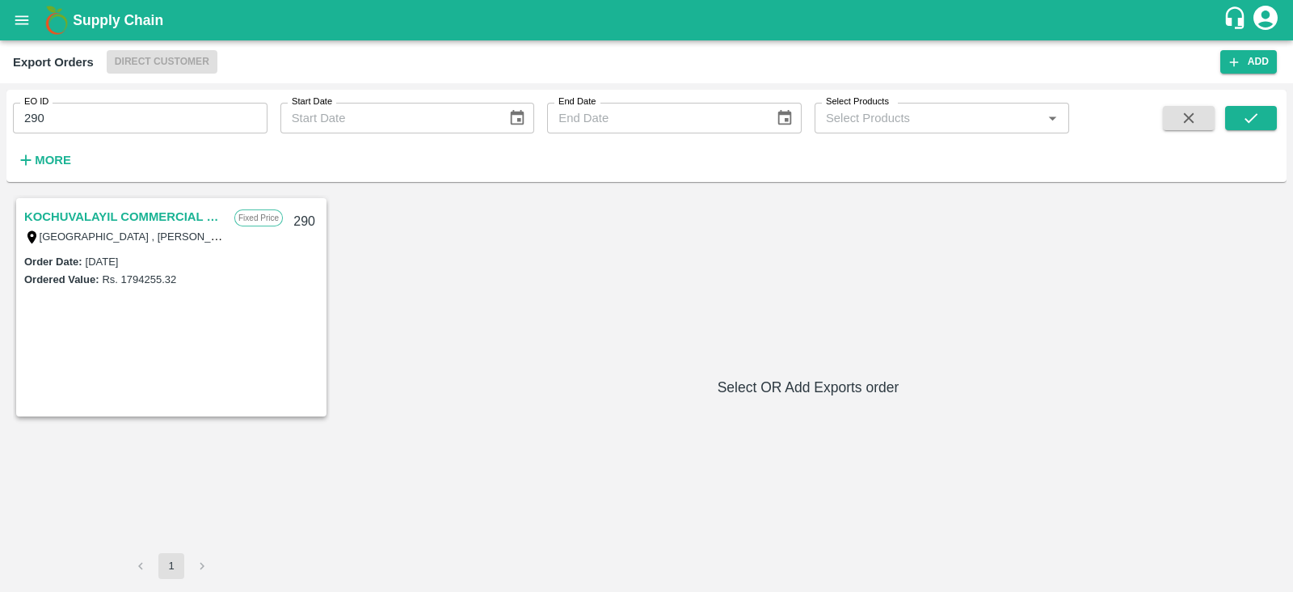
click at [158, 215] on link "KOCHUVALAYIL COMMERCIAL CENTRE LLC" at bounding box center [125, 216] width 202 height 21
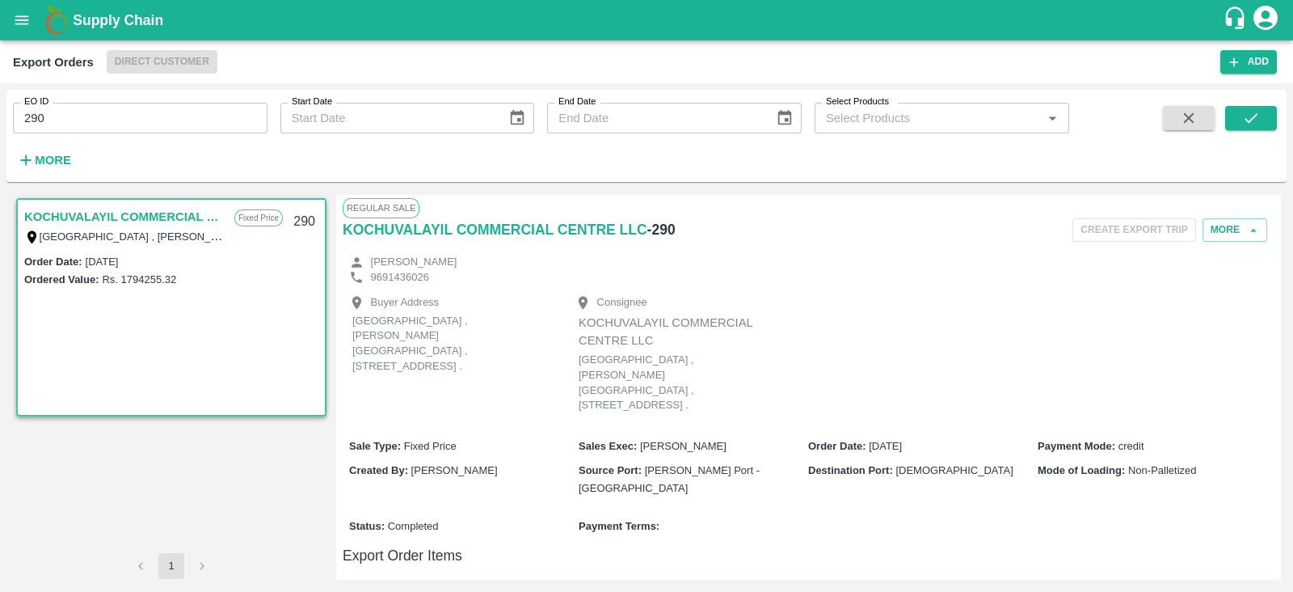
scroll to position [351, 0]
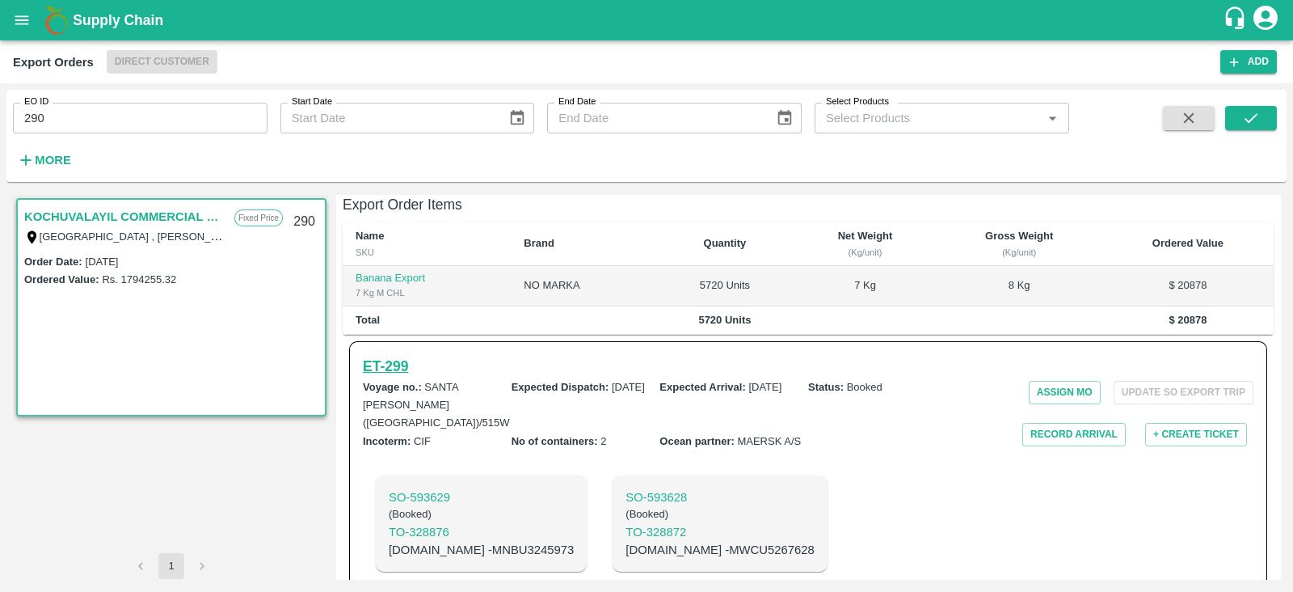
click at [401, 355] on h6 "ET- 299" at bounding box center [385, 366] width 45 height 23
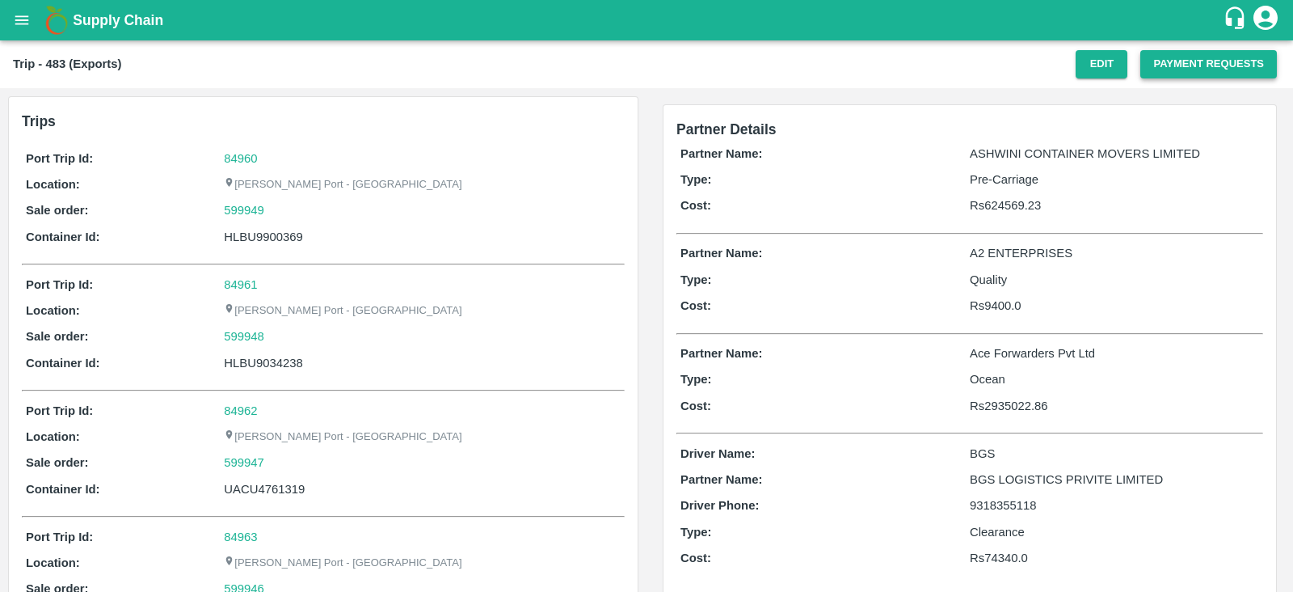
click at [1174, 64] on button "Payment Requests" at bounding box center [1208, 64] width 137 height 28
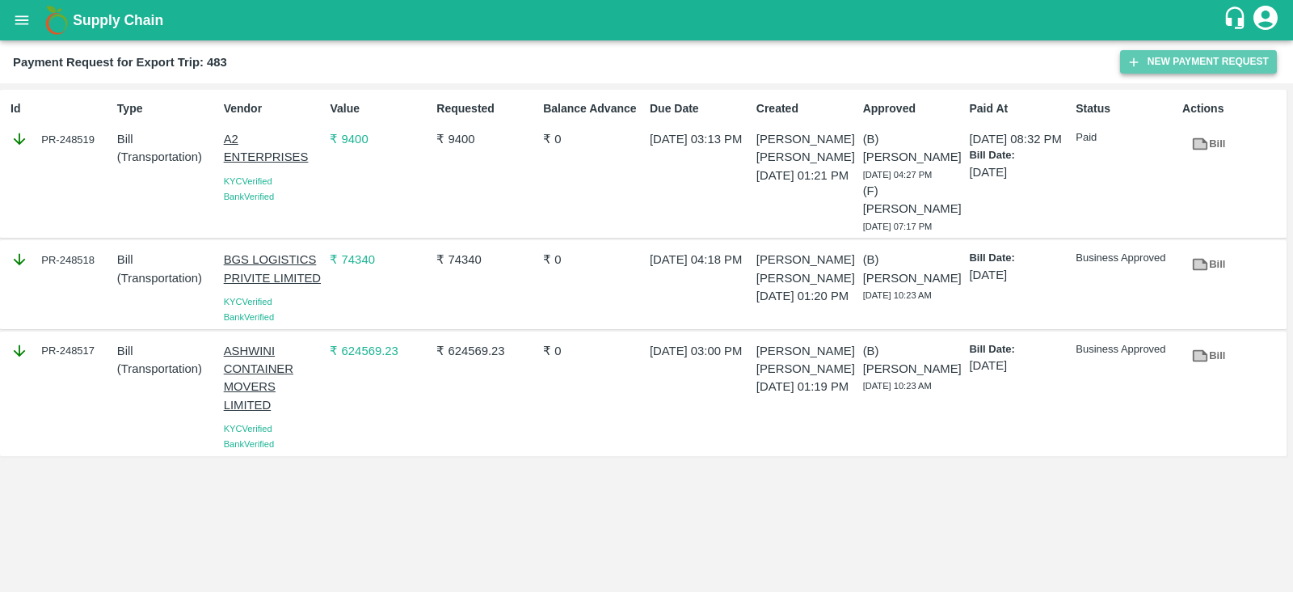
click at [1189, 61] on button "New Payment Request" at bounding box center [1198, 61] width 157 height 23
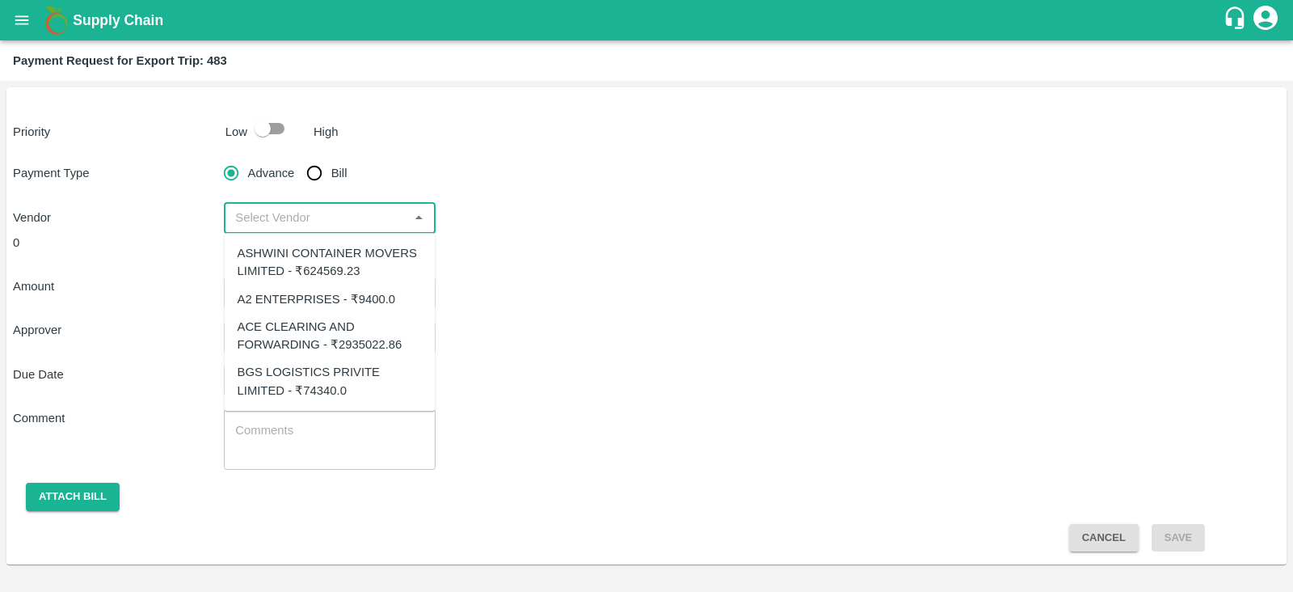
click at [360, 224] on input "input" at bounding box center [316, 217] width 175 height 21
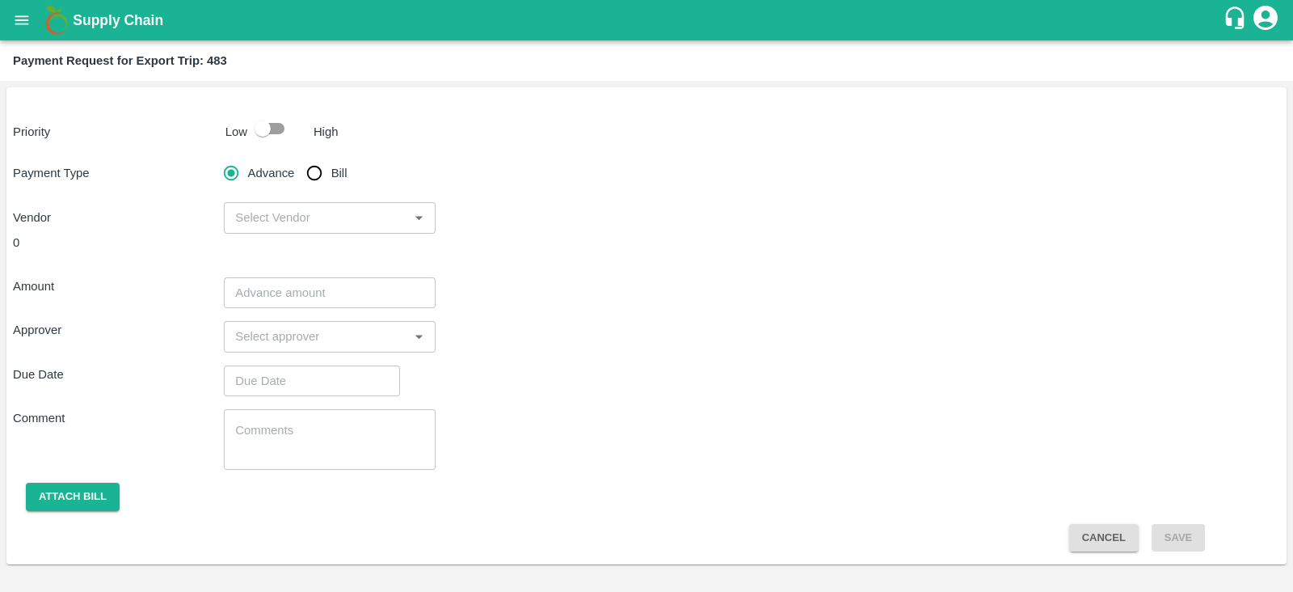
click at [601, 326] on div "Approver ​" at bounding box center [646, 336] width 1267 height 31
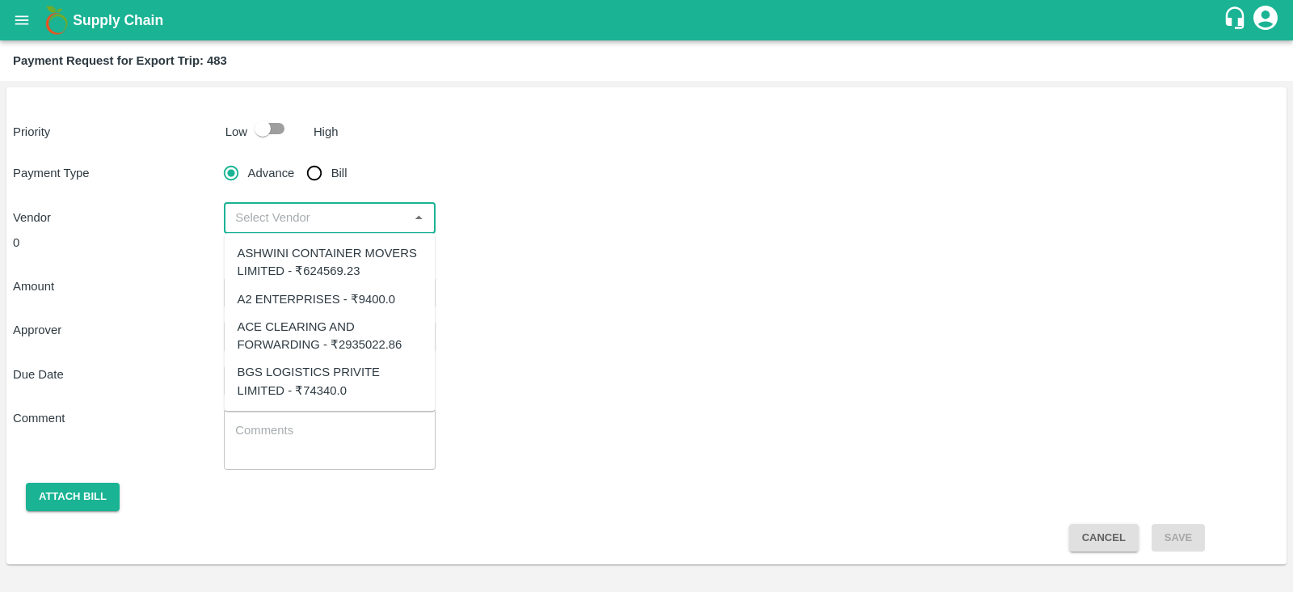
click at [384, 215] on input "input" at bounding box center [316, 217] width 175 height 21
click at [361, 324] on div "ACE CLEARING AND FORWARDING - ₹2935022.86" at bounding box center [330, 336] width 185 height 36
type input "ACE CLEARING AND FORWARDING - ₹2935022.86"
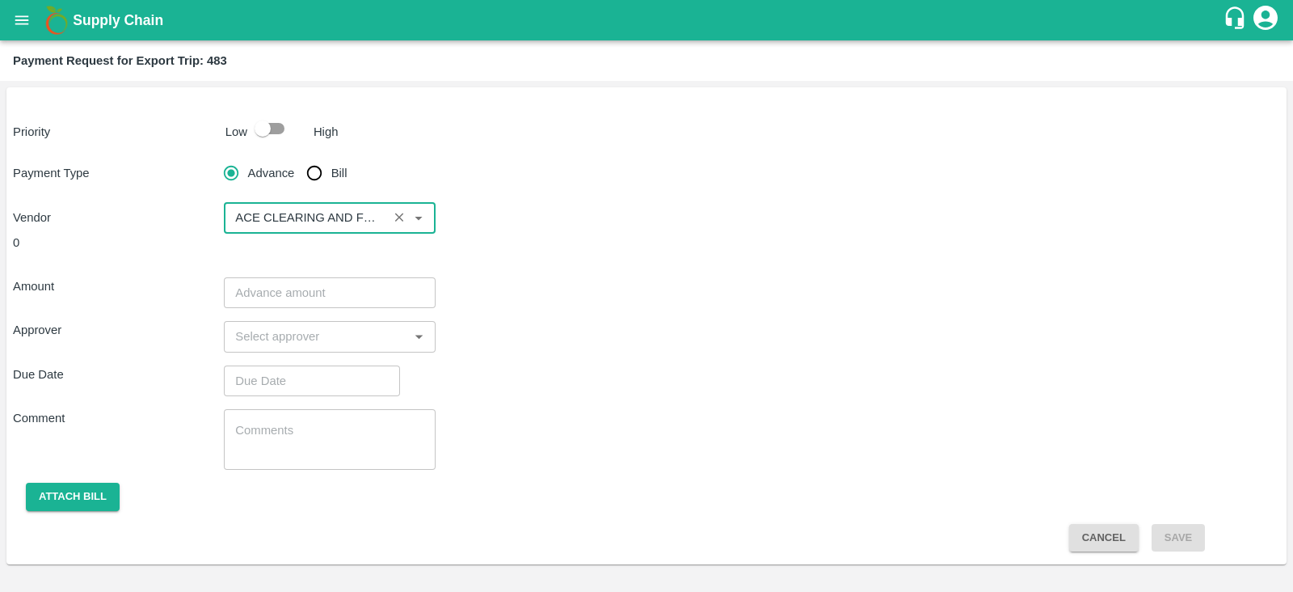
click at [575, 227] on div "Vendor ​" at bounding box center [646, 217] width 1267 height 31
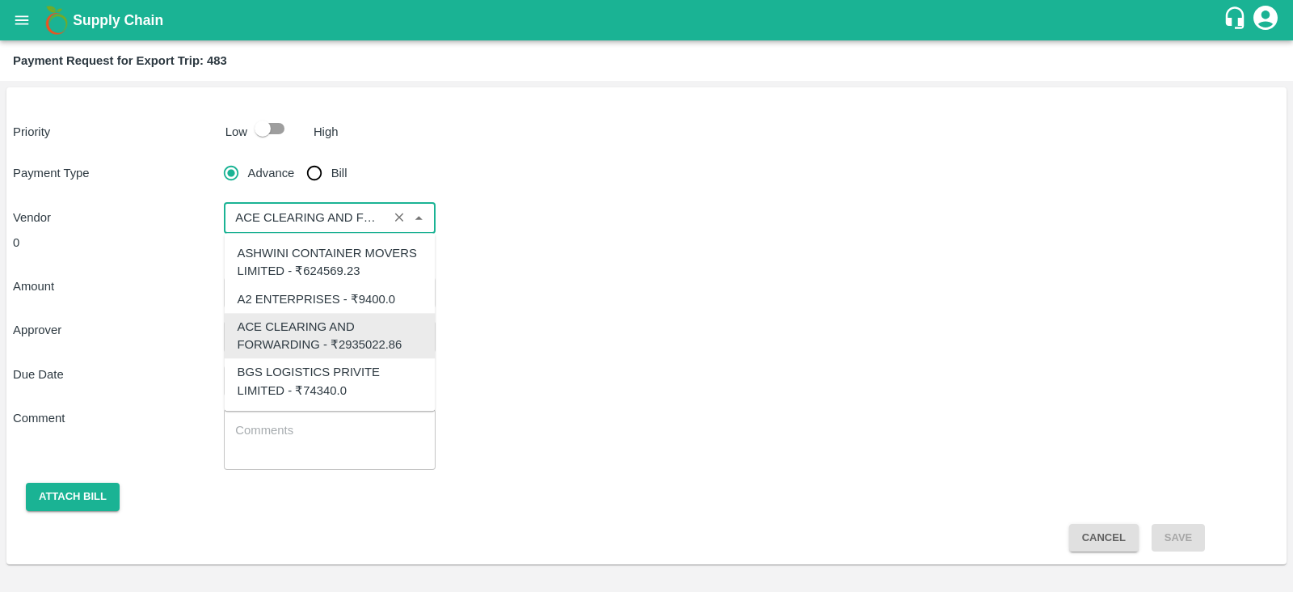
click at [376, 226] on input "input" at bounding box center [306, 217] width 154 height 21
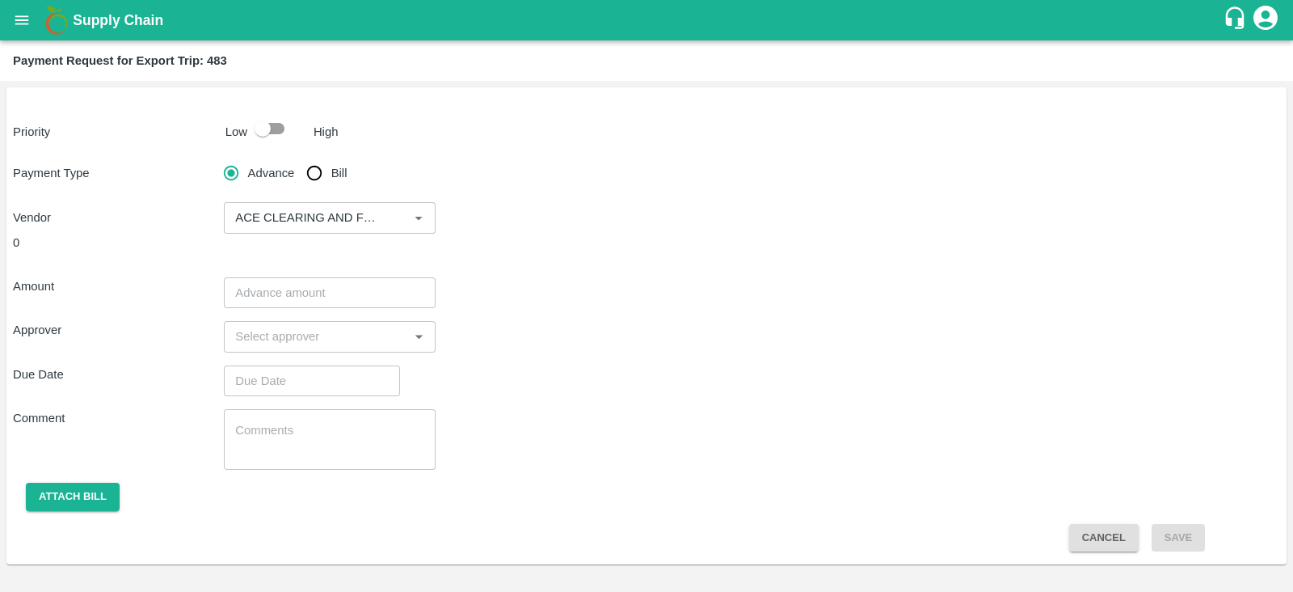
click at [566, 276] on div "Amount ​ Approver ​ Due Date ​ Comment x ​ Attach bill Cancel Save" at bounding box center [646, 408] width 1267 height 288
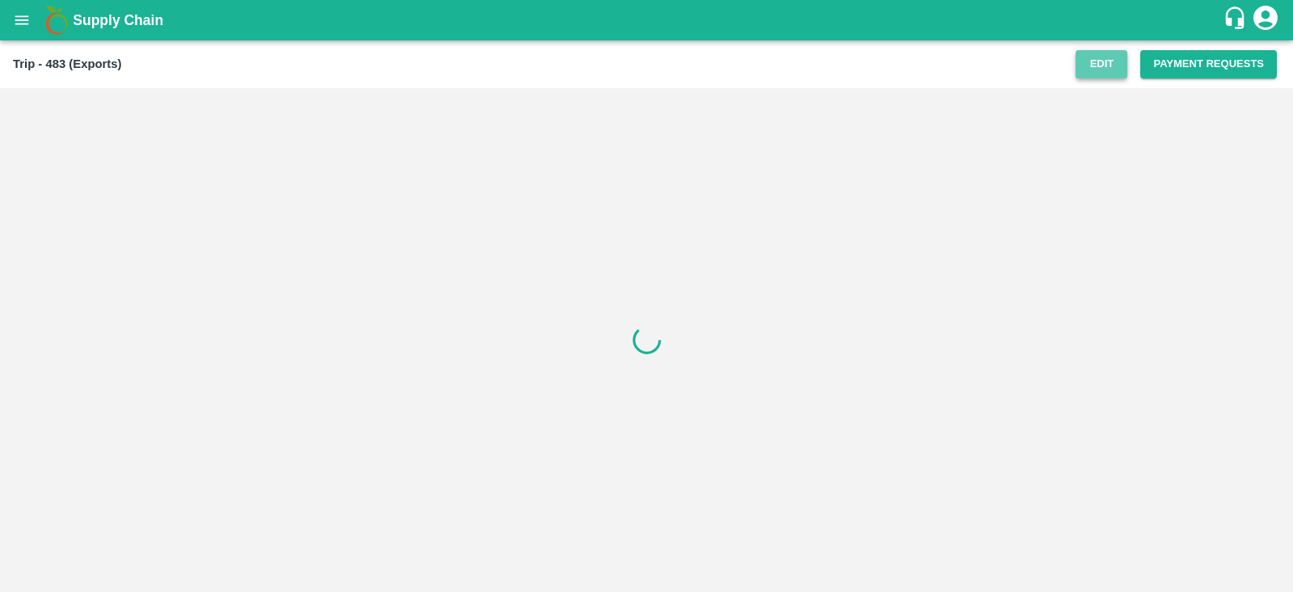
click at [1097, 58] on button "Edit" at bounding box center [1102, 64] width 52 height 28
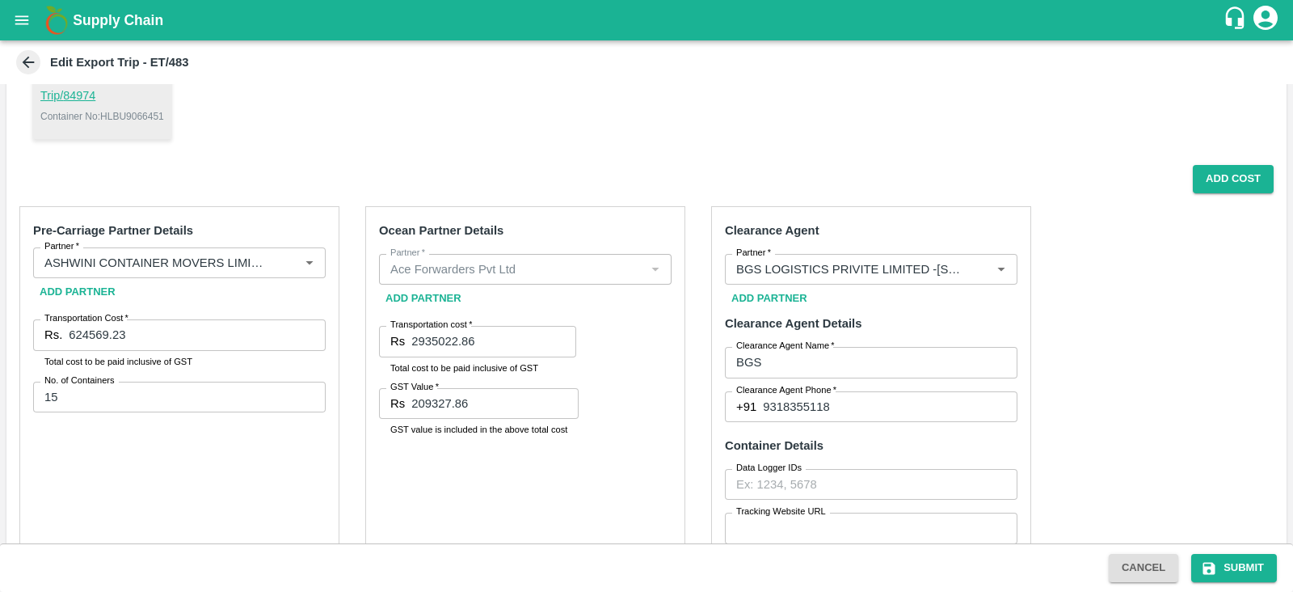
scroll to position [418, 0]
click at [1208, 180] on button "Add Cost" at bounding box center [1233, 178] width 81 height 28
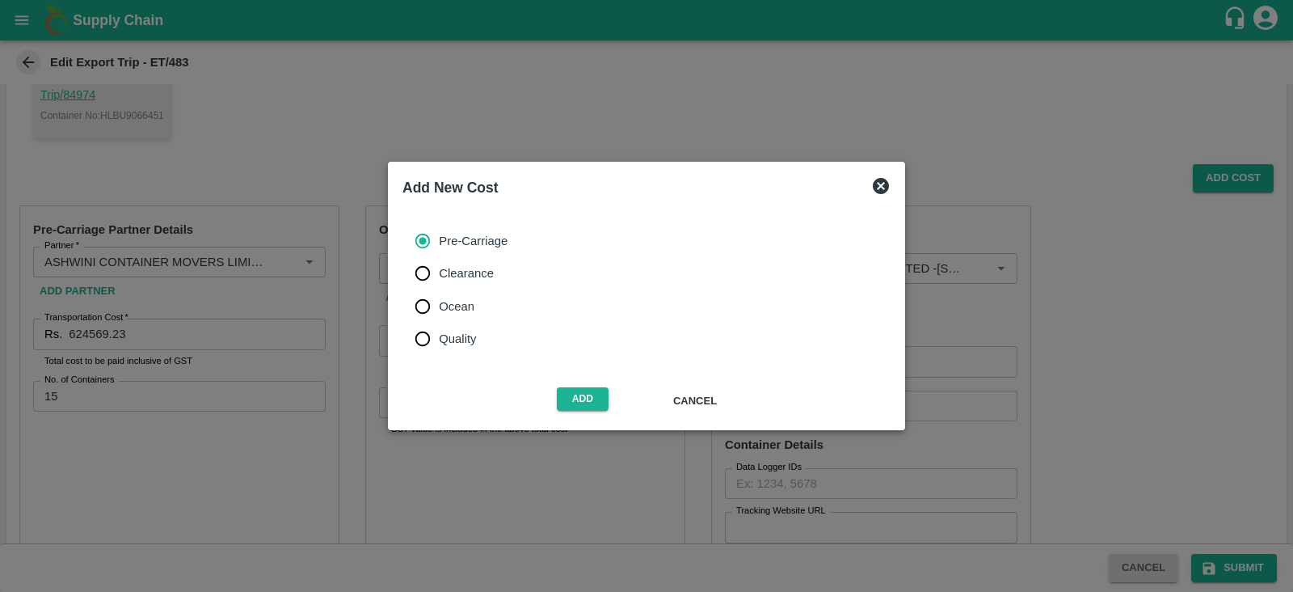
click at [453, 298] on span "Ocean" at bounding box center [457, 306] width 36 height 18
click at [439, 298] on input "Ocean" at bounding box center [423, 306] width 32 height 32
radio input "true"
click at [580, 390] on button "Add" at bounding box center [583, 398] width 52 height 23
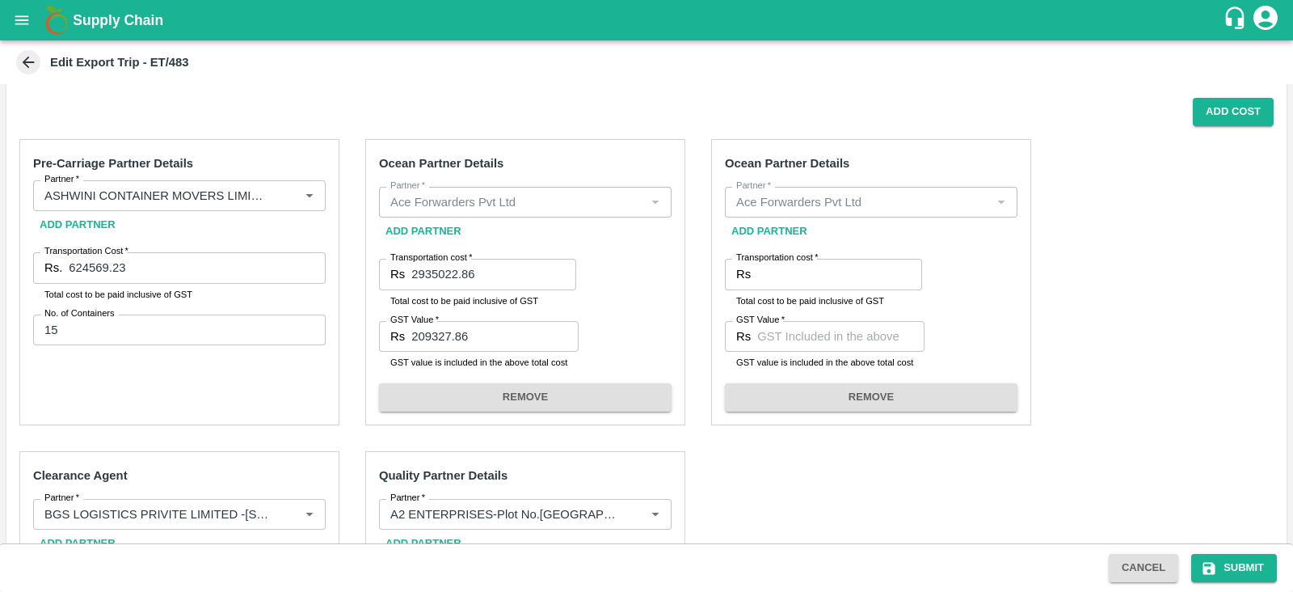
scroll to position [483, 0]
click at [441, 268] on input "2935022.86" at bounding box center [493, 275] width 165 height 31
click at [775, 289] on input "Transportation cost   *" at bounding box center [839, 275] width 165 height 31
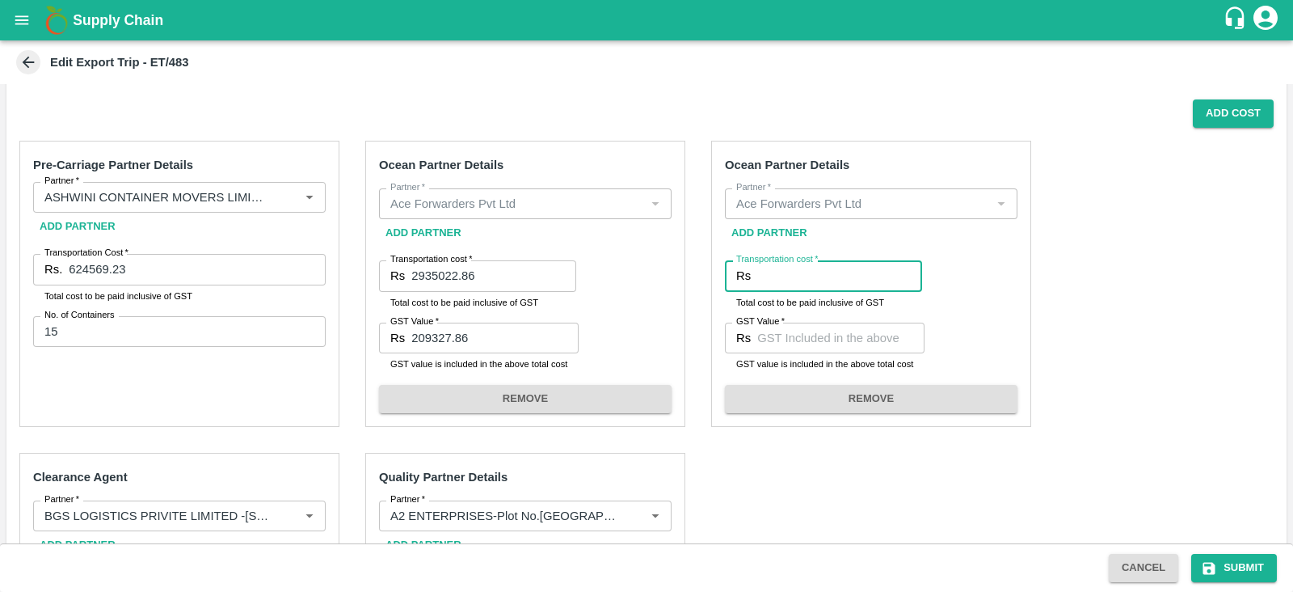
paste input "2935022.86"
type input "2935022.86"
click at [469, 336] on input "209327.86" at bounding box center [494, 338] width 167 height 31
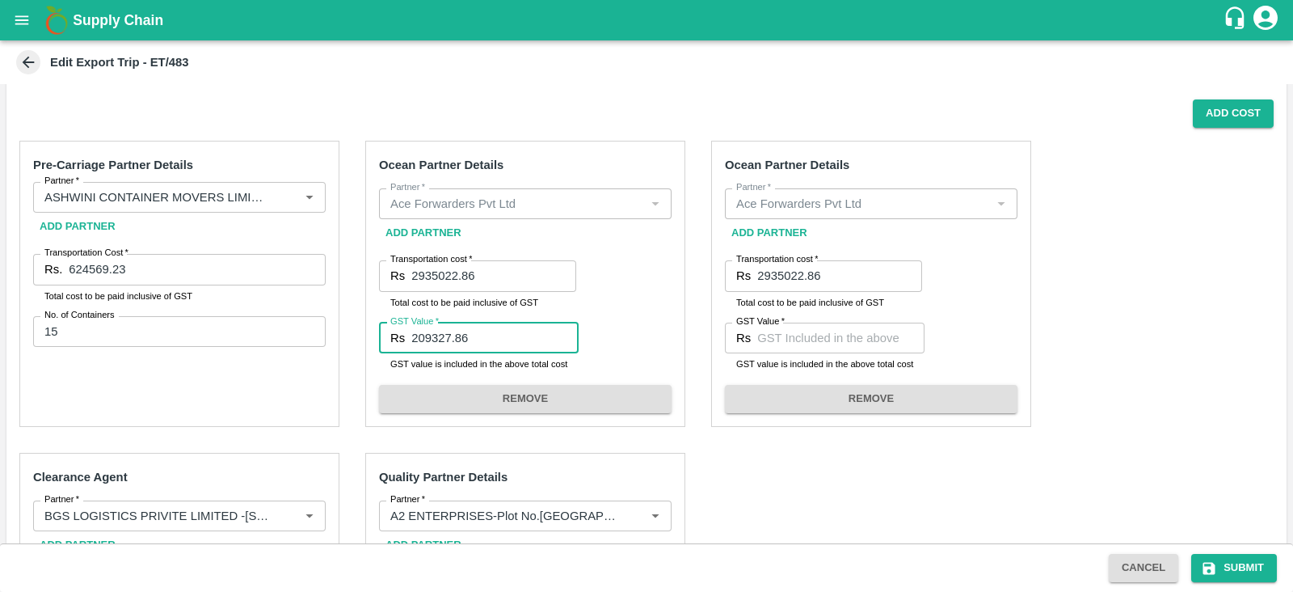
click at [469, 336] on input "209327.86" at bounding box center [494, 338] width 167 height 31
click at [799, 337] on input "GST Value   *" at bounding box center [840, 338] width 167 height 31
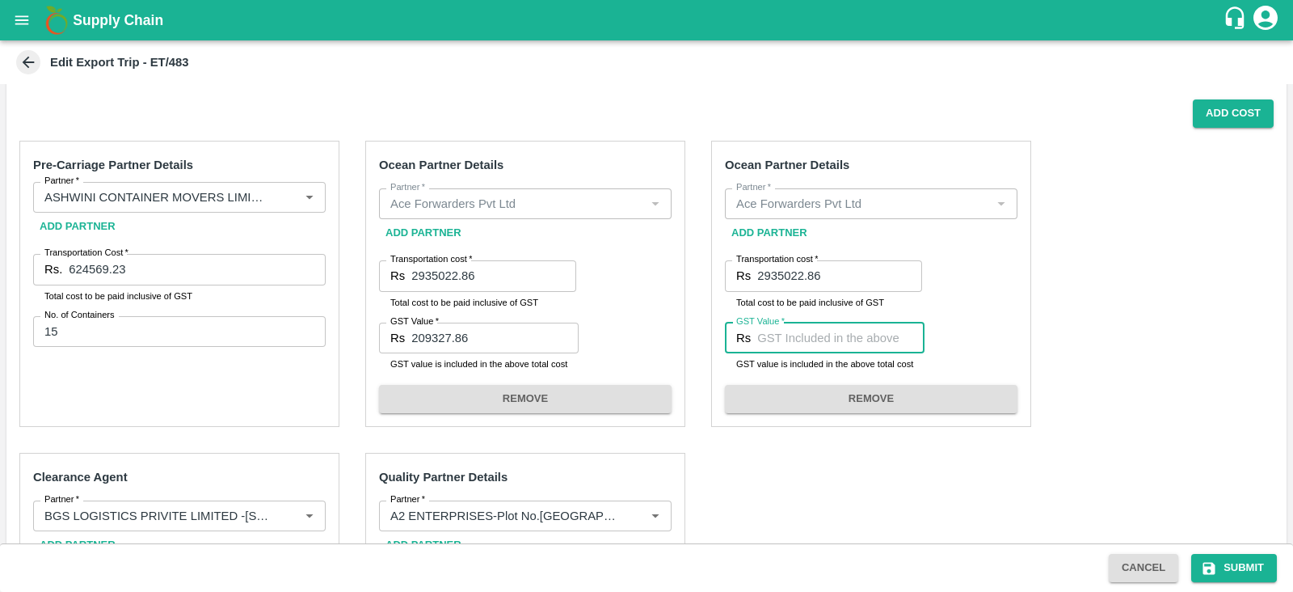
paste input "209327.86"
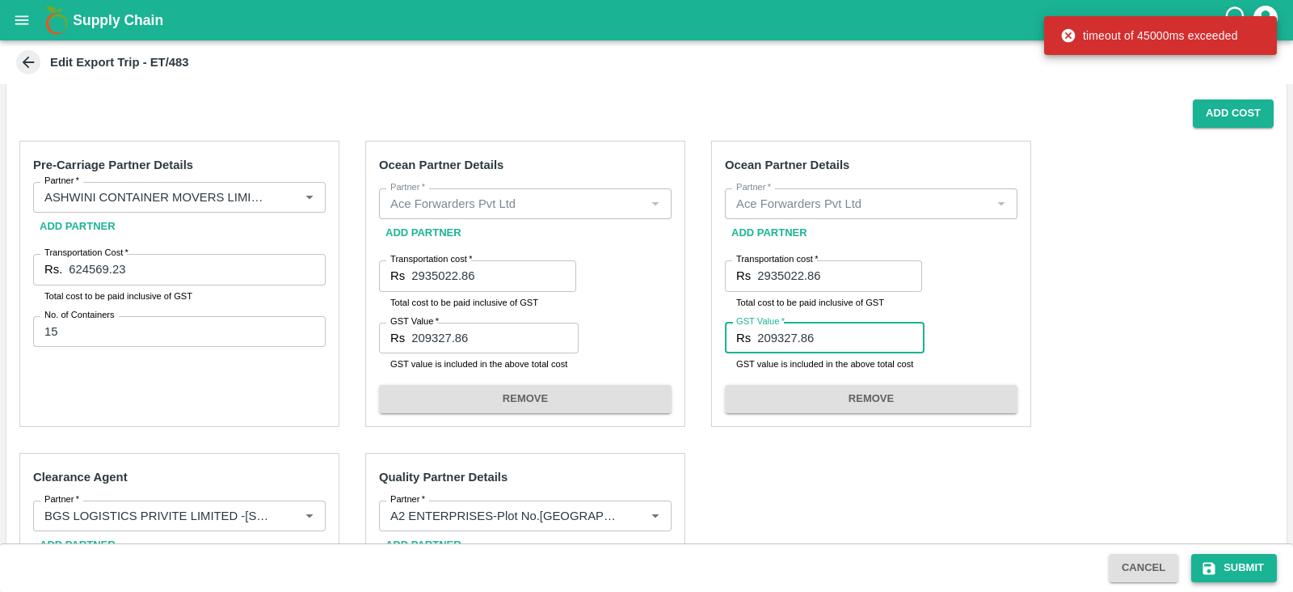
type input "209327.86"
click at [1220, 556] on button "Submit" at bounding box center [1234, 568] width 86 height 28
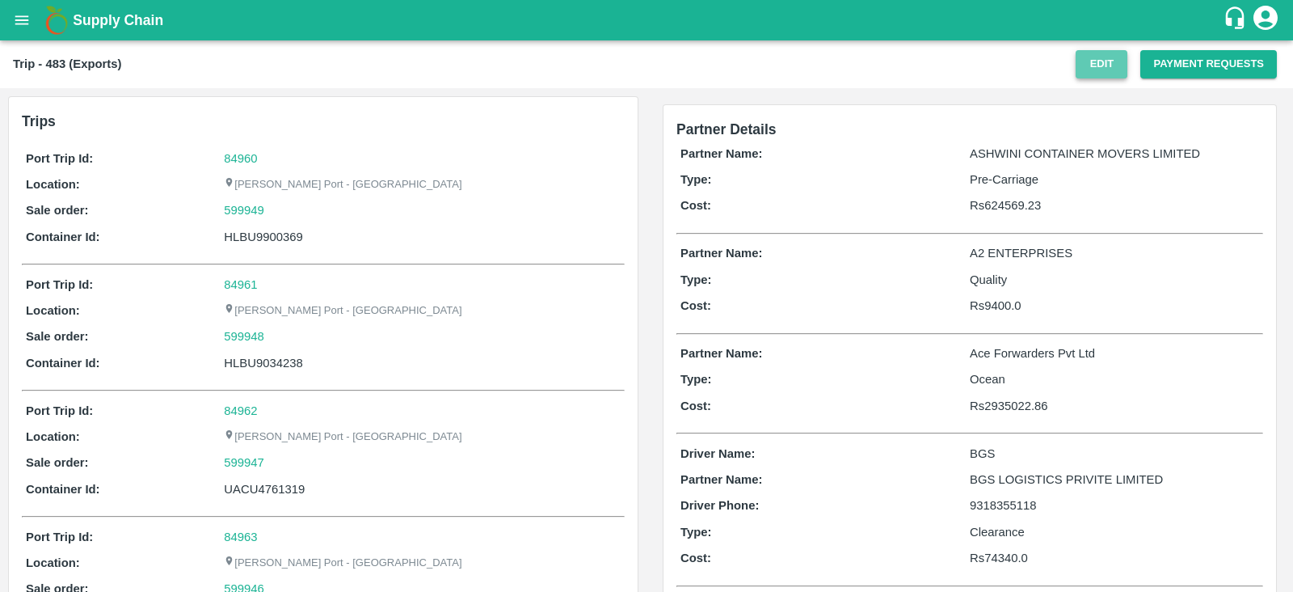
click at [1098, 64] on button "Edit" at bounding box center [1102, 64] width 52 height 28
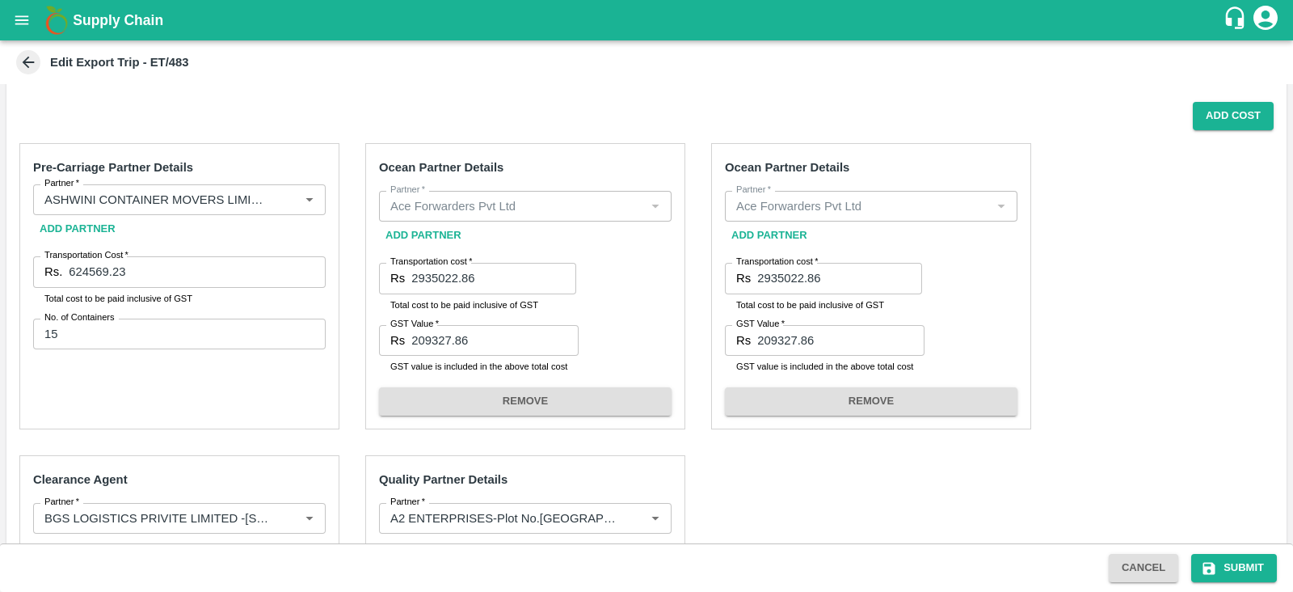
scroll to position [481, 0]
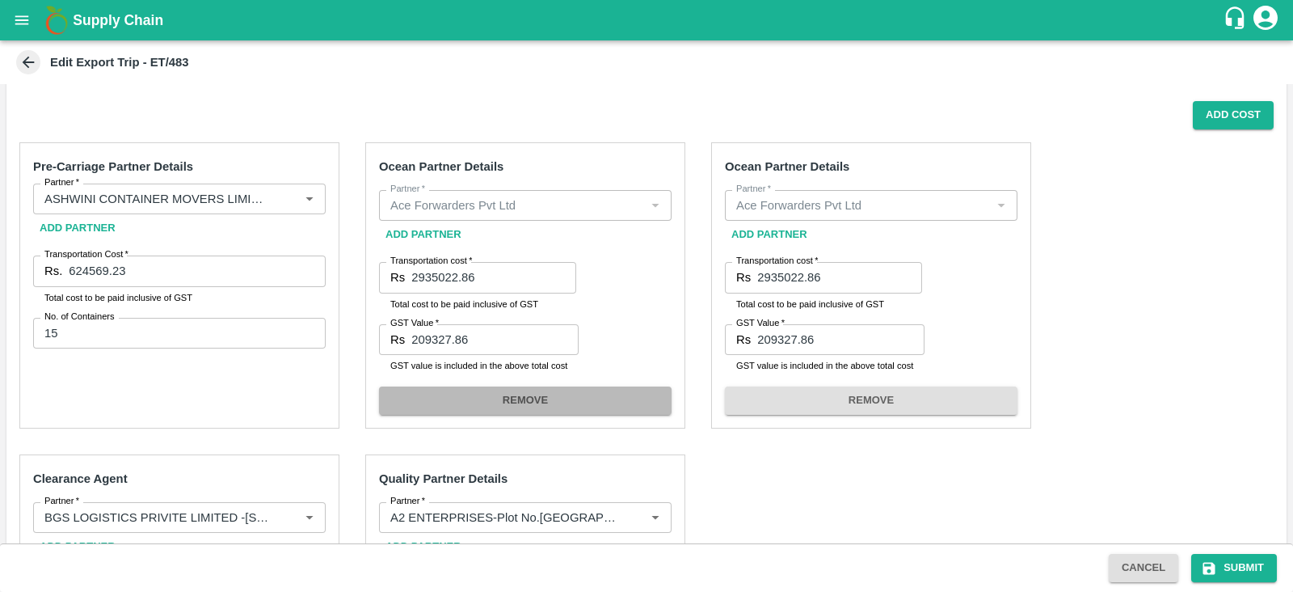
click at [581, 403] on button "REMOVE" at bounding box center [525, 400] width 293 height 28
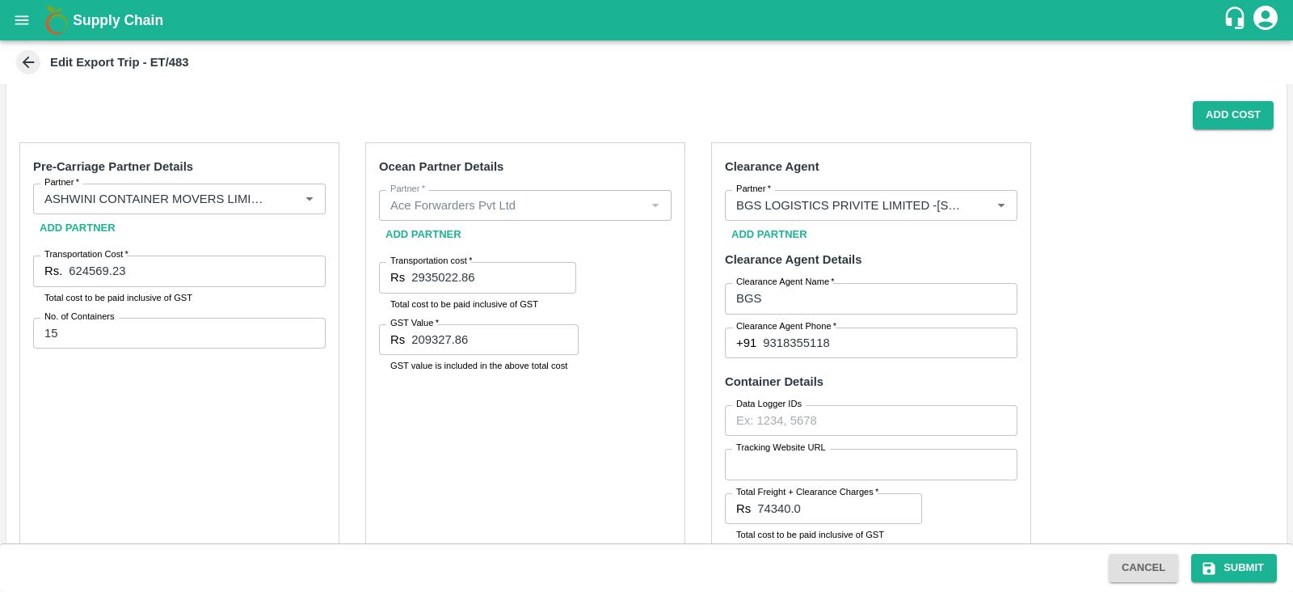
scroll to position [652, 0]
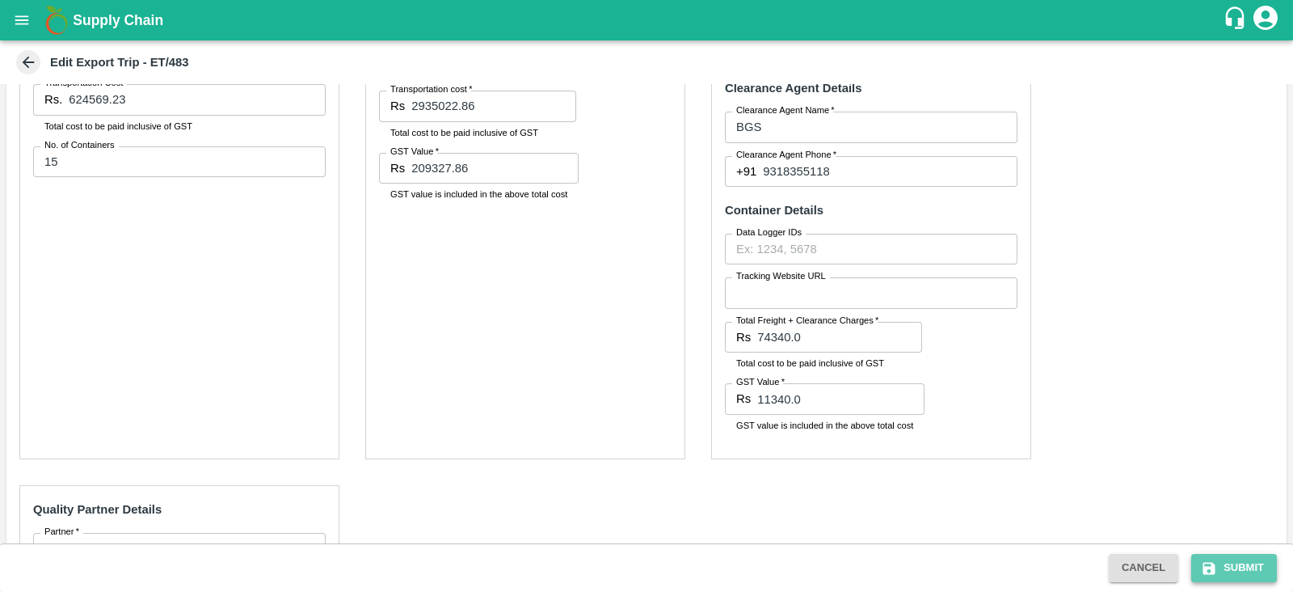
click at [1245, 559] on button "Submit" at bounding box center [1234, 568] width 86 height 28
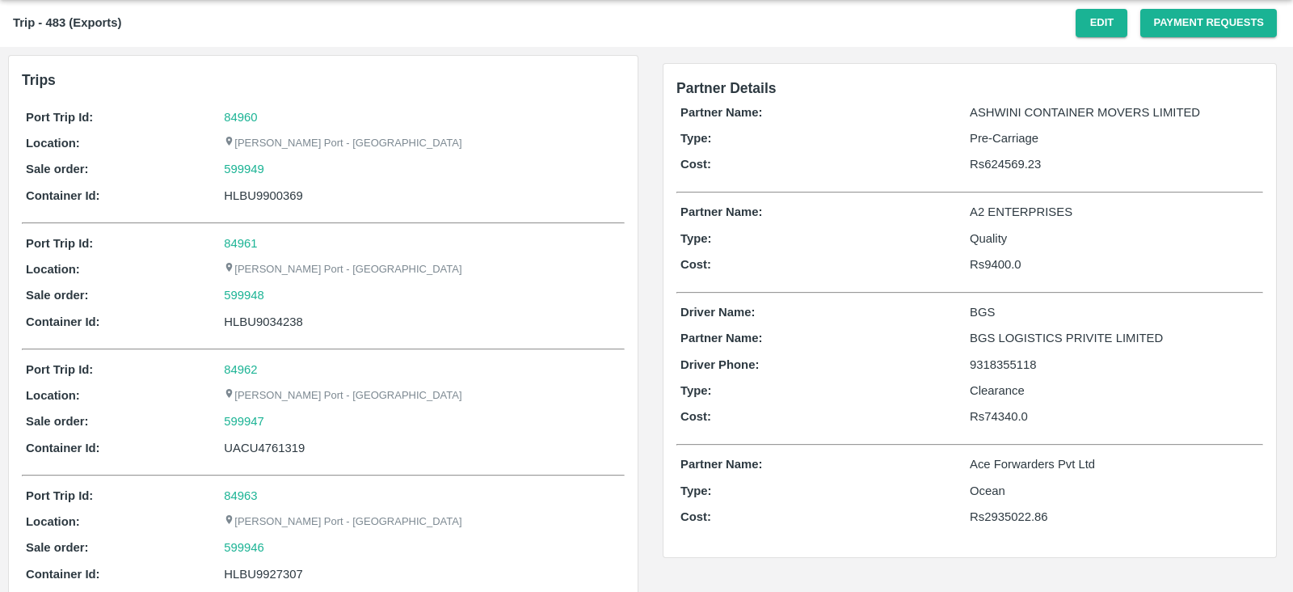
scroll to position [36, 0]
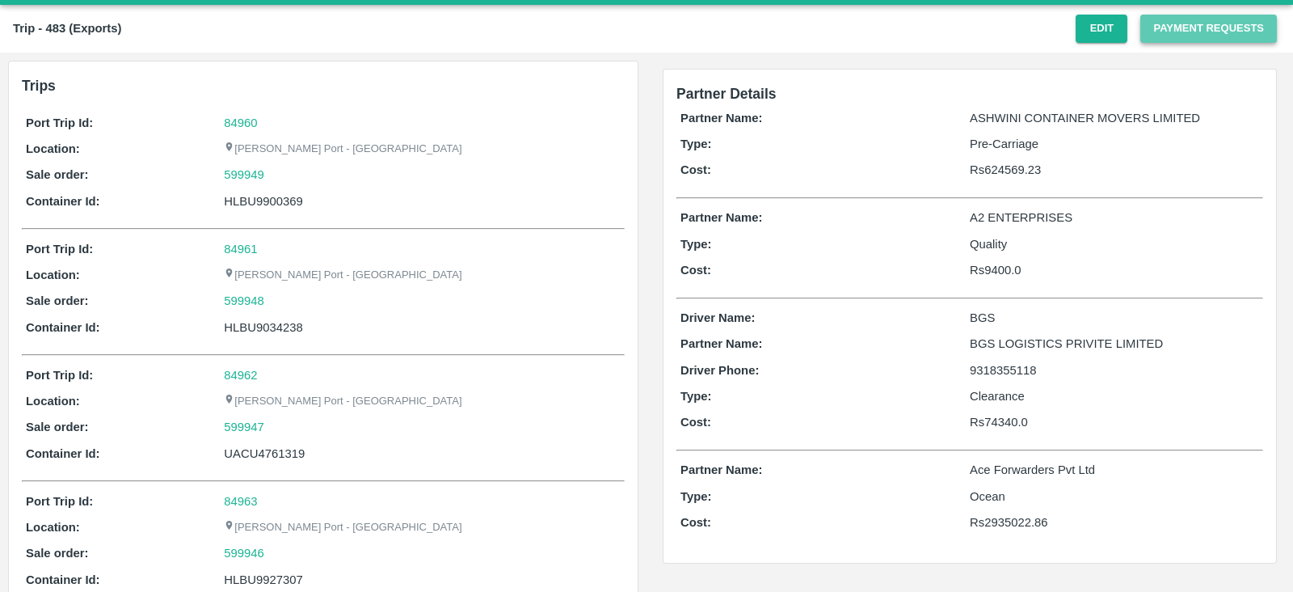
click at [1203, 27] on button "Payment Requests" at bounding box center [1208, 29] width 137 height 28
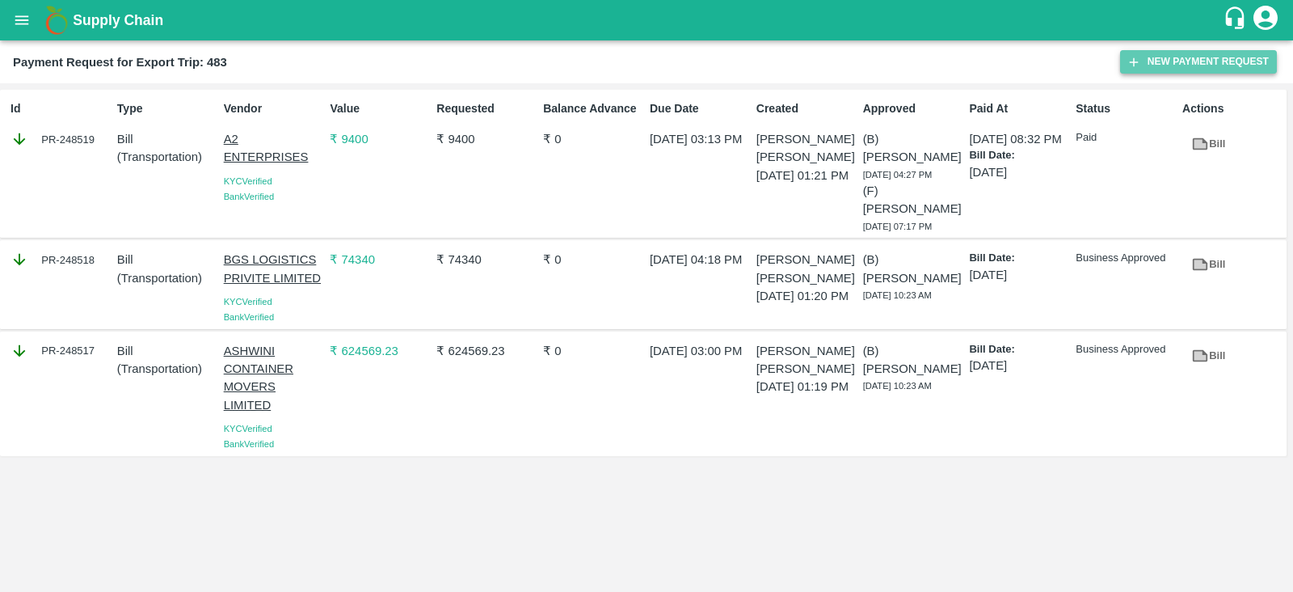
click at [1183, 61] on button "New Payment Request" at bounding box center [1198, 61] width 157 height 23
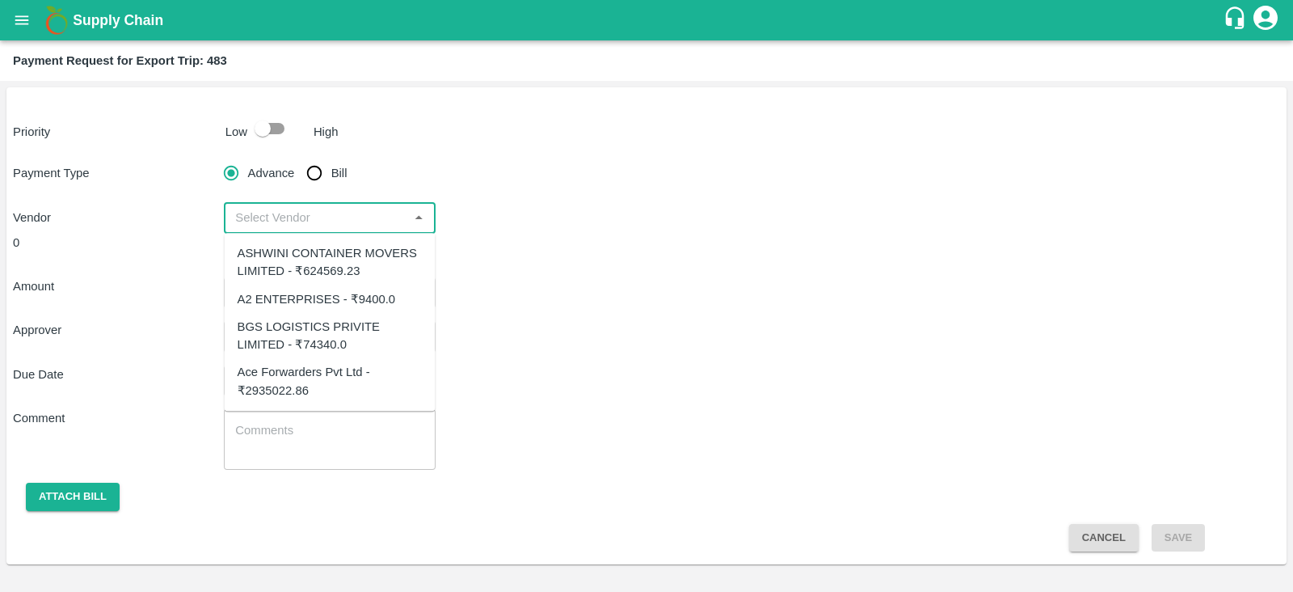
click at [317, 226] on input "input" at bounding box center [316, 217] width 175 height 21
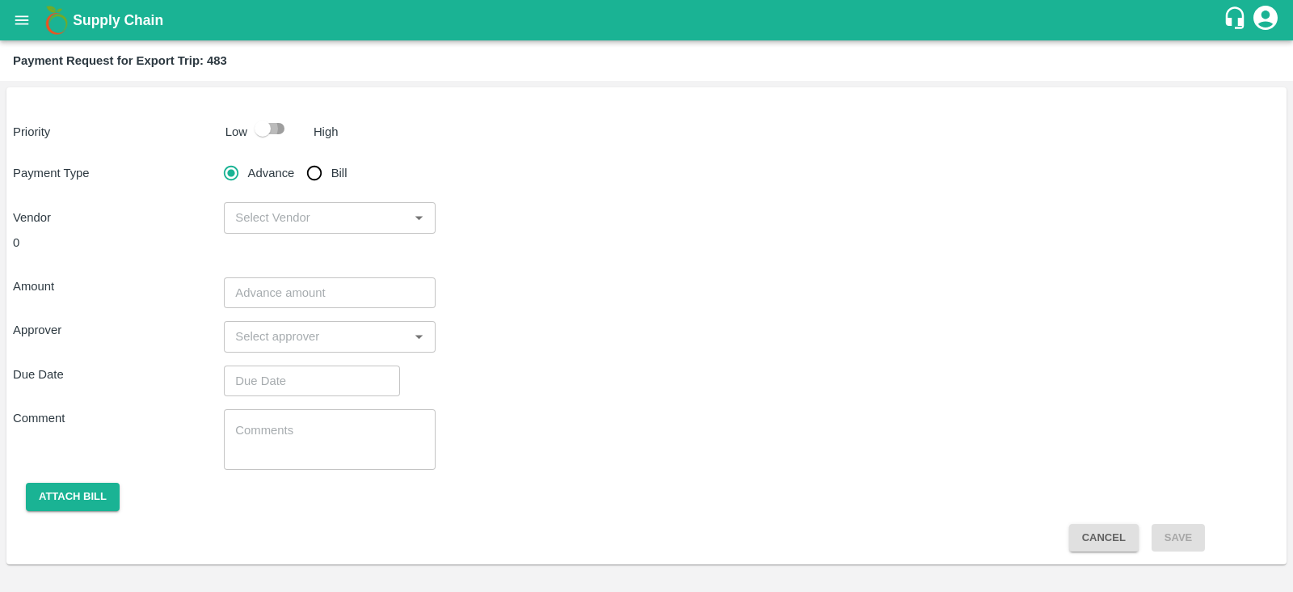
click at [273, 127] on input "checkbox" at bounding box center [263, 128] width 92 height 31
checkbox input "true"
click at [314, 167] on input "Bill" at bounding box center [314, 173] width 32 height 32
radio input "true"
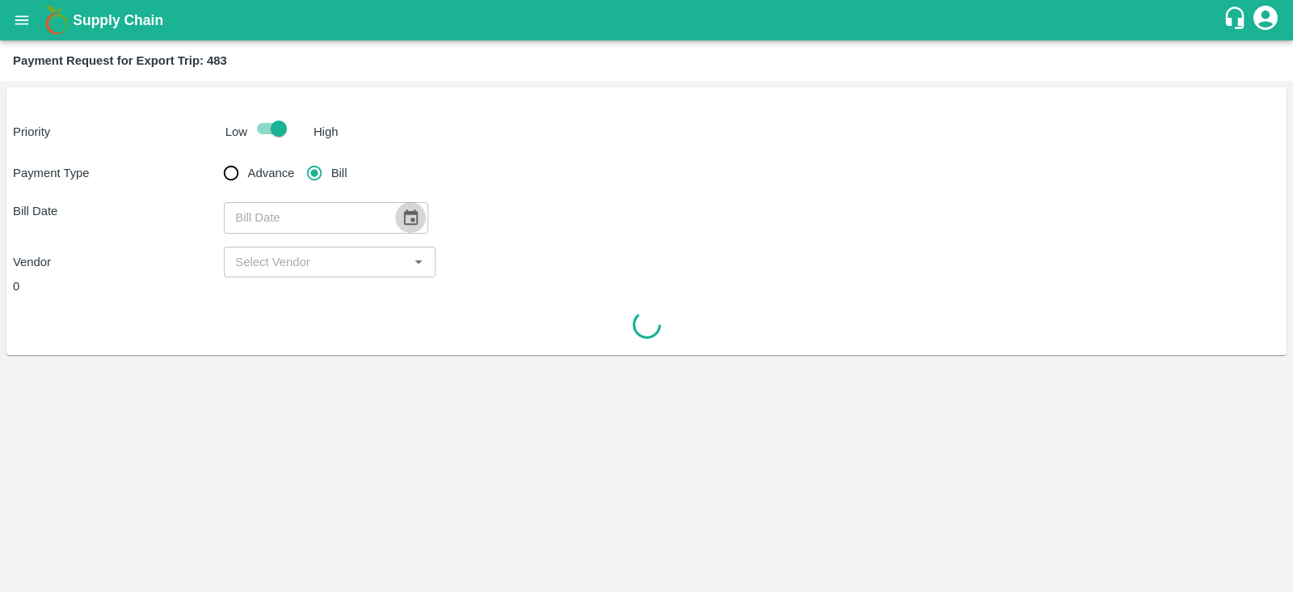
click at [406, 214] on icon "Choose date" at bounding box center [411, 216] width 14 height 15
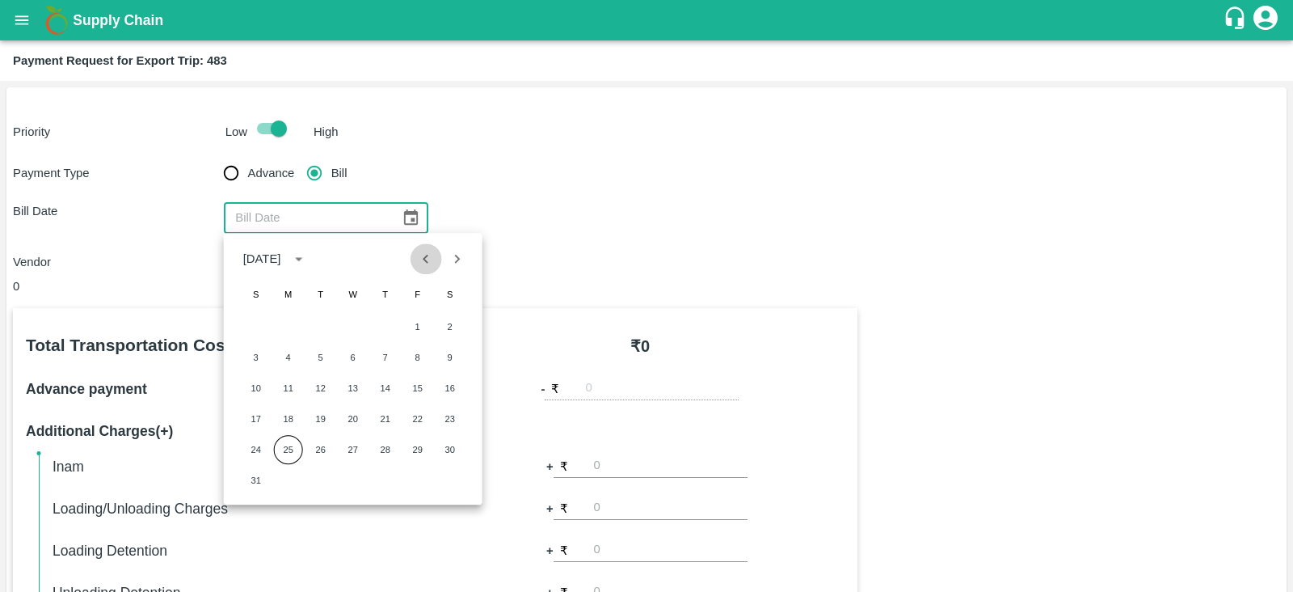
click at [431, 260] on icon "Previous month" at bounding box center [426, 259] width 18 height 18
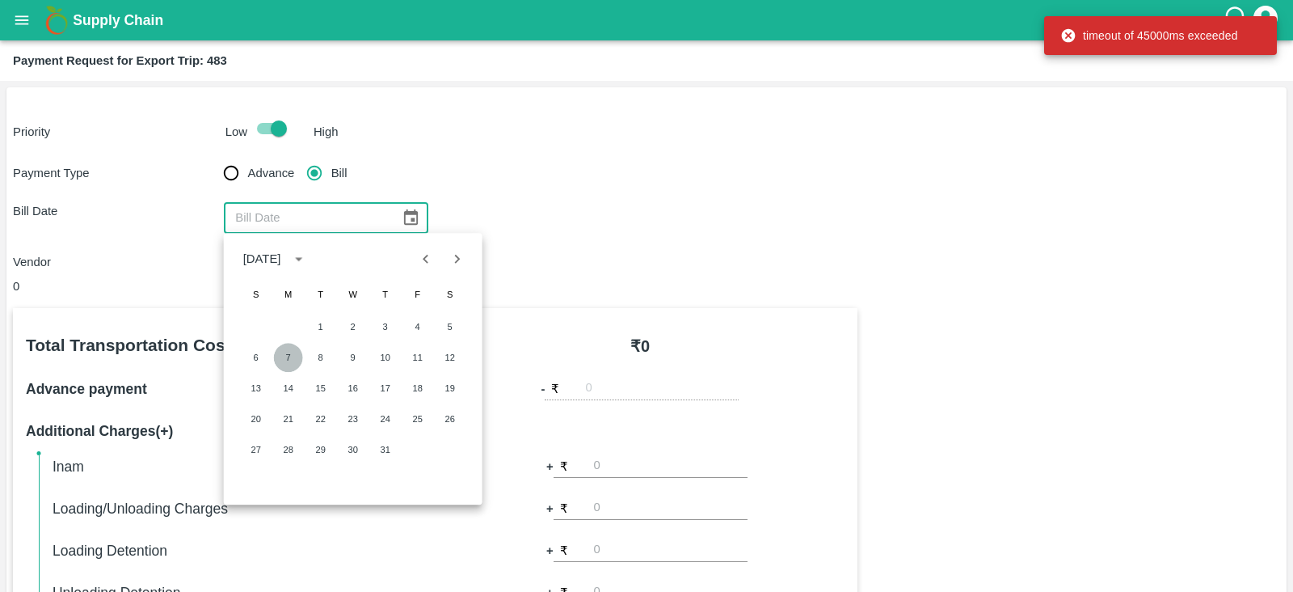
click at [280, 357] on button "7" at bounding box center [288, 357] width 29 height 29
type input "07/07/2025"
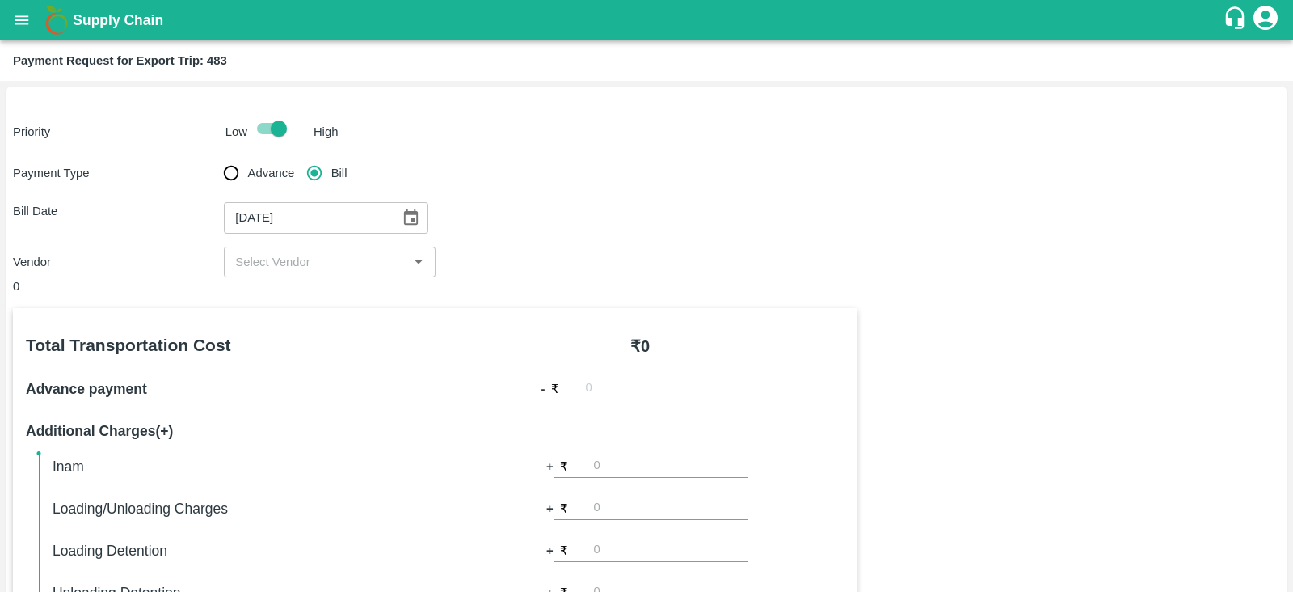
click at [327, 260] on input "input" at bounding box center [316, 261] width 175 height 21
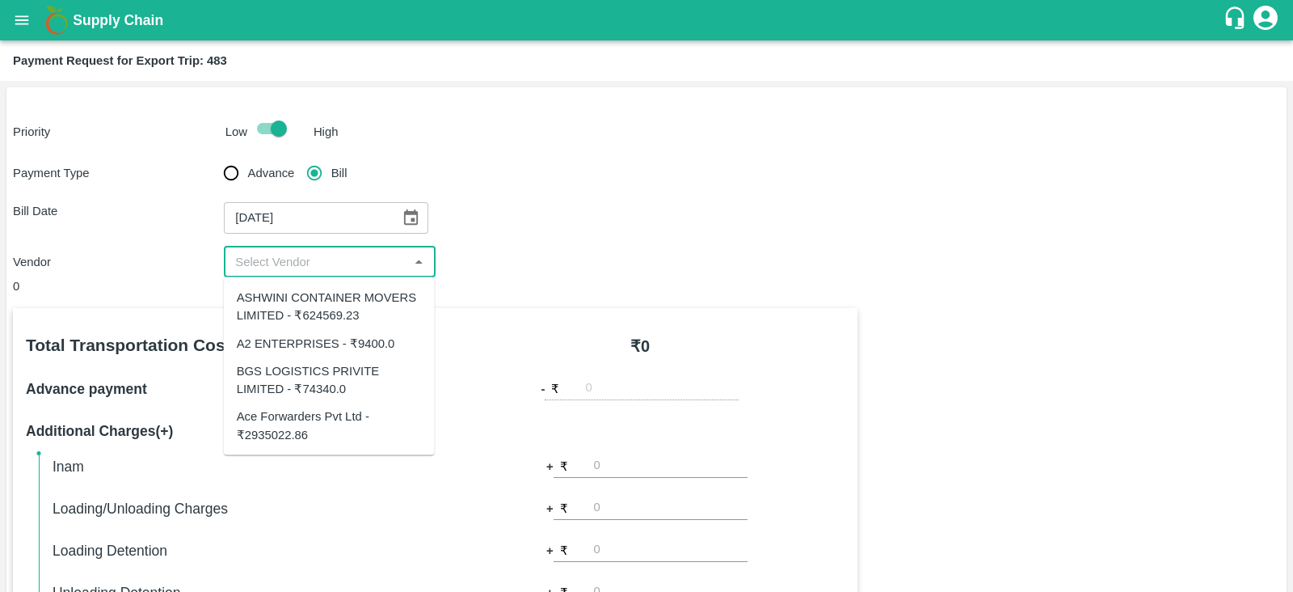
click at [344, 420] on div "Ace Forwarders Pvt Ltd - ₹2935022.86" at bounding box center [329, 425] width 185 height 36
type input "Ace Forwarders Pvt Ltd - ₹2935022.86"
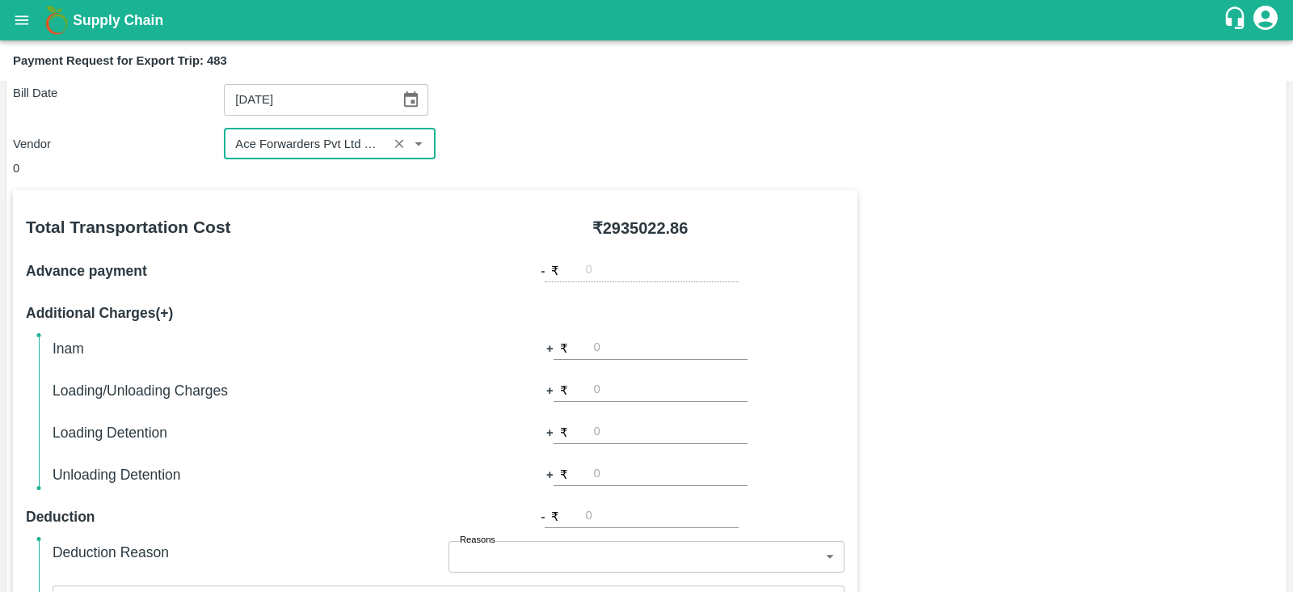
scroll to position [119, 0]
click at [412, 97] on icon "Choose date, selected date is Jul 7, 2025" at bounding box center [411, 99] width 18 height 18
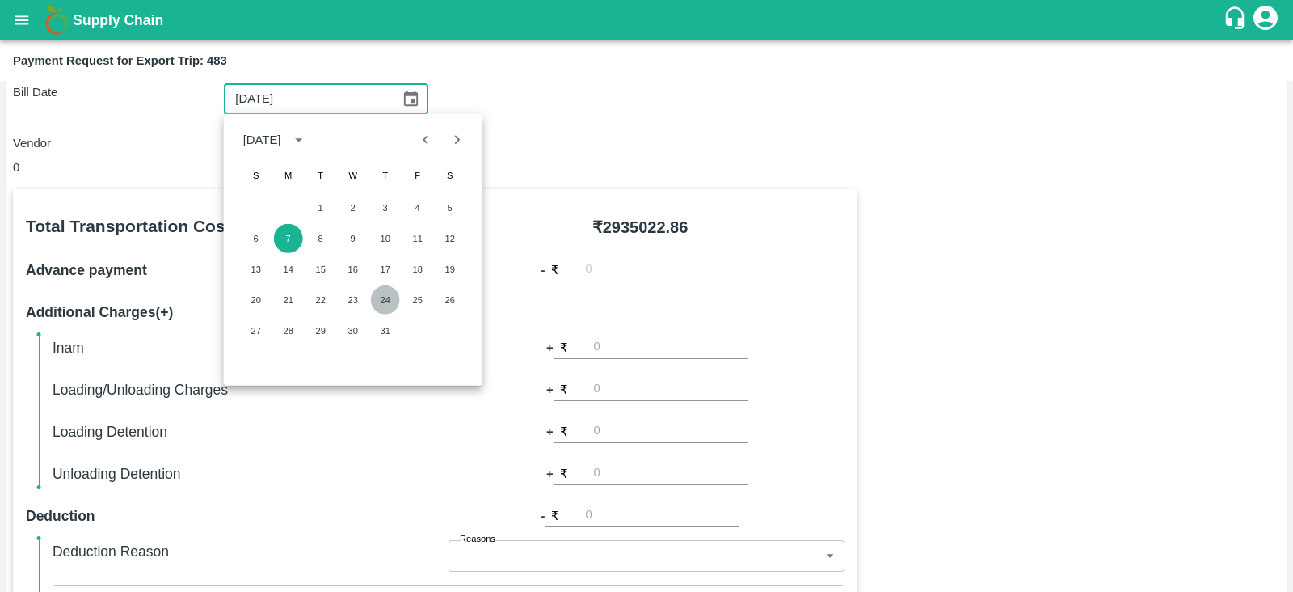
click at [380, 293] on button "24" at bounding box center [385, 299] width 29 height 29
type input "24/07/2025"
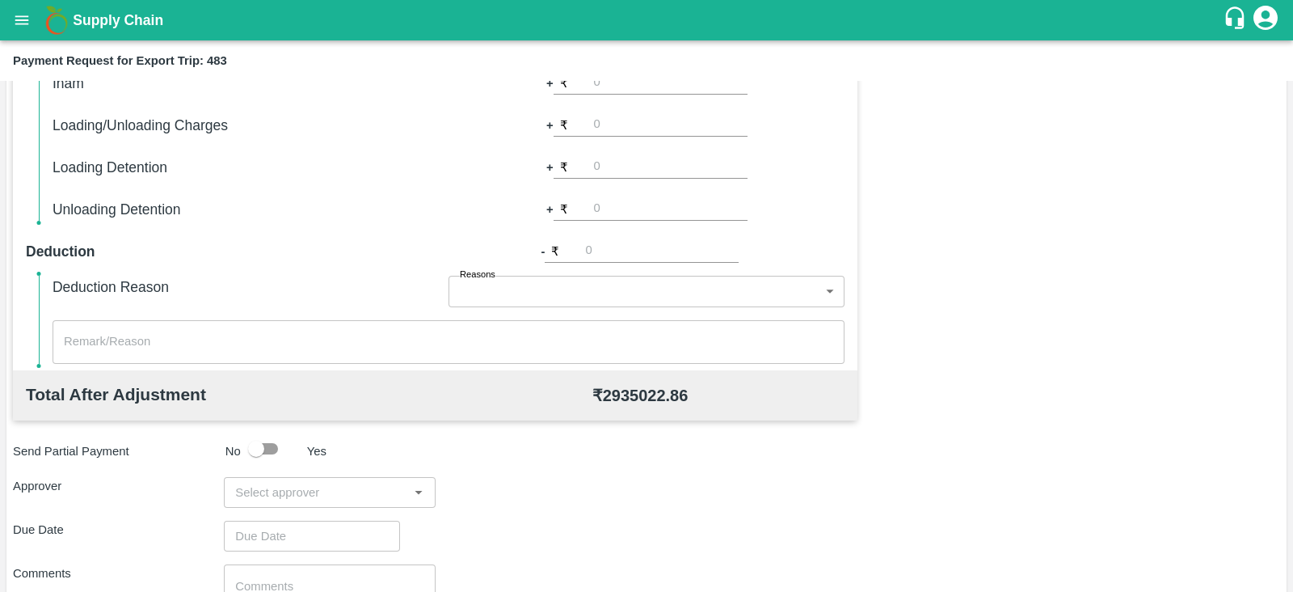
scroll to position [517, 0]
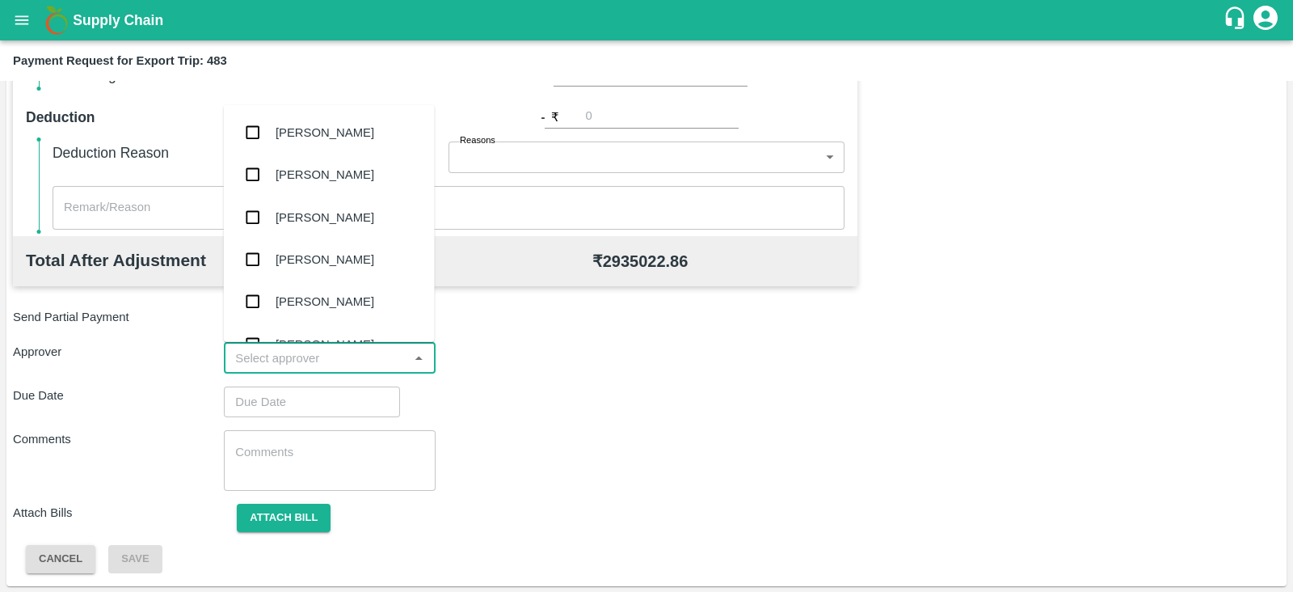
click at [370, 363] on input "input" at bounding box center [316, 358] width 175 height 21
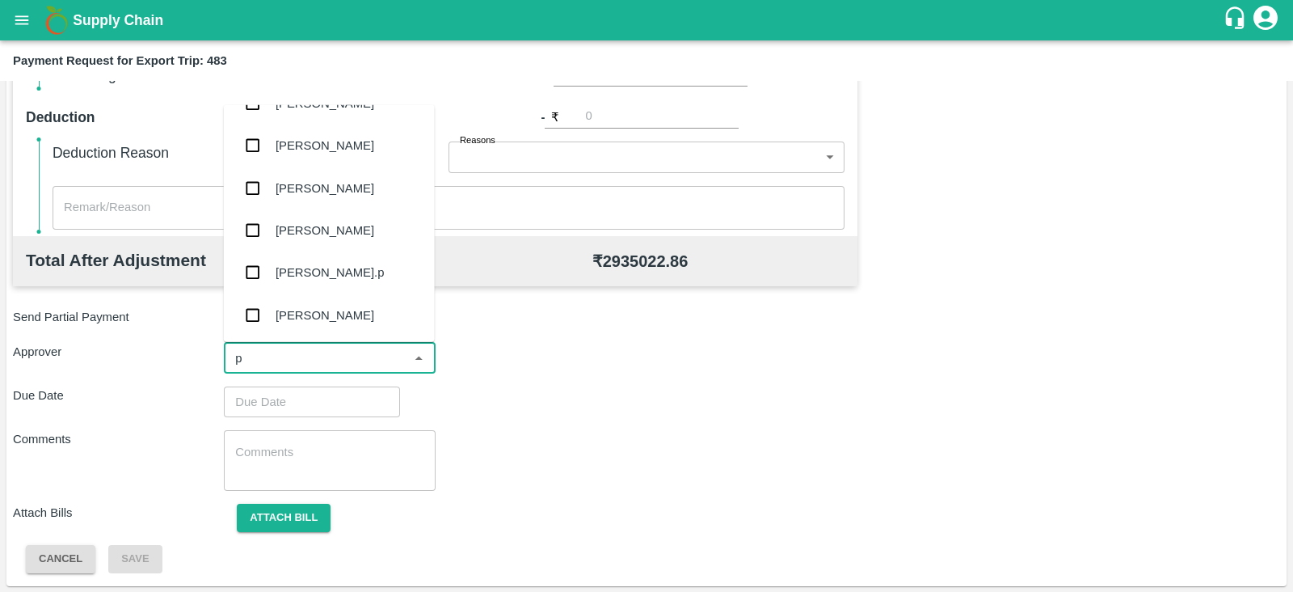
scroll to position [0, 0]
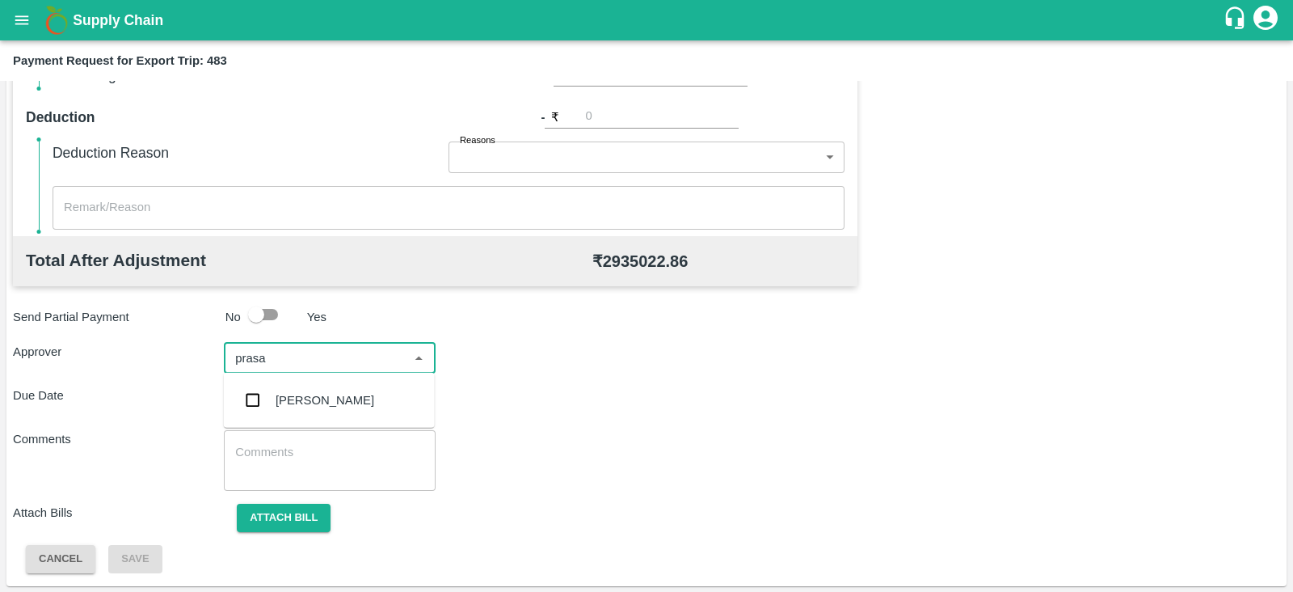
type input "prasad"
click at [319, 403] on div "[PERSON_NAME]" at bounding box center [325, 400] width 99 height 18
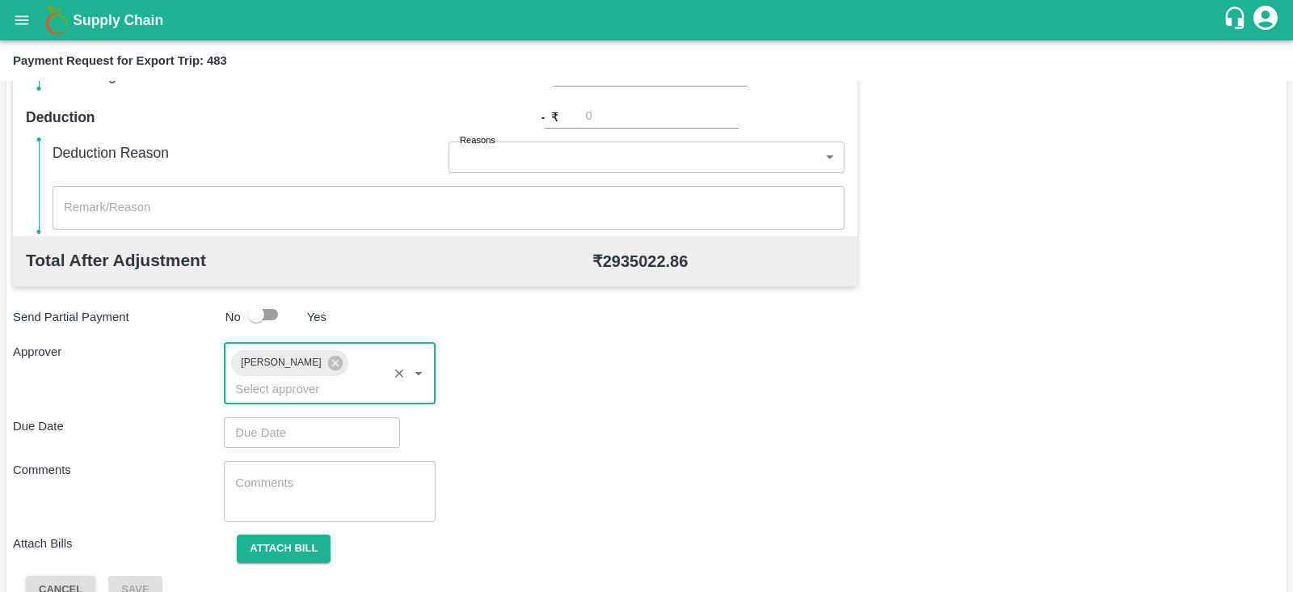
type input "DD/MM/YYYY hh:mm aa"
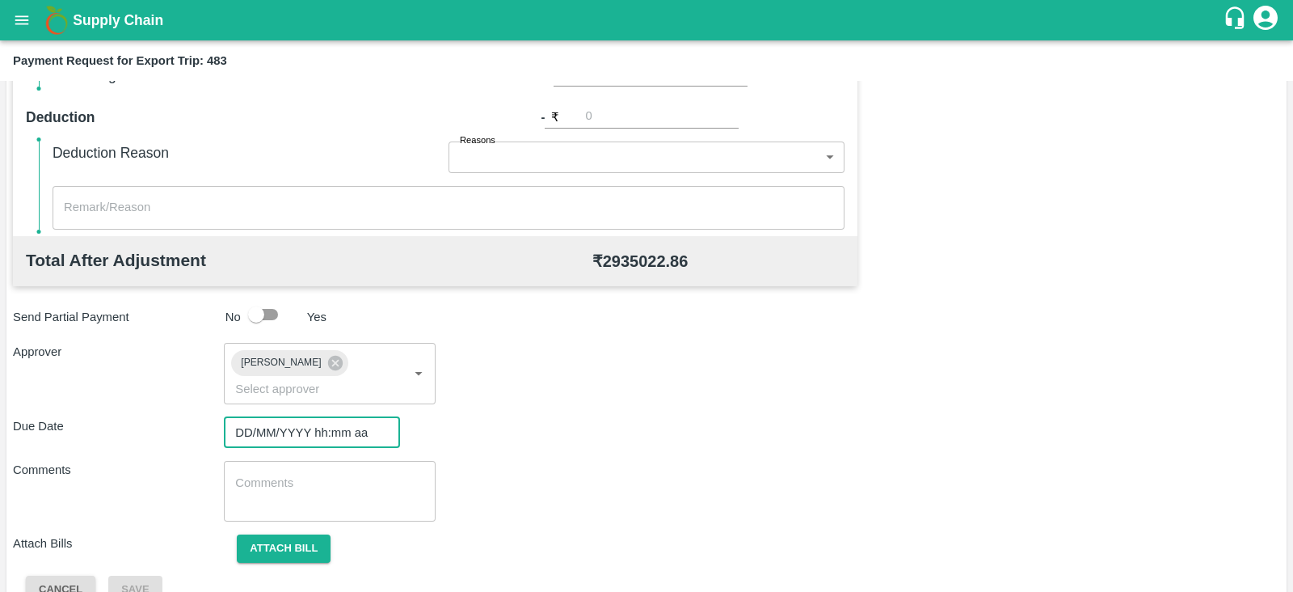
click at [304, 417] on input "DD/MM/YYYY hh:mm aa" at bounding box center [306, 432] width 165 height 31
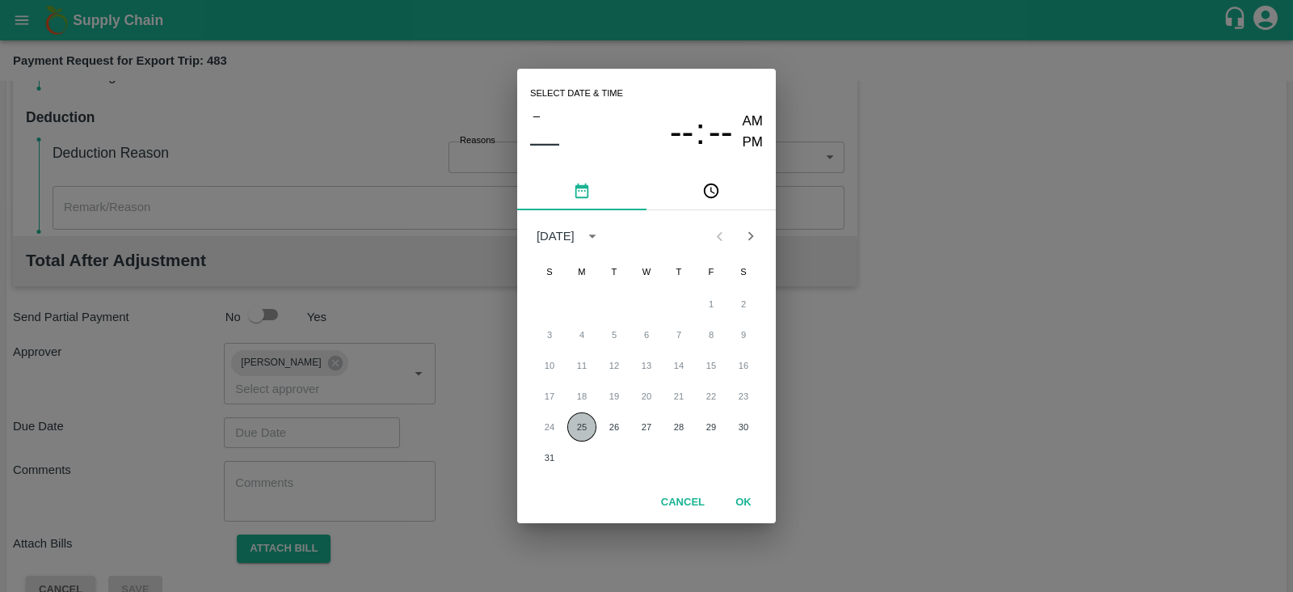
click at [591, 428] on button "25" at bounding box center [581, 426] width 29 height 29
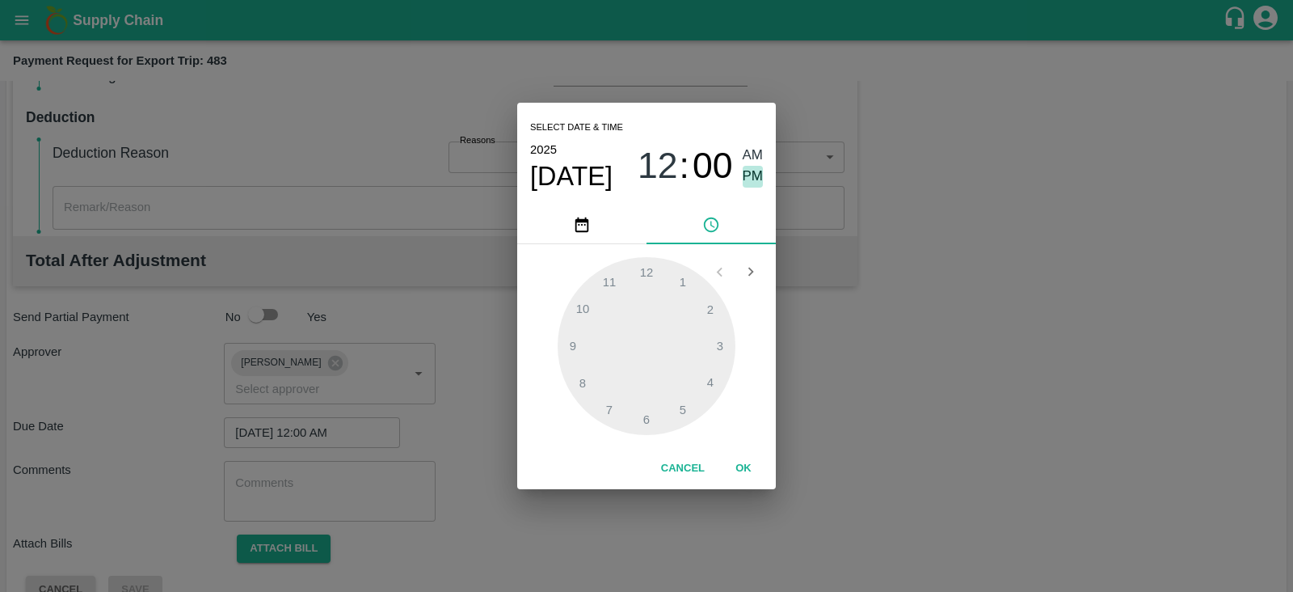
click at [753, 174] on span "PM" at bounding box center [753, 177] width 21 height 22
click at [715, 382] on div at bounding box center [647, 346] width 178 height 178
type input "25/08/2025 04:00 PM"
click at [748, 467] on button "OK" at bounding box center [744, 468] width 52 height 28
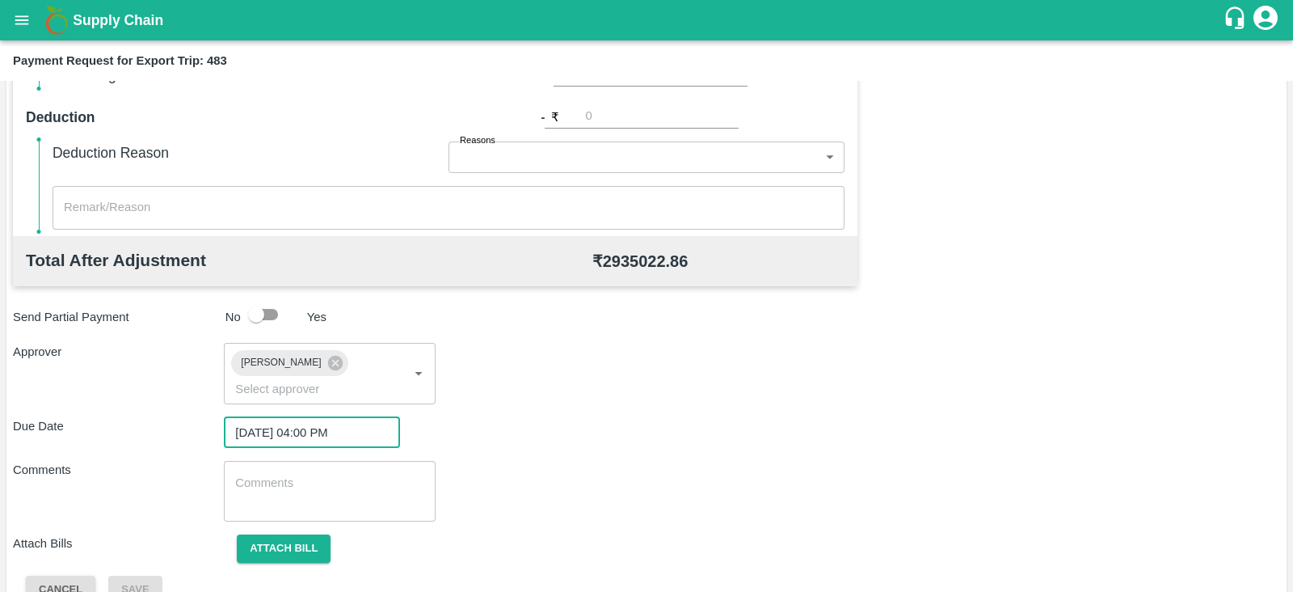
scroll to position [527, 0]
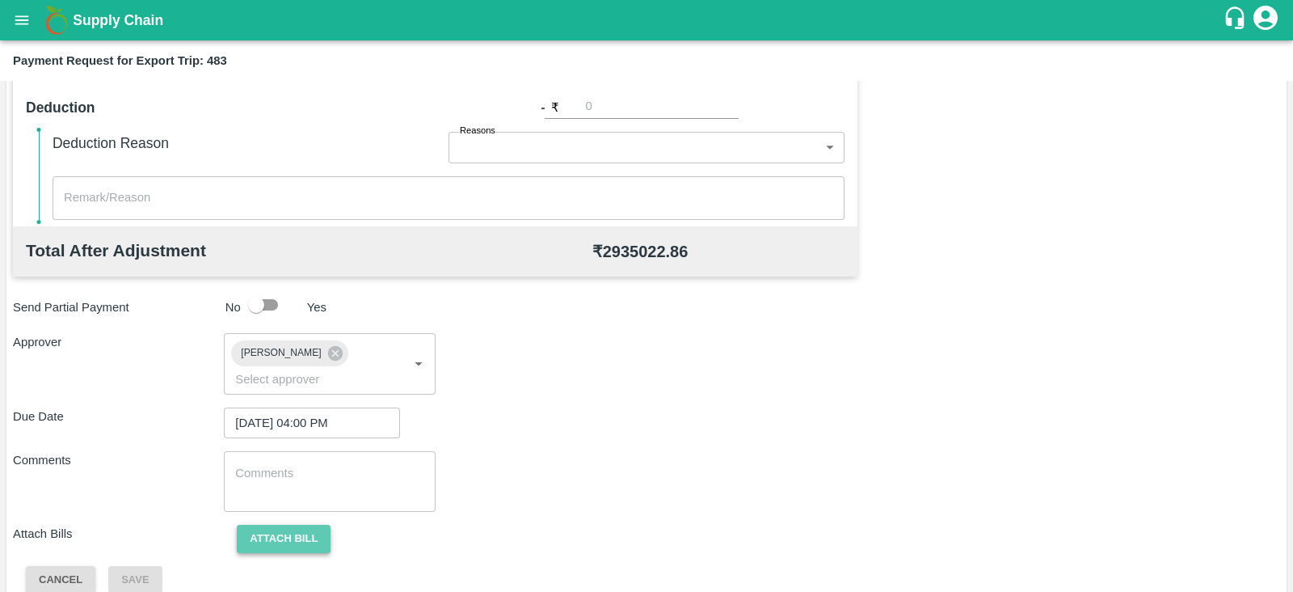
click at [315, 525] on button "Attach bill" at bounding box center [284, 539] width 94 height 28
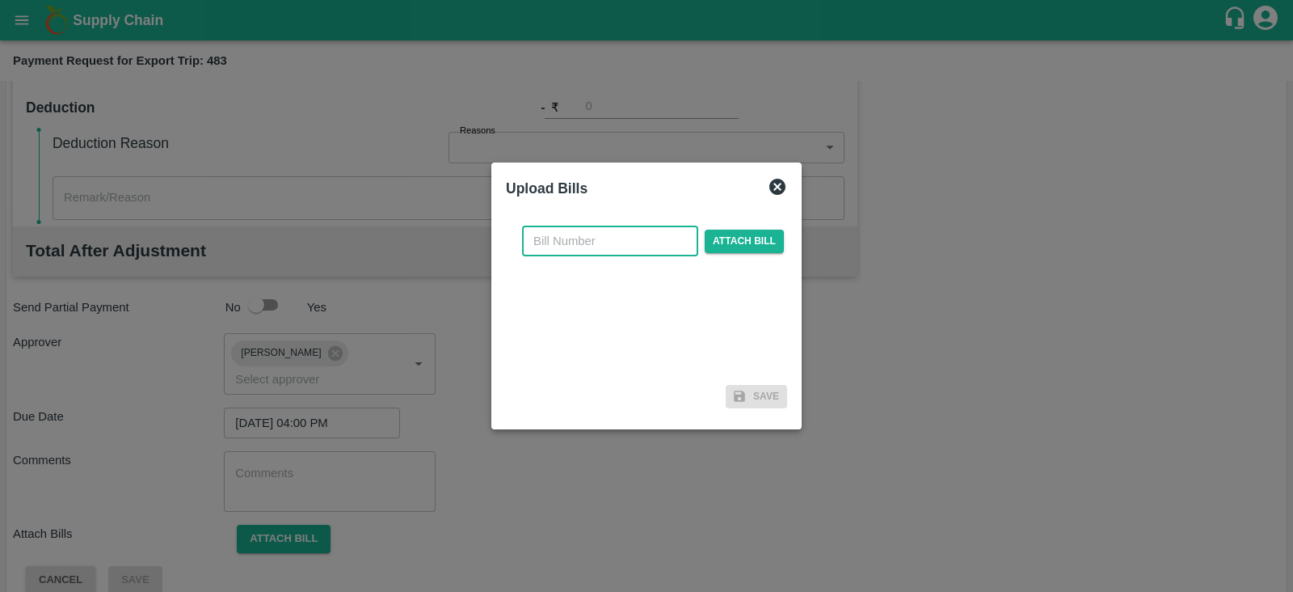
click at [546, 236] on input "text" at bounding box center [610, 241] width 176 height 31
paste input "3145/25-26"
type input "3145/25-26"
click at [727, 246] on span "Attach bill" at bounding box center [744, 241] width 79 height 23
click at [0, 0] on input "Attach bill" at bounding box center [0, 0] width 0 height 0
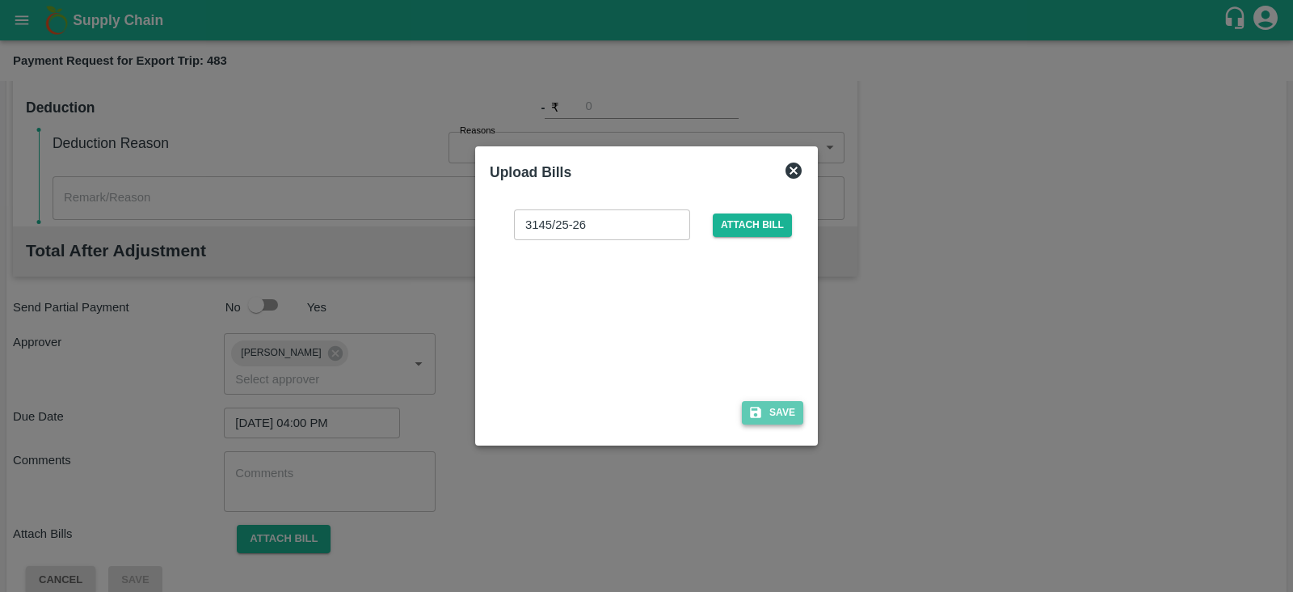
click at [783, 403] on button "Save" at bounding box center [772, 412] width 61 height 23
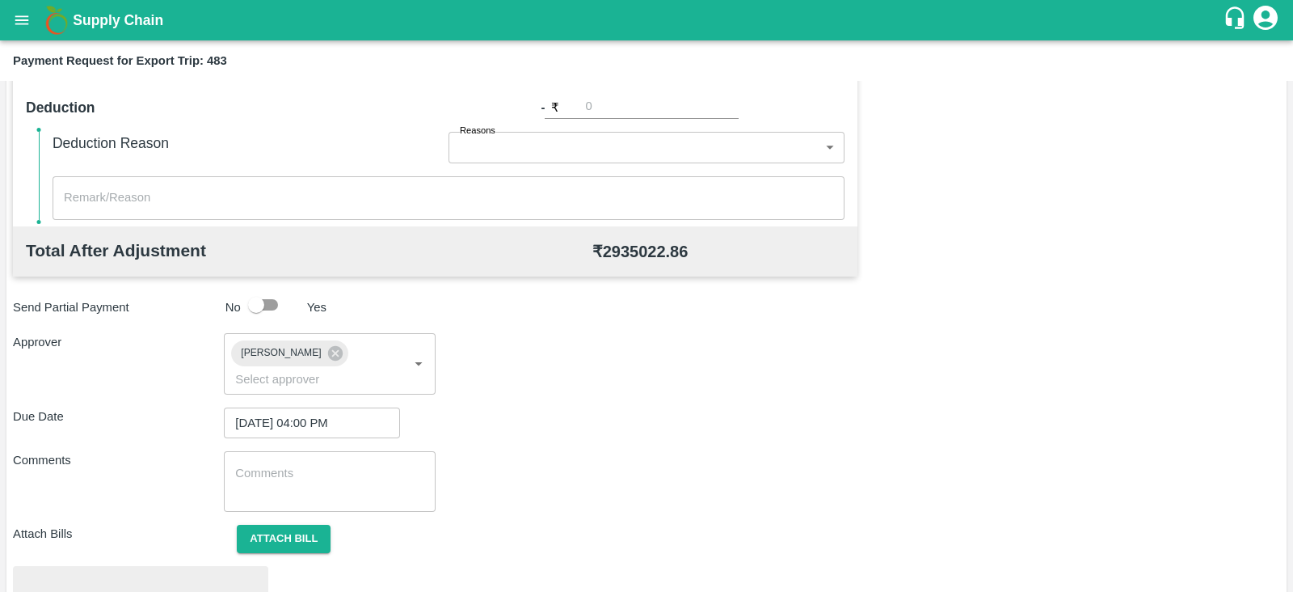
scroll to position [613, 0]
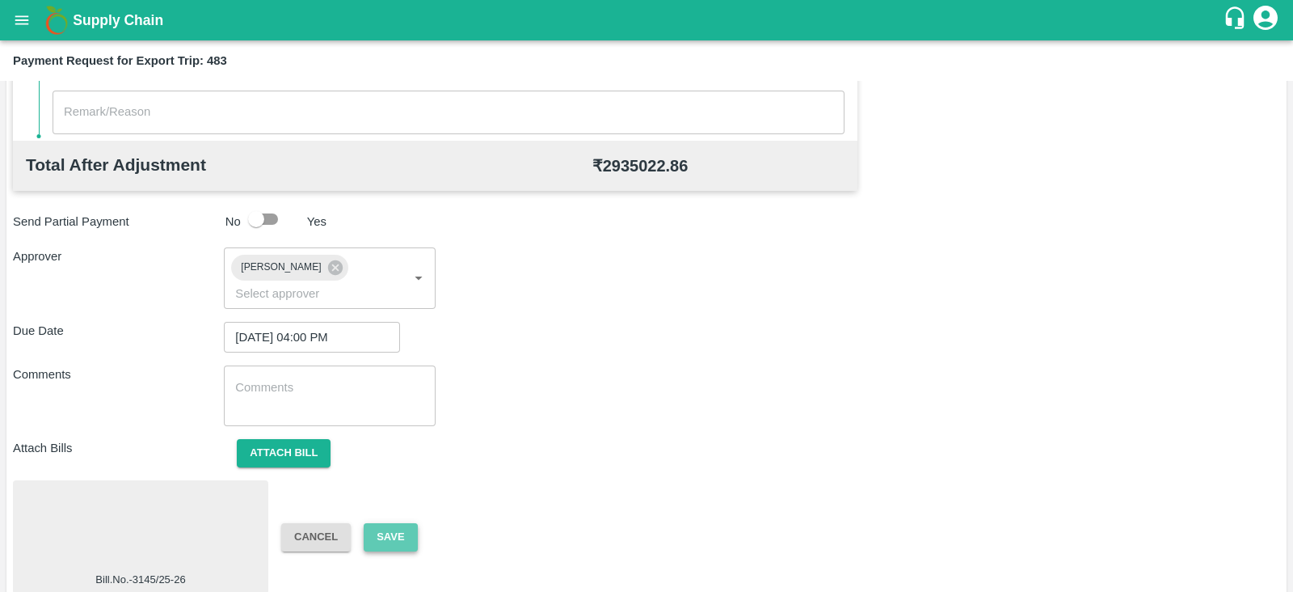
click at [400, 523] on button "Save" at bounding box center [390, 537] width 53 height 28
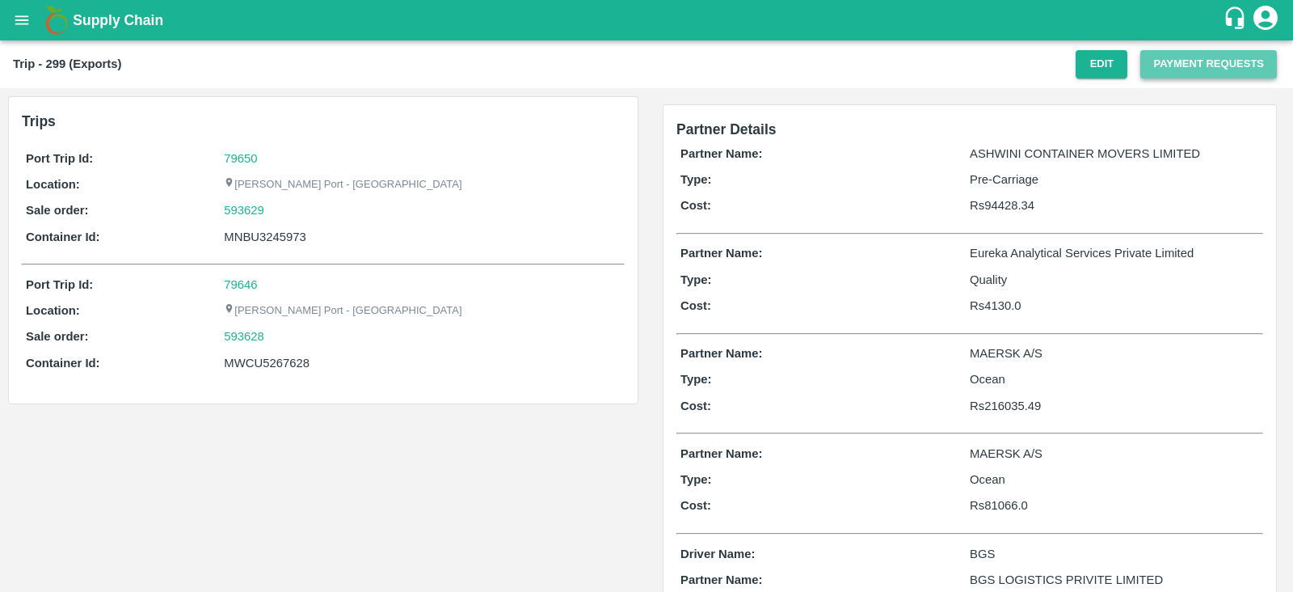
click at [1196, 57] on button "Payment Requests" at bounding box center [1208, 64] width 137 height 28
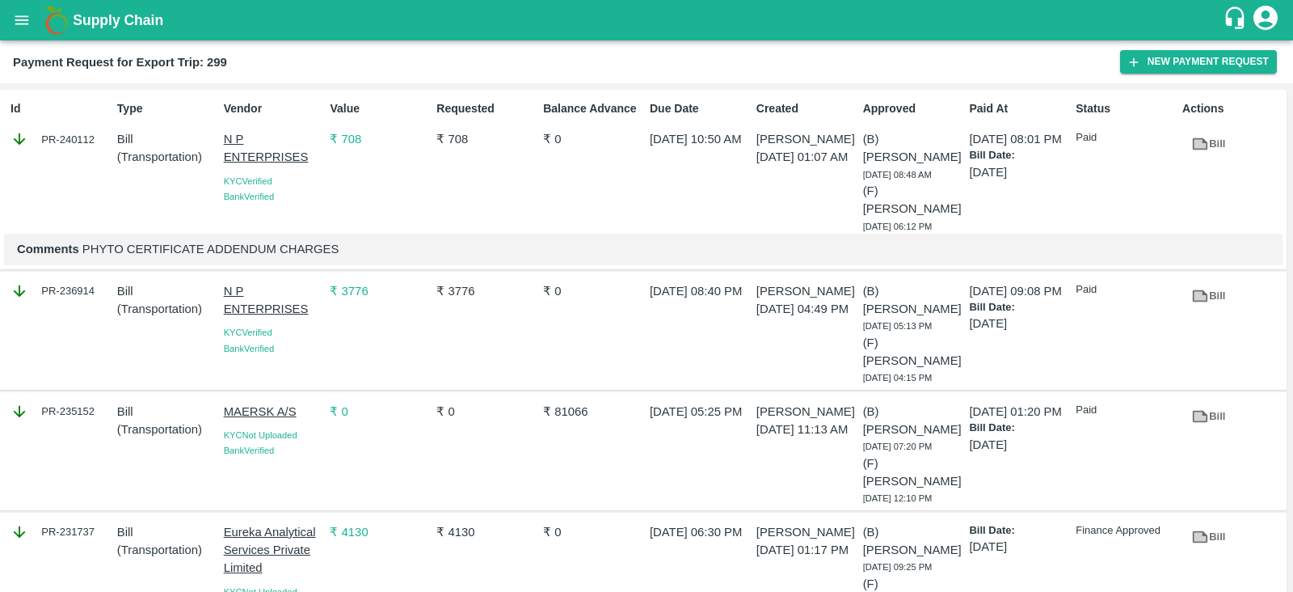
scroll to position [151, 0]
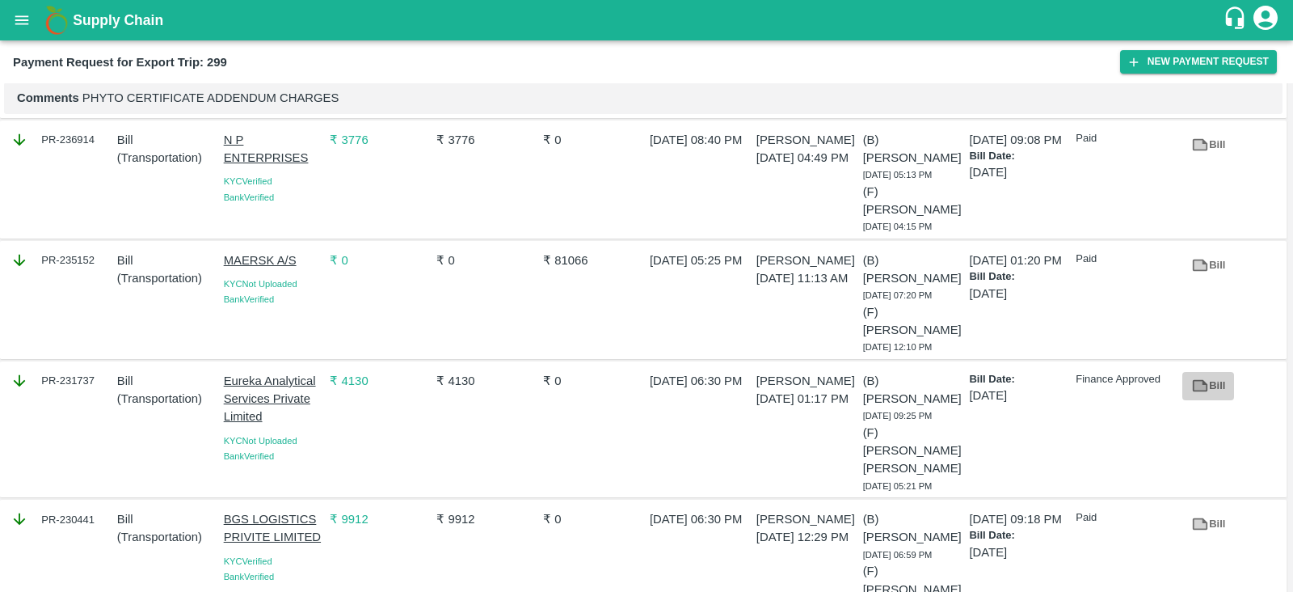
click at [1191, 382] on icon at bounding box center [1200, 386] width 18 height 18
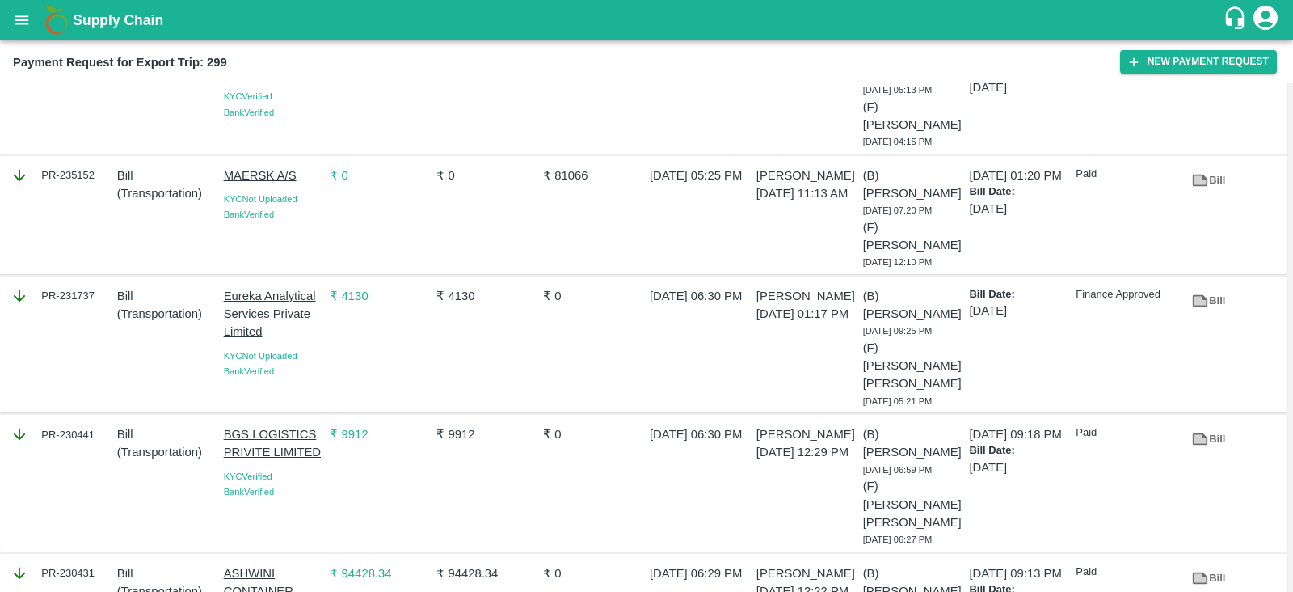
scroll to position [238, 0]
click at [845, 321] on p "[DATE] 01:17 PM" at bounding box center [807, 312] width 100 height 18
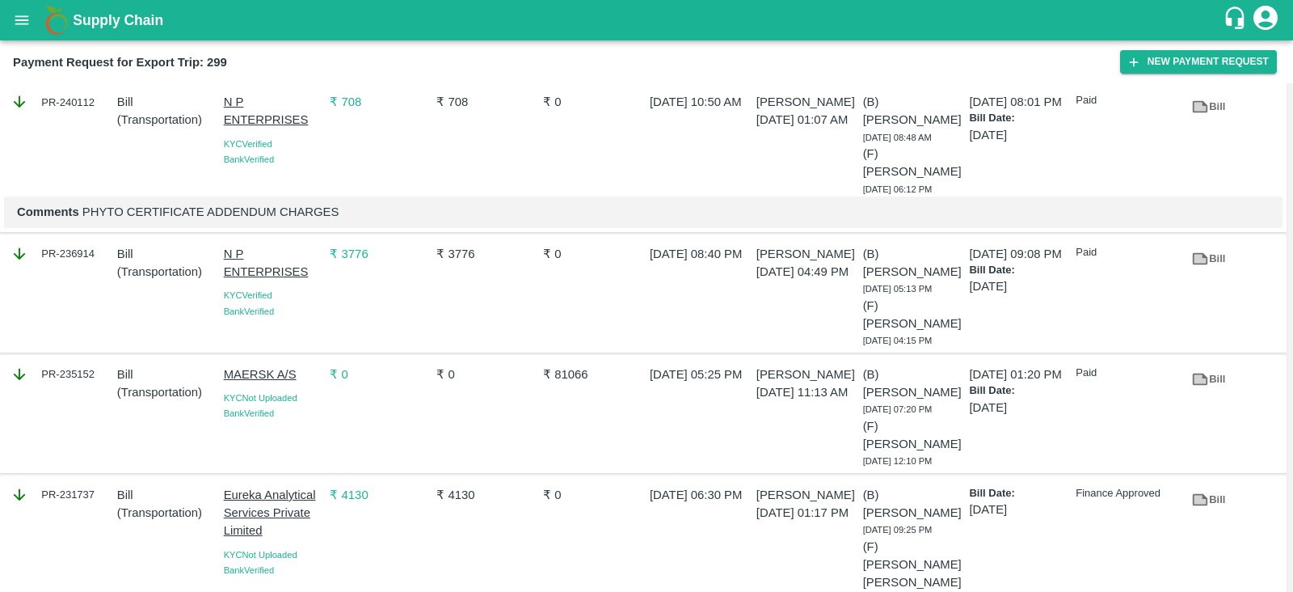
scroll to position [0, 0]
